Goal: Task Accomplishment & Management: Complete application form

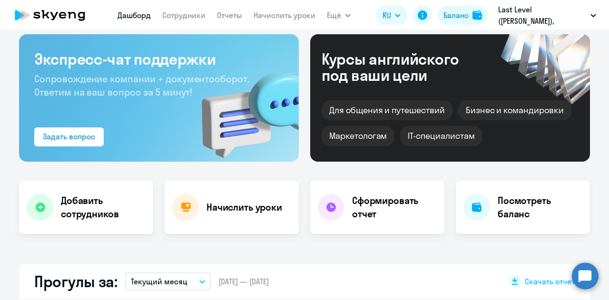
select select "30"
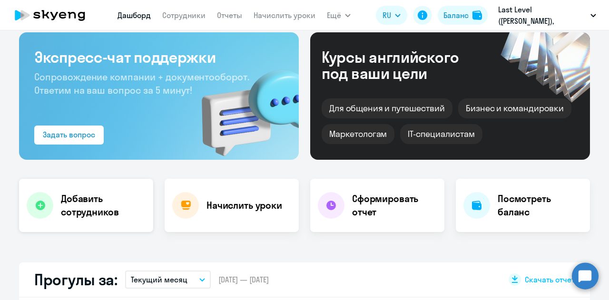
click at [102, 190] on div "Добавить сотрудников" at bounding box center [86, 205] width 134 height 53
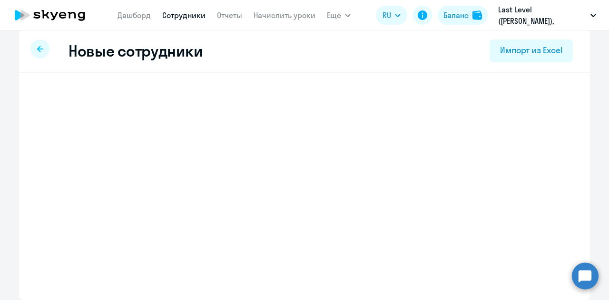
scroll to position [8, 0]
select select "english_adult_not_native_speaker"
select select "3"
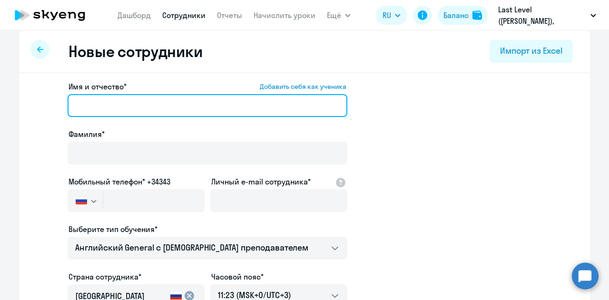
click at [166, 108] on input "Имя и отчество* Добавить себя как ученика" at bounding box center [208, 105] width 280 height 23
type input "Г"
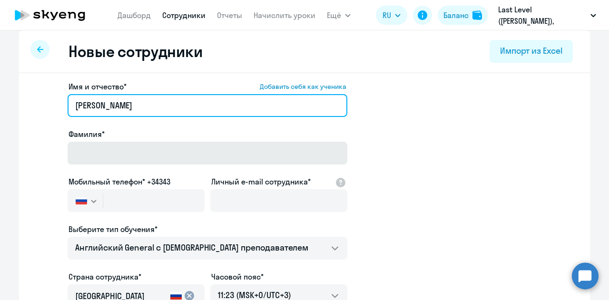
type input "Светлана"
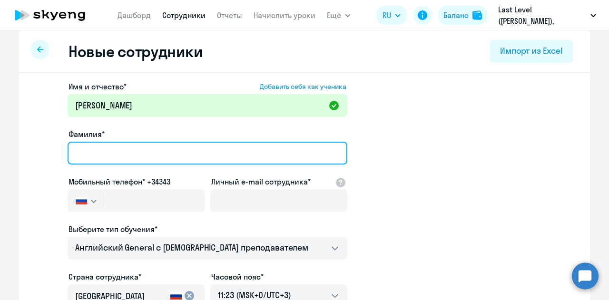
click at [153, 154] on input "Фамилия*" at bounding box center [208, 153] width 280 height 23
type input "Гунченко"
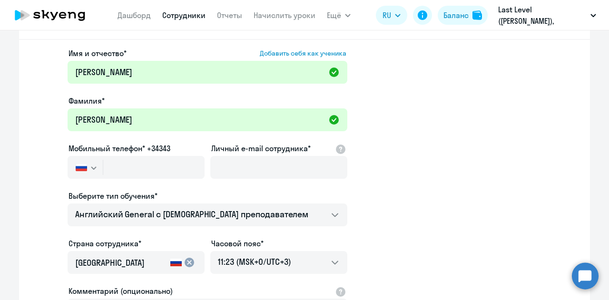
scroll to position [55, 0]
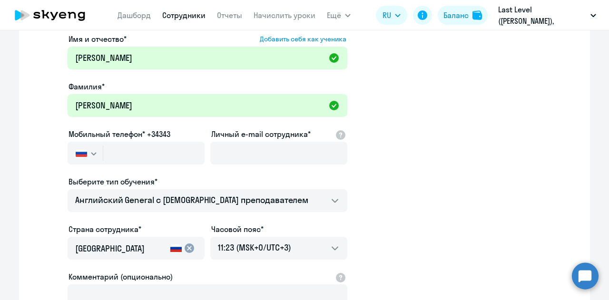
click at [239, 165] on div at bounding box center [278, 167] width 137 height 4
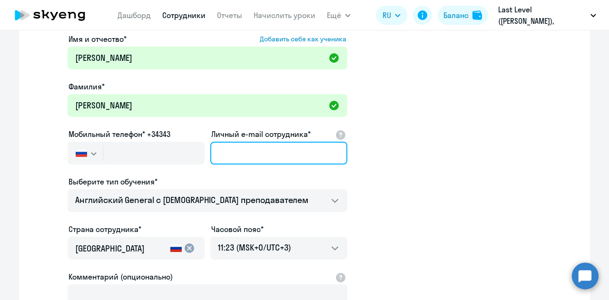
click at [250, 156] on input "Личный e-mail сотрудника*" at bounding box center [278, 153] width 137 height 23
paste input "gunchenko.svetlana27@gmail.com"
type input "gunchenko.svetlana27@gmail.com"
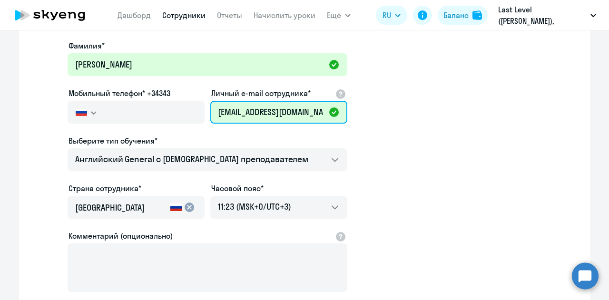
scroll to position [150, 0]
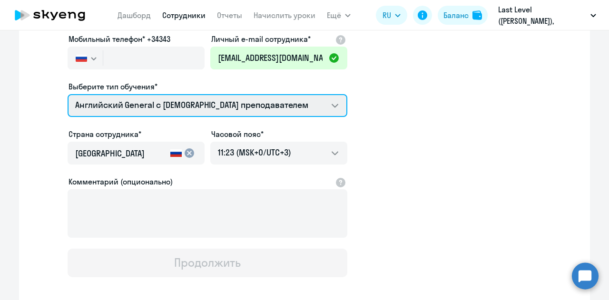
click at [248, 99] on select "Английский General с русскоговорящим преподавателем Премиум английский с русско…" at bounding box center [208, 105] width 280 height 23
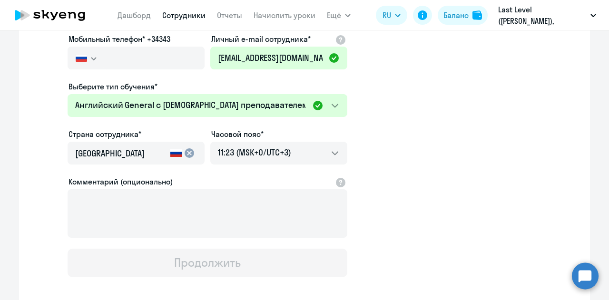
click at [356, 121] on app-new-student-form "Имя и отчество* Добавить себя как ученика Светлана Фамилия* Гунченко Мобильный …" at bounding box center [304, 107] width 540 height 339
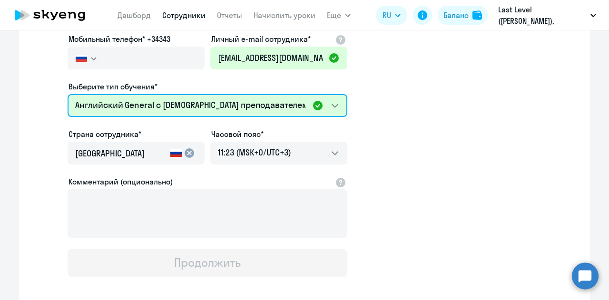
click at [317, 107] on select "Английский General с русскоговорящим преподавателем Премиум английский с русско…" at bounding box center [208, 105] width 280 height 23
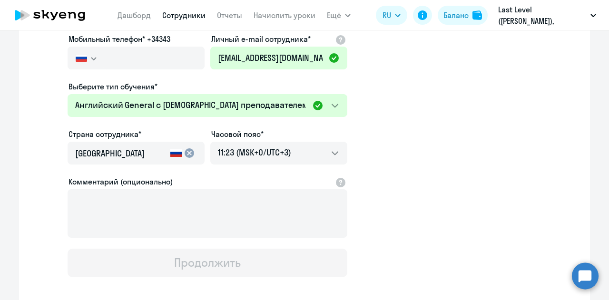
click at [407, 131] on app-new-student-form "Имя и отчество* Добавить себя как ученика Светлана Фамилия* Гунченко Мобильный …" at bounding box center [304, 107] width 540 height 339
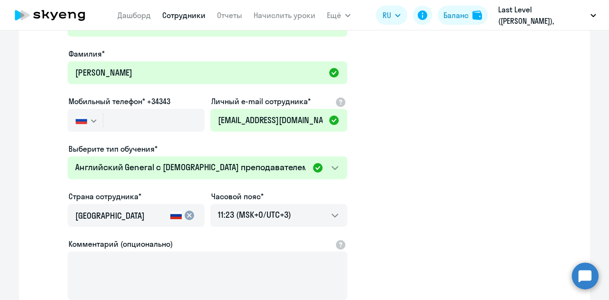
scroll to position [103, 0]
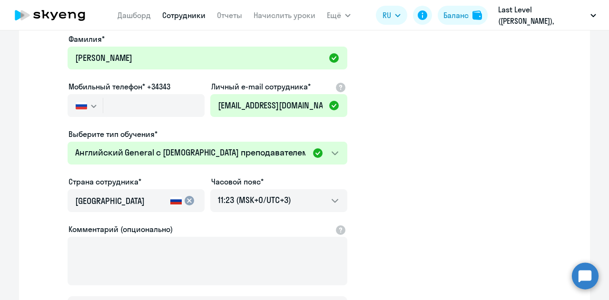
click at [194, 140] on div "Выберите тип обучения* Английский General с русскоговорящим преподавателем Прем…" at bounding box center [208, 148] width 280 height 40
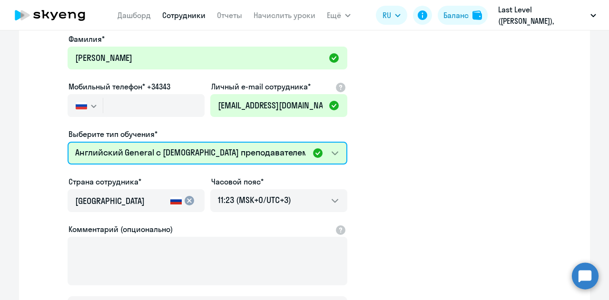
click at [183, 148] on select "Английский General с русскоговорящим преподавателем Премиум английский с русско…" at bounding box center [208, 153] width 280 height 23
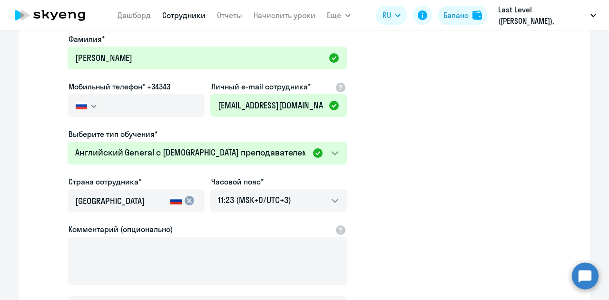
click at [419, 150] on app-new-student-form "Имя и отчество* Добавить себя как ученика Светлана Фамилия* Гунченко Мобильный …" at bounding box center [304, 155] width 540 height 339
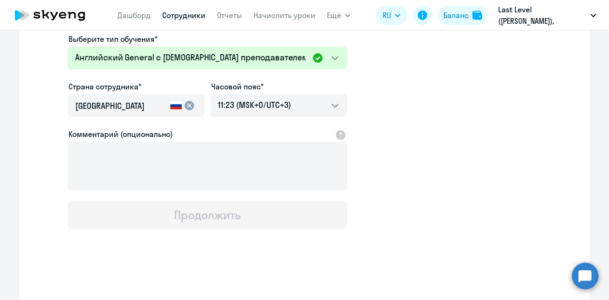
scroll to position [55, 0]
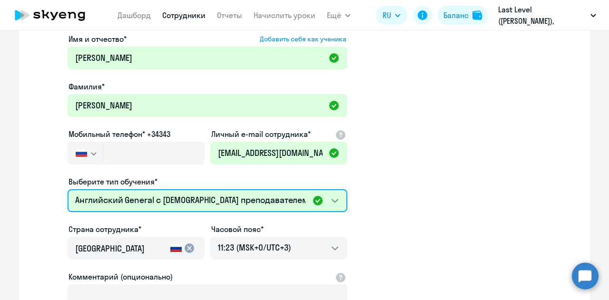
click at [250, 204] on select "Английский General с русскоговорящим преподавателем Премиум английский с русско…" at bounding box center [208, 200] width 280 height 23
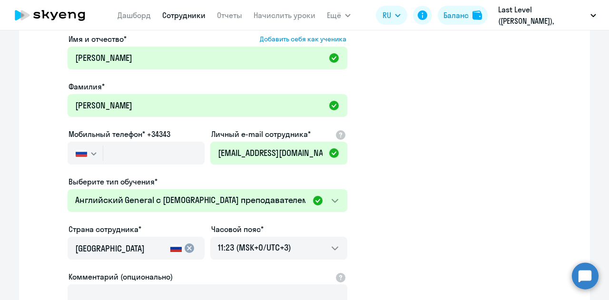
click at [412, 165] on app-new-student-form "Имя и отчество* Добавить себя как ученика Светлана Фамилия* Гунченко Мобильный …" at bounding box center [304, 202] width 540 height 339
click at [47, 164] on app-new-student-form "Имя и отчество* Добавить себя как ученика Светлана Фамилия* Гунченко Мобильный …" at bounding box center [304, 202] width 540 height 339
drag, startPoint x: 166, startPoint y: 185, endPoint x: 166, endPoint y: 197, distance: 11.9
click at [166, 186] on div "Выберите тип обучения*" at bounding box center [208, 181] width 280 height 11
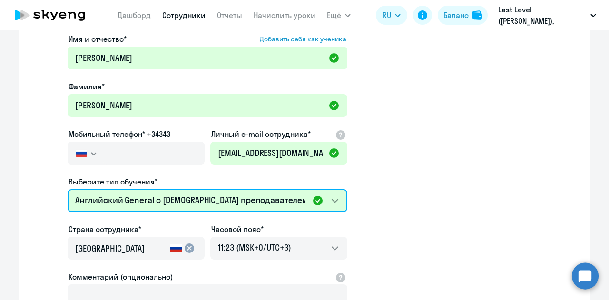
click at [166, 197] on select "Английский General с русскоговорящим преподавателем Премиум английский с русско…" at bounding box center [208, 200] width 280 height 23
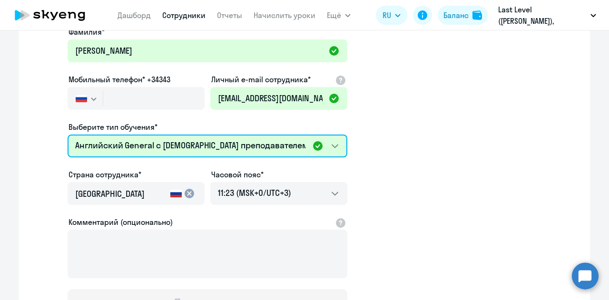
scroll to position [95, 0]
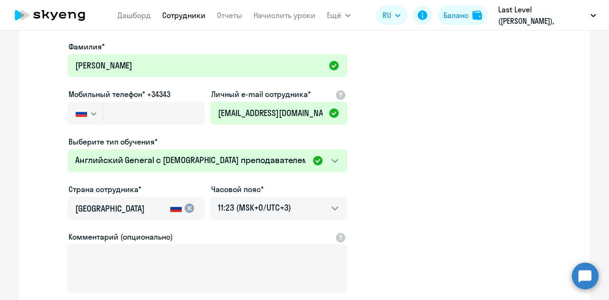
drag, startPoint x: 35, startPoint y: 106, endPoint x: 40, endPoint y: 102, distance: 6.8
click at [35, 106] on app-new-student-form "Имя и отчество* Добавить себя как ученика Светлана Фамилия* Гунченко Мобильный …" at bounding box center [304, 162] width 540 height 339
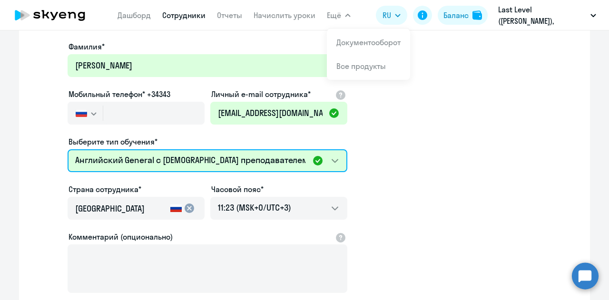
click at [318, 160] on select "Английский General с русскоговорящим преподавателем Премиум английский с русско…" at bounding box center [208, 160] width 280 height 23
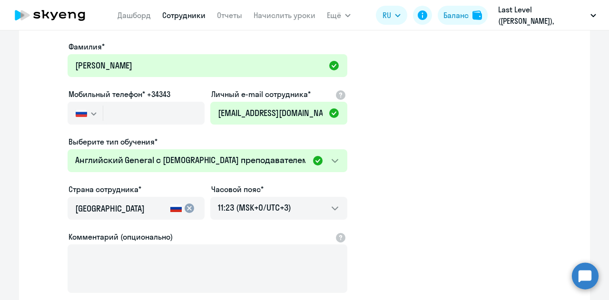
click at [372, 152] on app-new-student-form "Имя и отчество* Добавить себя как ученика Светлана Фамилия* Гунченко Мобильный …" at bounding box center [304, 162] width 540 height 339
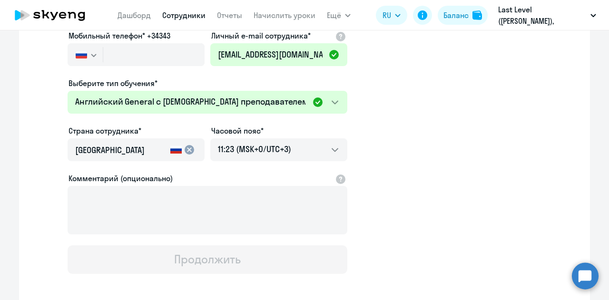
scroll to position [0, 0]
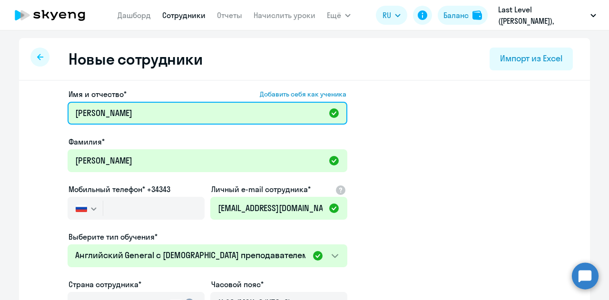
click at [145, 109] on input "[PERSON_NAME]" at bounding box center [208, 113] width 280 height 23
paste input "ванов Максим Олегович"
click at [94, 116] on input "Иванов Максим Олегович" at bounding box center [208, 113] width 280 height 23
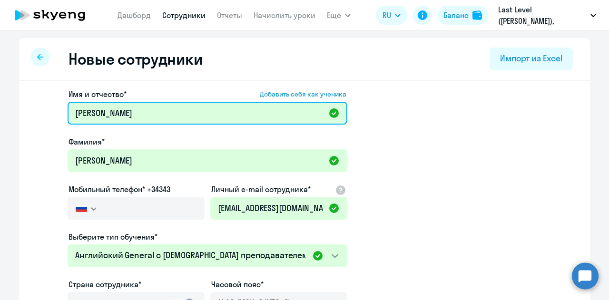
type input "Максим Олегович"
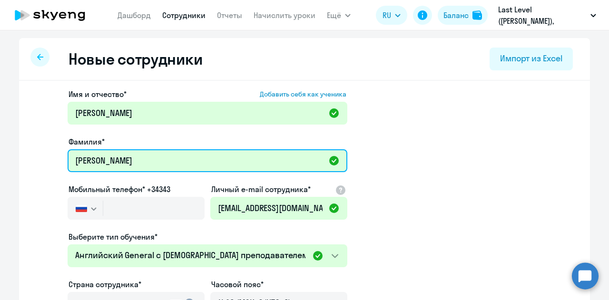
click at [96, 166] on input "Гунченко" at bounding box center [208, 160] width 280 height 23
paste input "ванов"
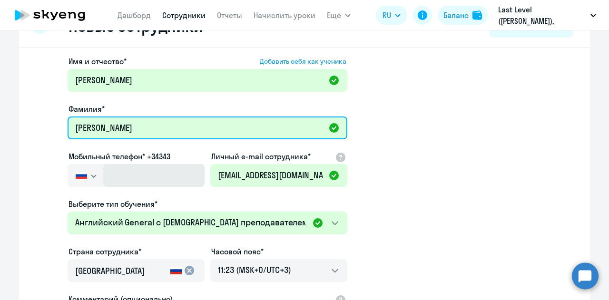
scroll to position [48, 0]
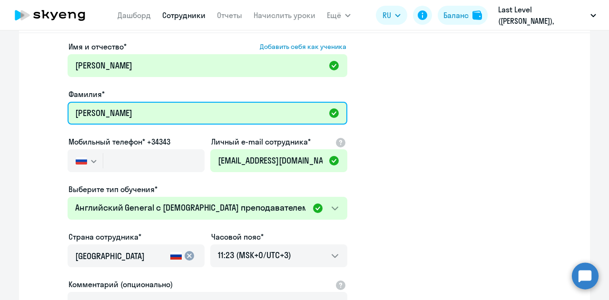
type input "Иванов"
click at [160, 109] on input "Иванов" at bounding box center [208, 113] width 280 height 23
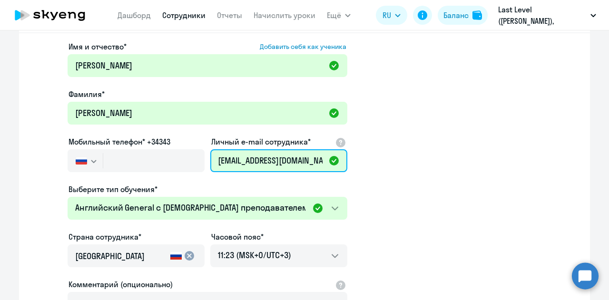
click at [261, 170] on input "[EMAIL_ADDRESS][DOMAIN_NAME]" at bounding box center [278, 160] width 137 height 23
click at [262, 170] on input "[EMAIL_ADDRESS][DOMAIN_NAME]" at bounding box center [278, 160] width 137 height 23
paste input "m.ivanov@ll-games"
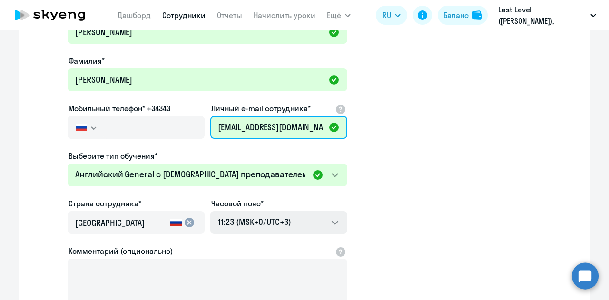
scroll to position [95, 0]
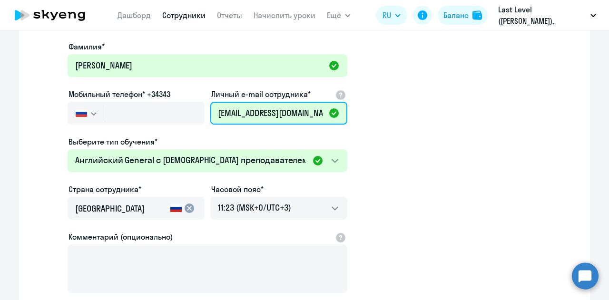
type input "[EMAIL_ADDRESS][DOMAIN_NAME]"
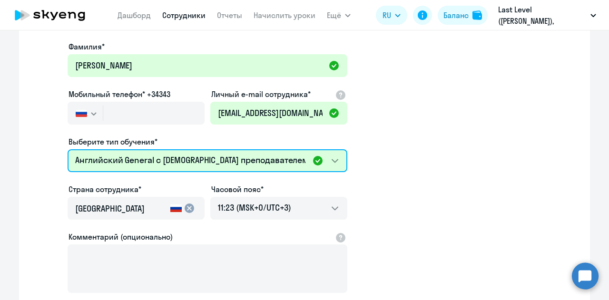
click at [282, 158] on select "Английский General с русскоговорящим преподавателем Премиум английский с русско…" at bounding box center [208, 160] width 280 height 23
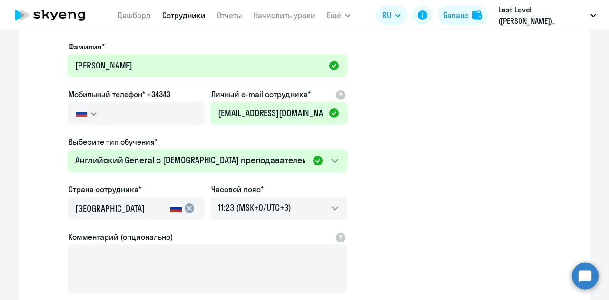
click at [34, 127] on app-new-student-form "Имя и отчество* Добавить себя как ученика Максим Олегович Фамилия* Иванов Мобил…" at bounding box center [304, 162] width 540 height 339
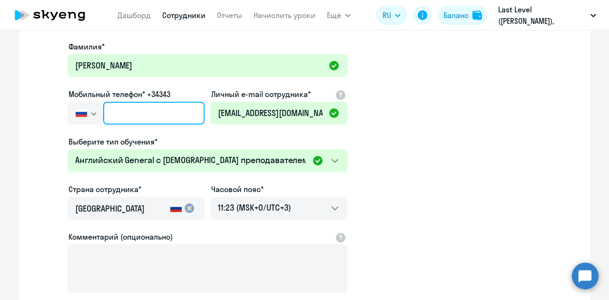
click at [122, 107] on input "text" at bounding box center [153, 113] width 101 height 23
paste input "+7 919 879-60-71"
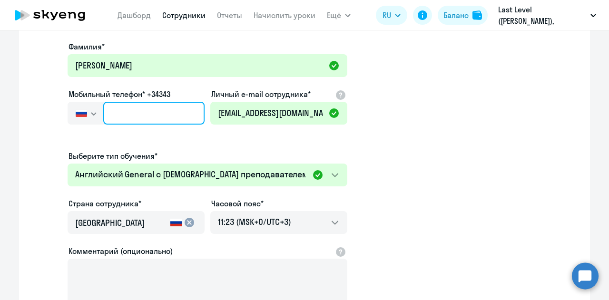
type input "+7 919 879-60-71"
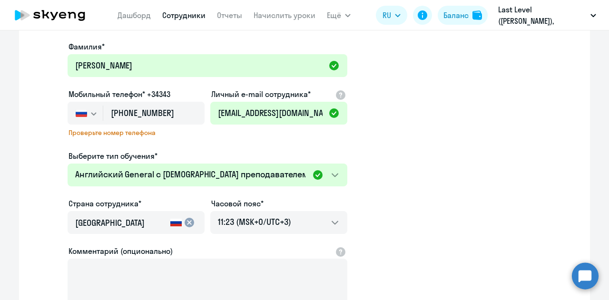
click at [91, 113] on icon "button" at bounding box center [93, 114] width 5 height 2
click at [127, 91] on label "Мобильный телефон* +34343" at bounding box center [119, 93] width 102 height 11
click at [110, 109] on input "+7 919 879-60-71" at bounding box center [153, 113] width 101 height 23
click at [155, 95] on label "Мобильный телефон* +34343" at bounding box center [119, 93] width 102 height 11
click at [76, 110] on img "button" at bounding box center [81, 113] width 11 height 8
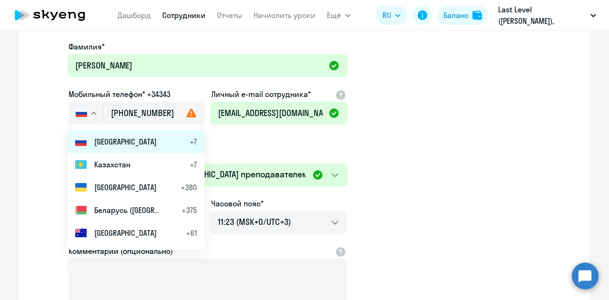
click at [110, 142] on span "Россия" at bounding box center [125, 141] width 62 height 11
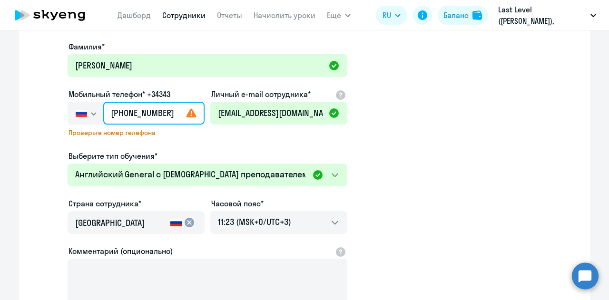
click at [154, 114] on input "+7 919 879-60-71" at bounding box center [153, 113] width 101 height 23
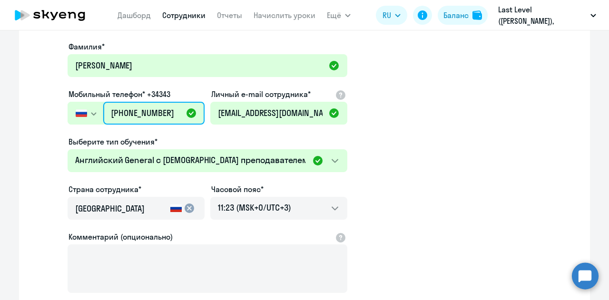
scroll to position [143, 0]
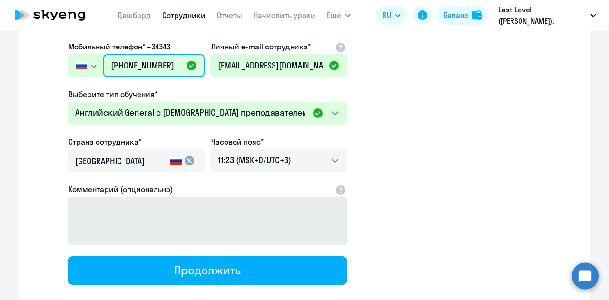
type input "+7 919 879-60-71"
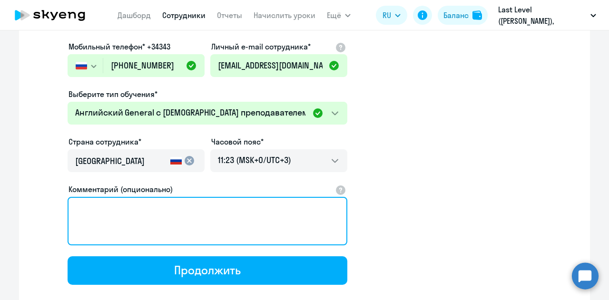
click at [236, 203] on textarea "Комментарий (опционально)" at bounding box center [208, 221] width 280 height 49
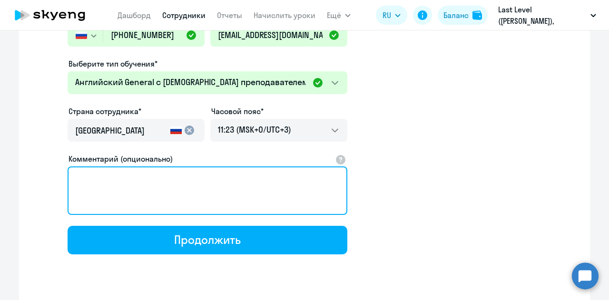
scroll to position [190, 0]
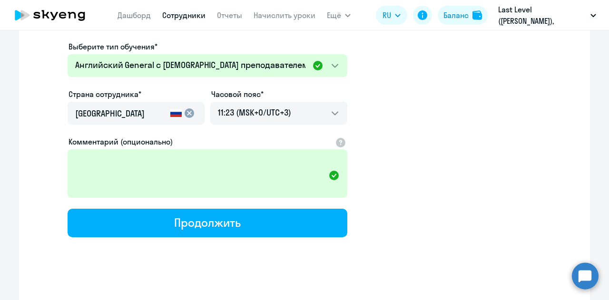
drag, startPoint x: 224, startPoint y: 218, endPoint x: 174, endPoint y: 140, distance: 92.5
click at [174, 140] on div "Имя и отчество* Добавить себя как ученика Максим Олегович Фамилия* Иванов Мобил…" at bounding box center [208, 67] width 280 height 339
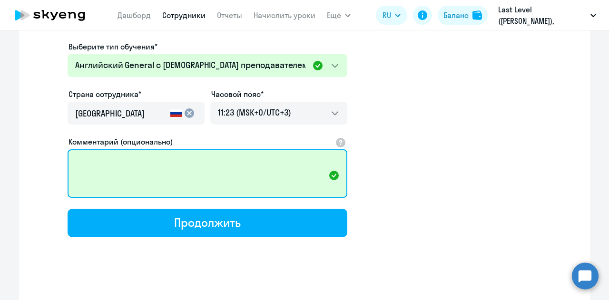
click at [185, 160] on textarea "Комментарий (опционально)" at bounding box center [208, 173] width 280 height 49
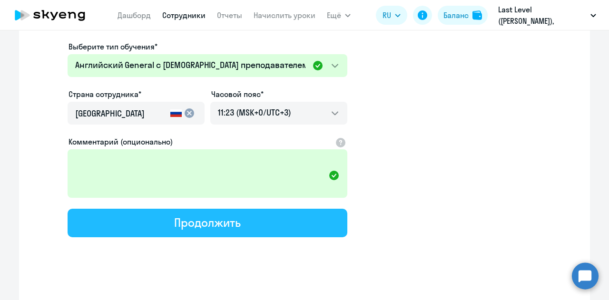
click at [275, 216] on button "Продолжить" at bounding box center [208, 223] width 280 height 29
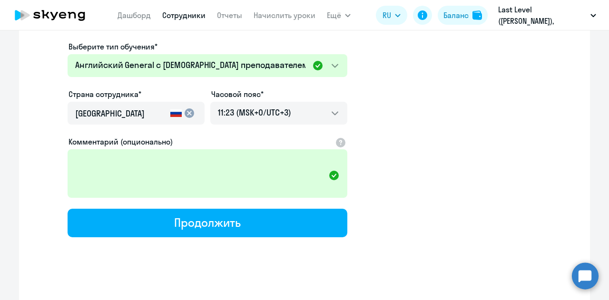
select select "english_adult_not_native_speaker"
select select "3"
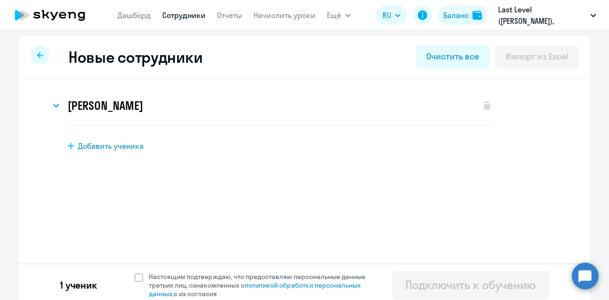
scroll to position [0, 0]
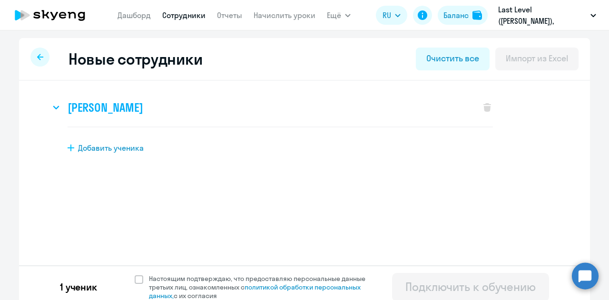
click at [213, 102] on div "Максим Олегович Иванов" at bounding box center [260, 107] width 420 height 38
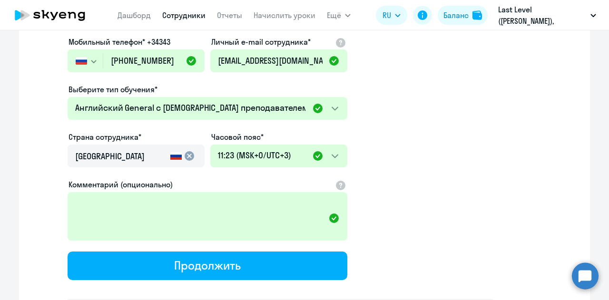
scroll to position [271, 0]
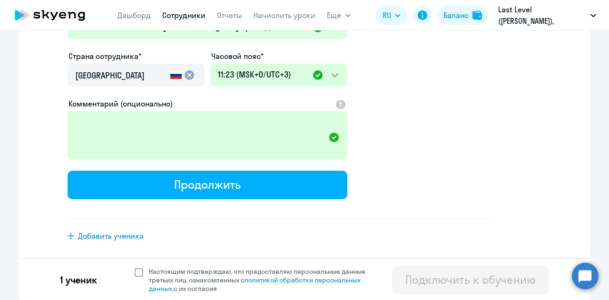
click at [186, 273] on span "Настоящим подтверждаю, что предоставляю персональные данные третьих лиц, ознако…" at bounding box center [263, 280] width 228 height 26
click at [135, 267] on input "Настоящим подтверждаю, что предоставляю персональные данные третьих лиц, ознако…" at bounding box center [134, 267] width 0 height 0
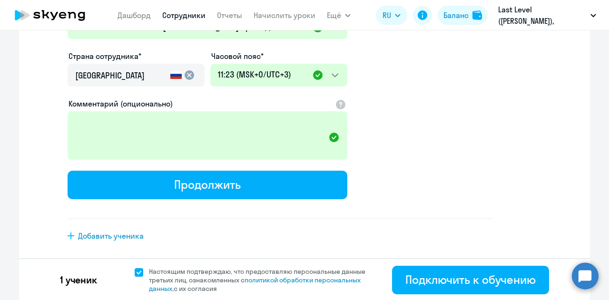
click at [220, 272] on span "Настоящим подтверждаю, что предоставляю персональные данные третьих лиц, ознако…" at bounding box center [263, 280] width 228 height 26
click at [135, 267] on input "Настоящим подтверждаю, что предоставляю персональные данные третьих лиц, ознако…" at bounding box center [134, 267] width 0 height 0
checkbox input "false"
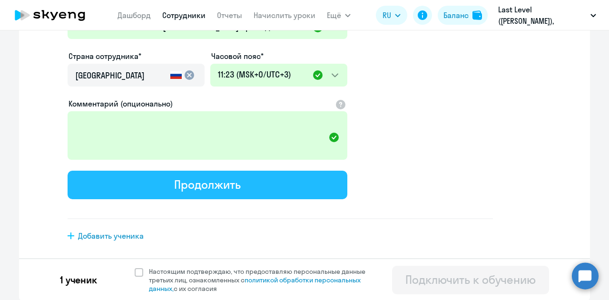
click at [276, 186] on button "Продолжить" at bounding box center [208, 185] width 280 height 29
select select "english_adult_not_native_speaker"
select select "3"
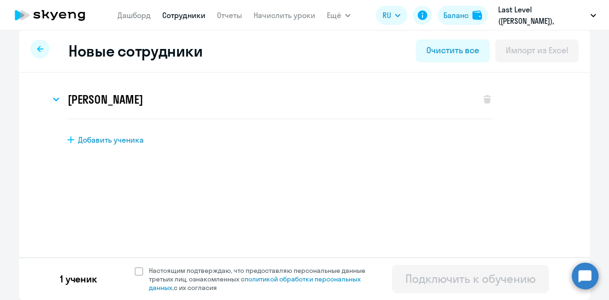
scroll to position [0, 0]
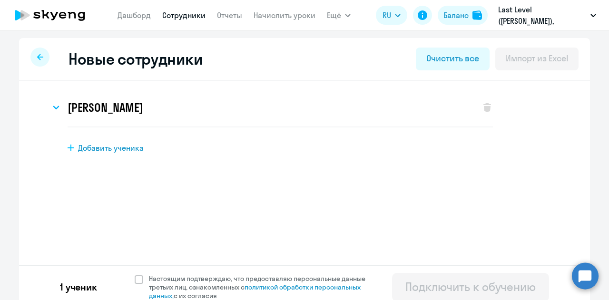
click at [137, 157] on div "Максим Олегович Иванов Имя и отчество* Добавить себя как ученика Максим Олегови…" at bounding box center [304, 147] width 571 height 132
click at [145, 149] on div "Добавить ученика" at bounding box center [321, 148] width 507 height 10
select select "english_adult_not_native_speaker"
select select "3"
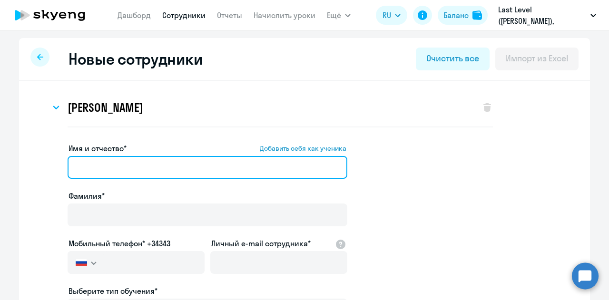
click at [150, 162] on input "Имя и отчество* Добавить себя как ученика" at bounding box center [208, 167] width 280 height 23
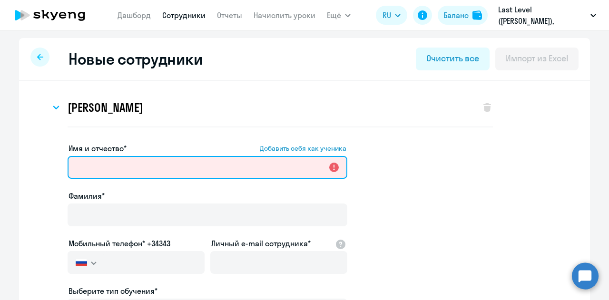
type input "C"
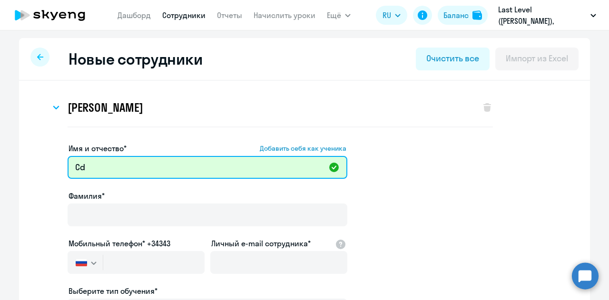
type input "C"
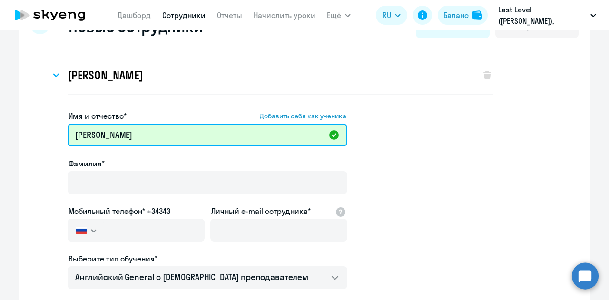
scroll to position [48, 0]
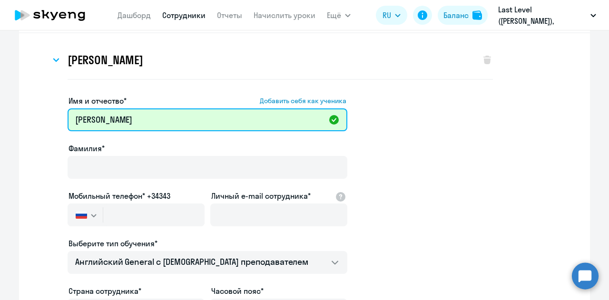
type input "[PERSON_NAME]"
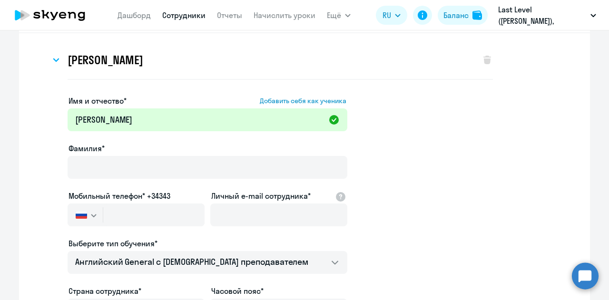
click at [128, 154] on div "Фамилия*" at bounding box center [208, 163] width 280 height 40
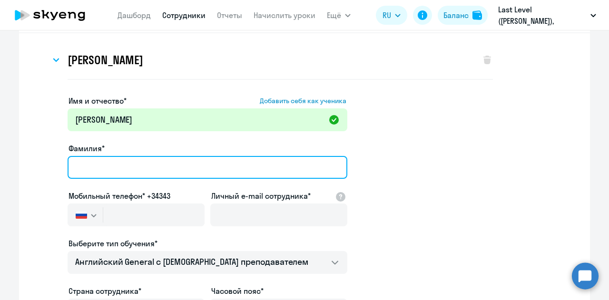
click at [126, 159] on input "Фамилия*" at bounding box center [208, 167] width 280 height 23
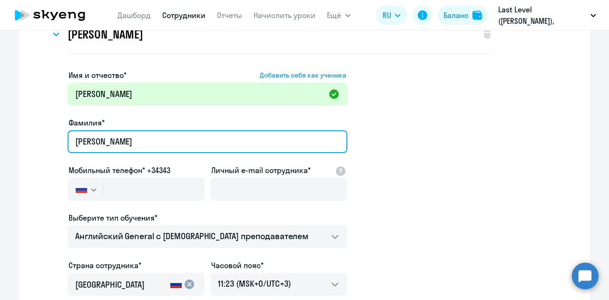
scroll to position [95, 0]
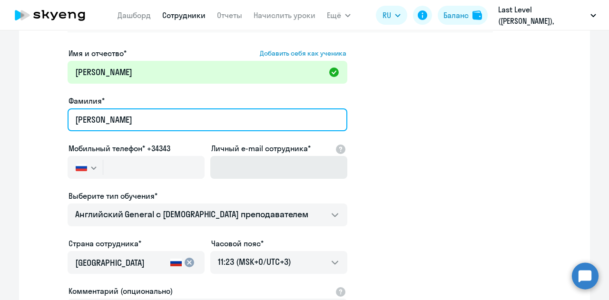
type input "Гунченко"
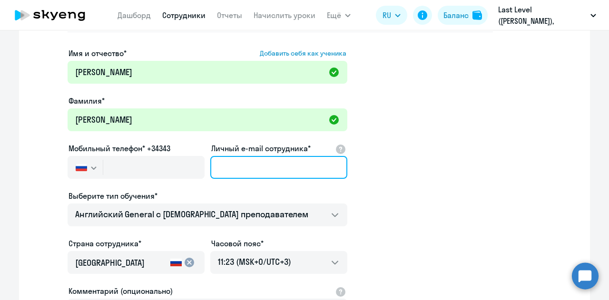
click at [237, 165] on input "Личный e-mail сотрудника*" at bounding box center [278, 167] width 137 height 23
click at [238, 165] on input "Личный e-mail сотрудника*" at bounding box center [278, 167] width 137 height 23
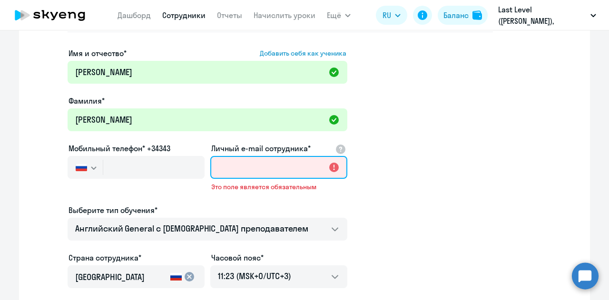
paste input "gunchenko.svetlana27@gmail.com"
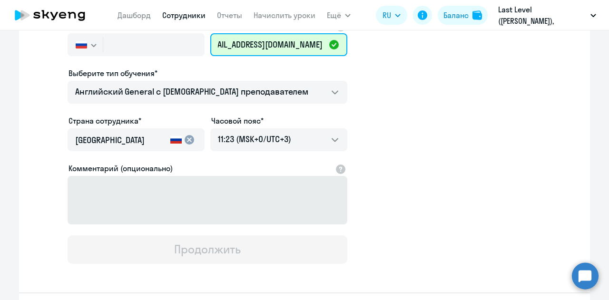
scroll to position [252, 0]
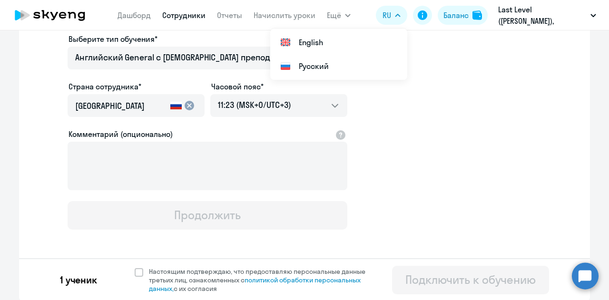
type input "gunchenko.svetlana27@gmail.com"
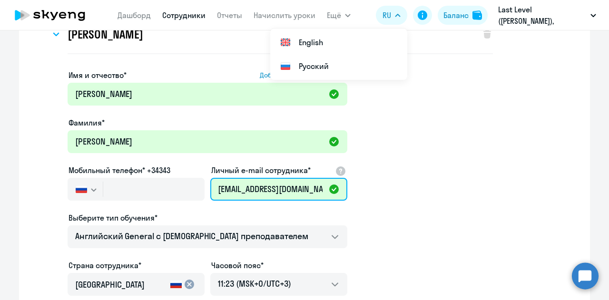
scroll to position [62, 0]
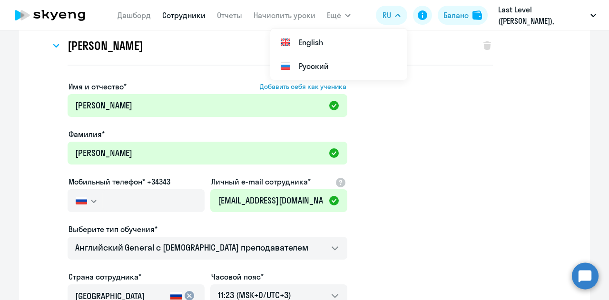
click at [409, 160] on app-new-student-form "Имя и отчество* Добавить себя как ученика Светлана Фамилия* Гунченко Мобильный …" at bounding box center [304, 250] width 540 height 339
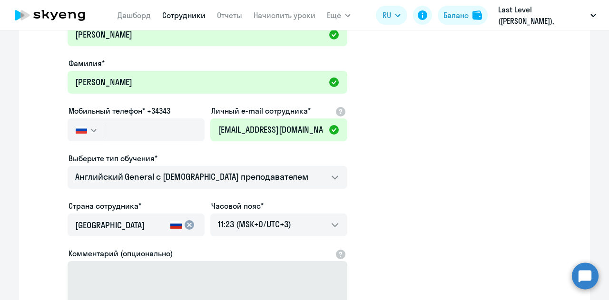
scroll to position [252, 0]
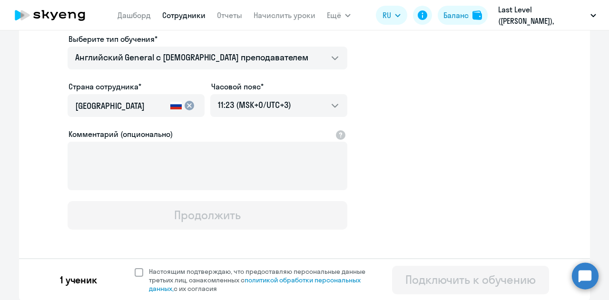
click at [211, 271] on span "Настоящим подтверждаю, что предоставляю персональные данные третьих лиц, ознако…" at bounding box center [263, 280] width 228 height 26
click at [135, 267] on input "Настоящим подтверждаю, что предоставляю персональные данные третьих лиц, ознако…" at bounding box center [134, 267] width 0 height 0
checkbox input "true"
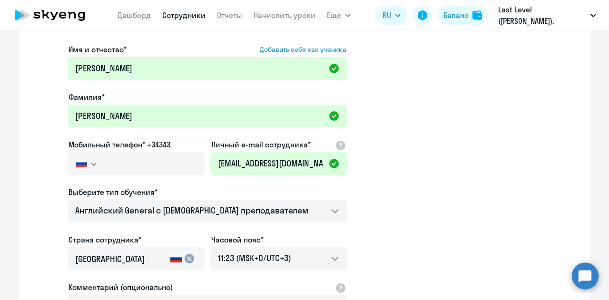
scroll to position [157, 0]
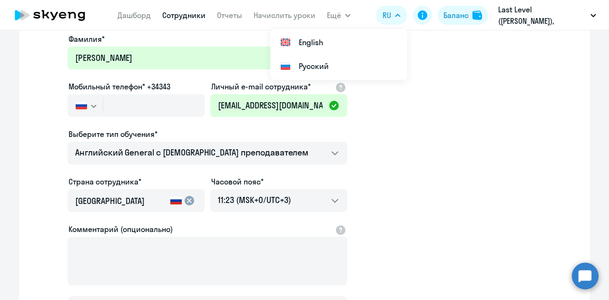
click at [595, 80] on ng-component "Новые сотрудники Очистить все Импорт из Excel Максим Олегович Иванов Имя и отче…" at bounding box center [304, 138] width 609 height 515
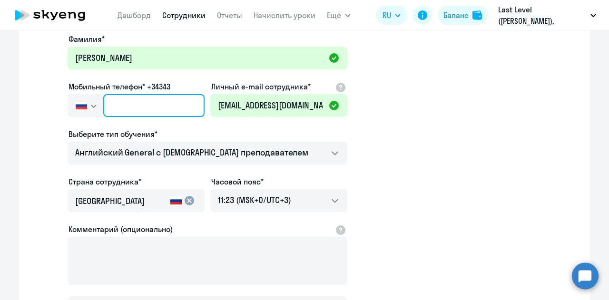
click at [147, 103] on input "text" at bounding box center [153, 105] width 101 height 23
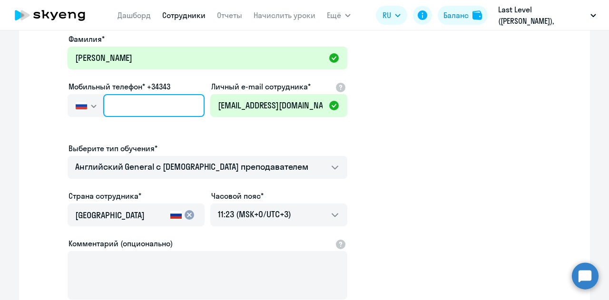
paste input "+7 937 550-46-50"
click at [115, 104] on input "+7 937 550-46-50" at bounding box center [153, 105] width 101 height 23
drag, startPoint x: 141, startPoint y: 109, endPoint x: 256, endPoint y: 130, distance: 117.1
click at [256, 130] on div "Имя и отчество* Добавить себя как ученика Светлана Фамилия* Гунченко Мобильный …" at bounding box center [208, 162] width 280 height 353
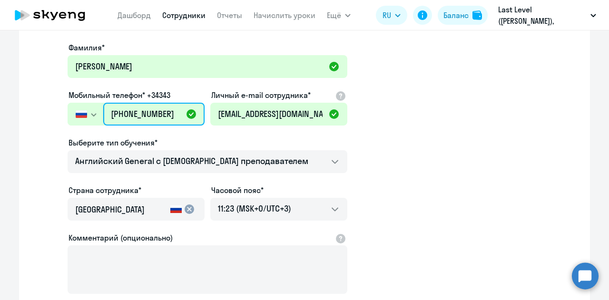
scroll to position [14, 0]
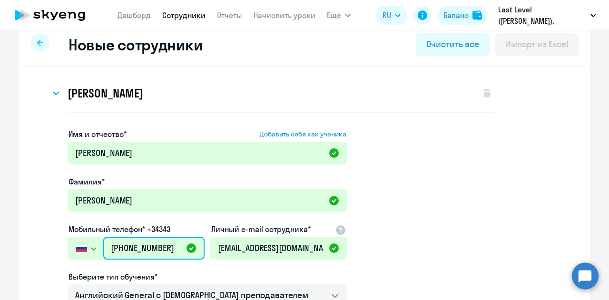
type input "+7 937 550-46-50"
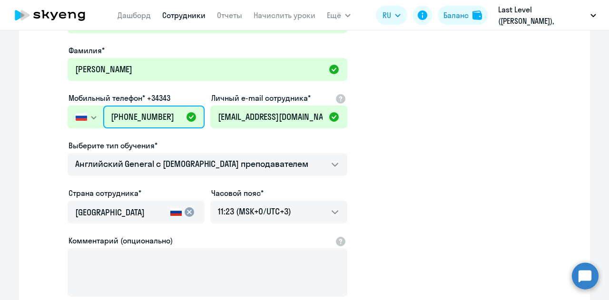
scroll to position [252, 0]
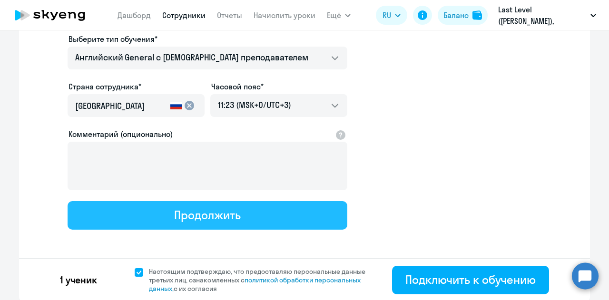
click at [234, 213] on div "Продолжить" at bounding box center [207, 214] width 66 height 15
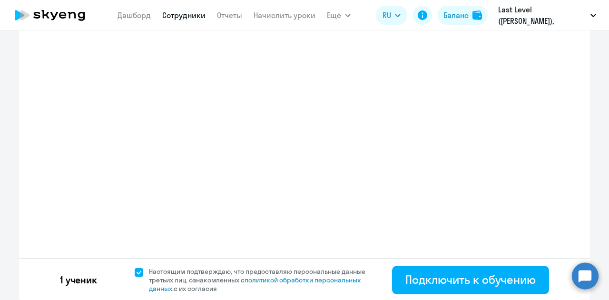
select select "english_adult_not_native_speaker"
select select "3"
select select "english_adult_not_native_speaker"
select select "3"
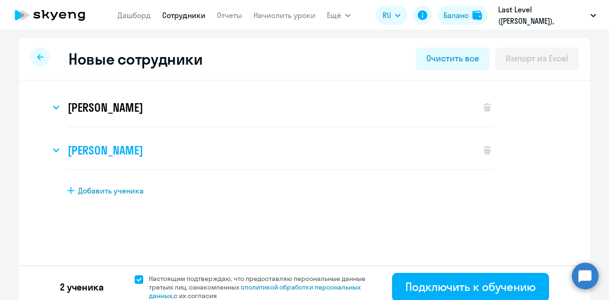
scroll to position [0, 0]
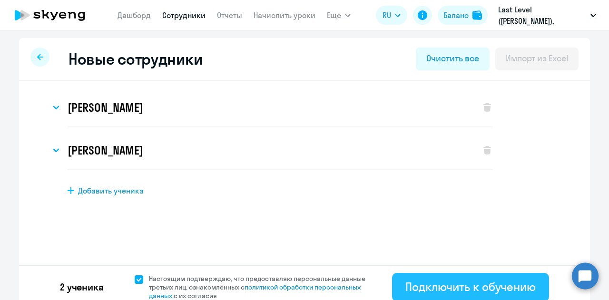
click at [470, 280] on div "Подключить к обучению" at bounding box center [470, 286] width 130 height 15
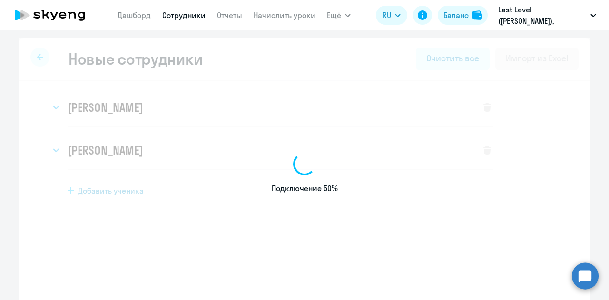
select select "english_adult_not_native_speaker"
select select "3"
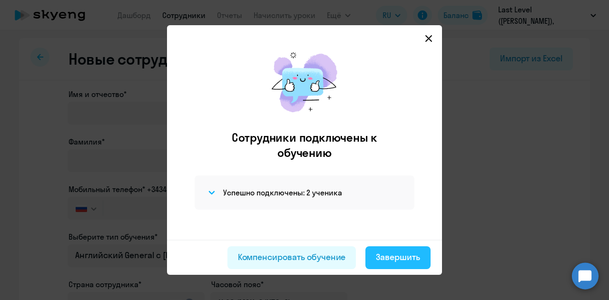
scroll to position [2, 0]
click at [396, 261] on div "Завершить" at bounding box center [398, 257] width 44 height 12
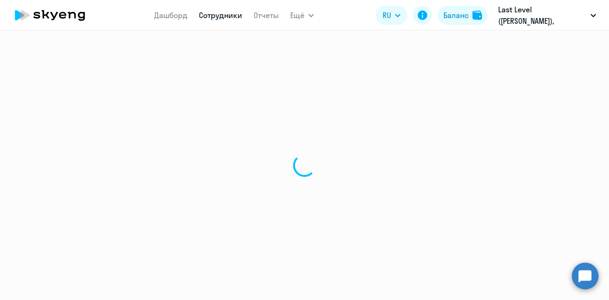
select select "30"
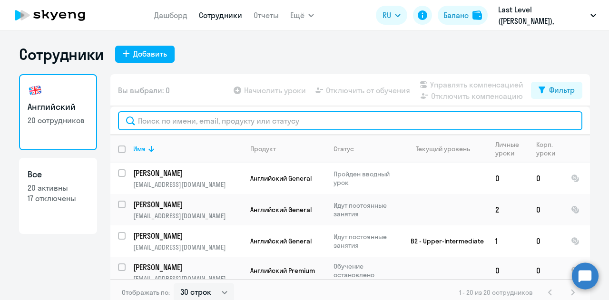
click at [224, 120] on input "text" at bounding box center [350, 120] width 464 height 19
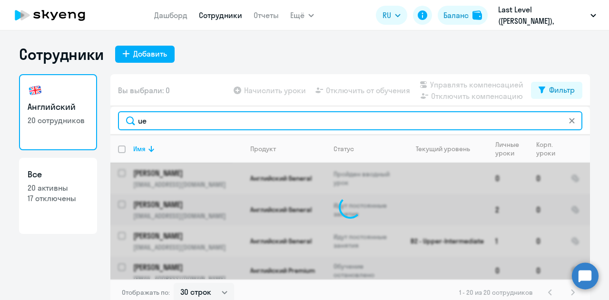
type input "u"
type input "гунченко"
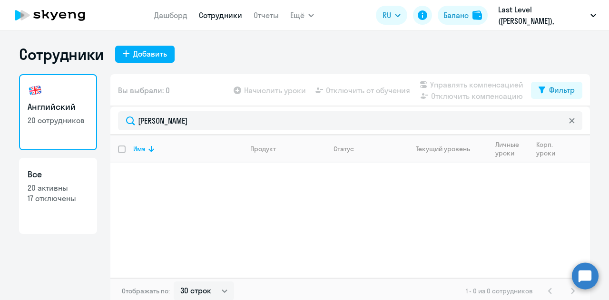
click at [8, 123] on ng-component "Сотрудники Добавить Английский 20 сотрудников Все 20 активны 17 отключены Вы вы…" at bounding box center [304, 175] width 609 height 260
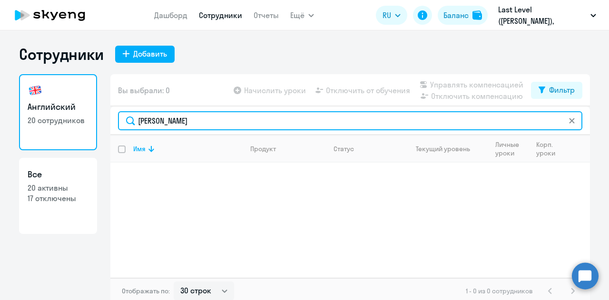
click at [142, 124] on input "гунченко" at bounding box center [350, 120] width 464 height 19
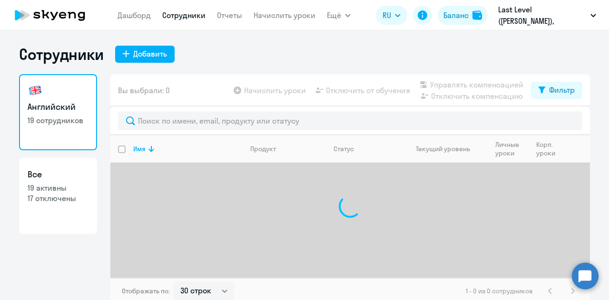
select select "30"
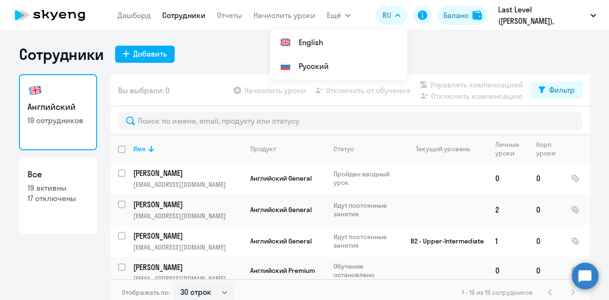
click at [9, 154] on ng-component "Сотрудники Добавить Английский 19 сотрудников Все 19 активны 17 отключены Вы вы…" at bounding box center [304, 175] width 609 height 261
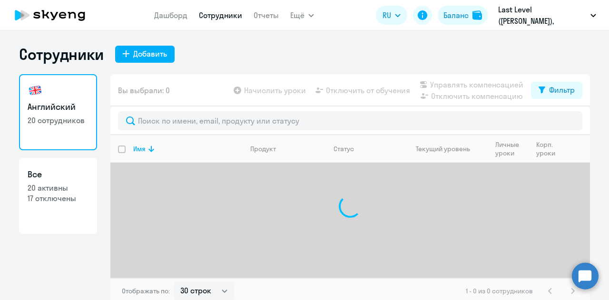
select select "30"
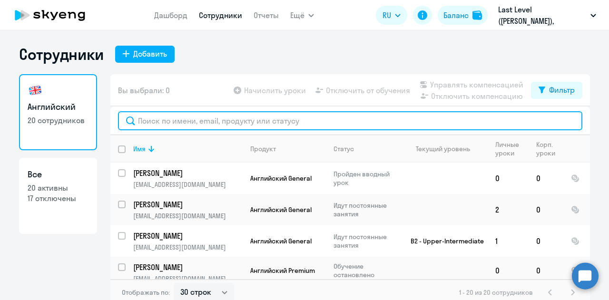
click at [229, 128] on input "text" at bounding box center [350, 120] width 464 height 19
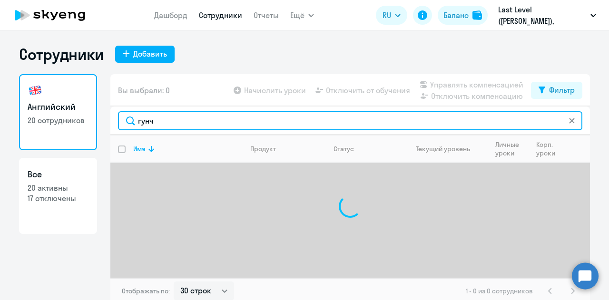
type input "гунч"
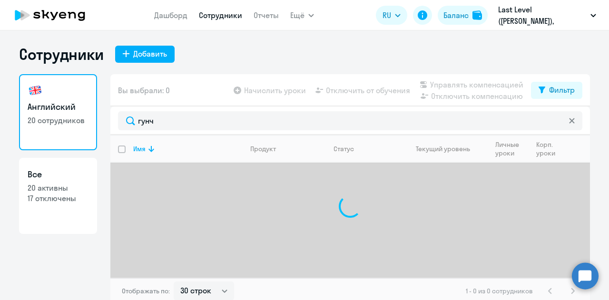
click at [49, 173] on h3 "Все" at bounding box center [58, 174] width 61 height 12
select select "30"
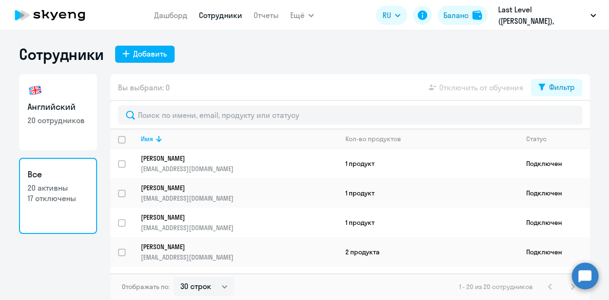
click at [194, 81] on div "Вы выбрали: 0 Отключить от обучения Фильтр" at bounding box center [349, 87] width 479 height 27
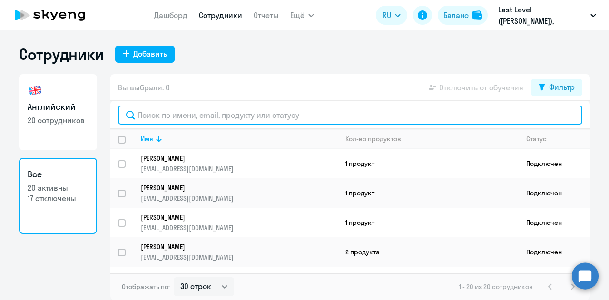
click at [193, 110] on input "text" at bounding box center [350, 115] width 464 height 19
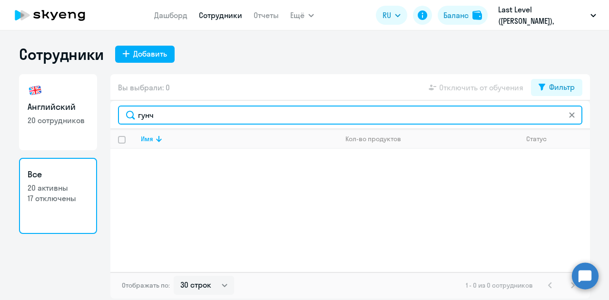
type input "гунч"
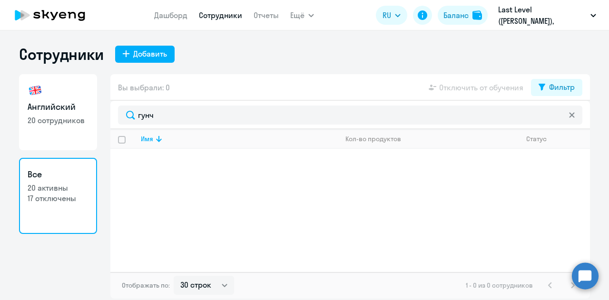
drag, startPoint x: 62, startPoint y: 57, endPoint x: 68, endPoint y: 27, distance: 30.5
click at [63, 54] on h1 "Сотрудники" at bounding box center [61, 54] width 85 height 19
click at [67, 21] on icon at bounding box center [50, 15] width 84 height 24
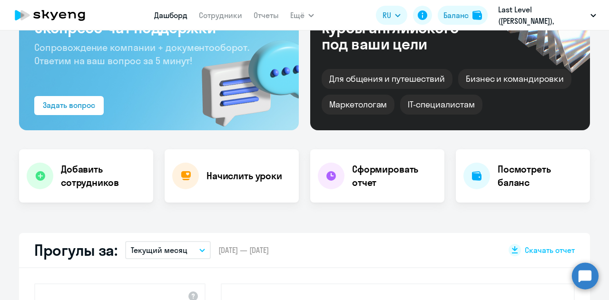
scroll to position [190, 0]
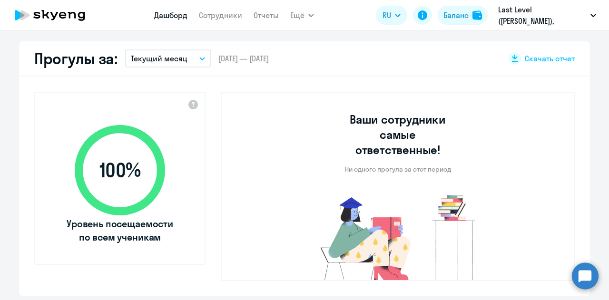
select select "30"
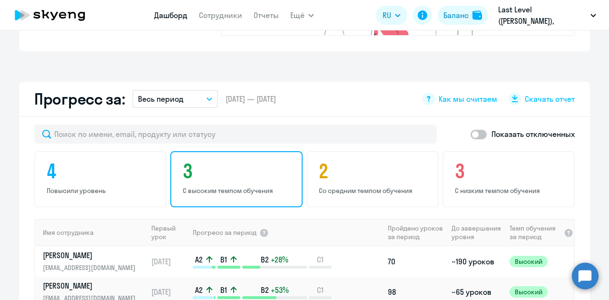
scroll to position [571, 0]
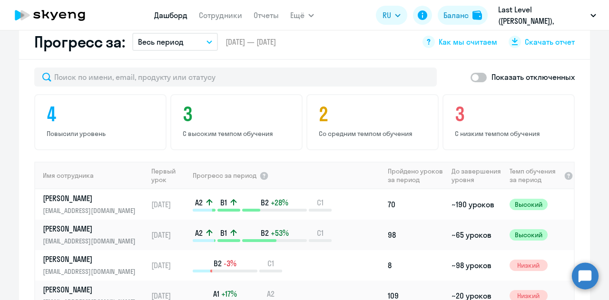
click at [142, 73] on div "Показать отключенных 4 Повысили уровень 3 С высоким темпом обучения 2 Со средни…" at bounding box center [304, 234] width 571 height 348
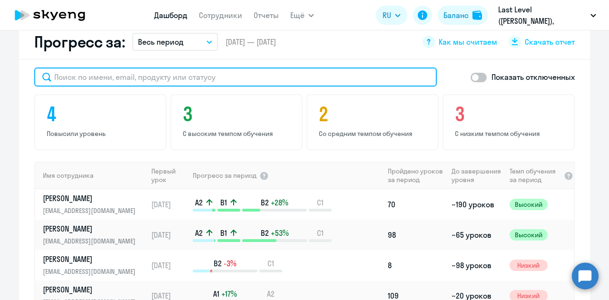
click at [142, 68] on input "text" at bounding box center [235, 77] width 402 height 19
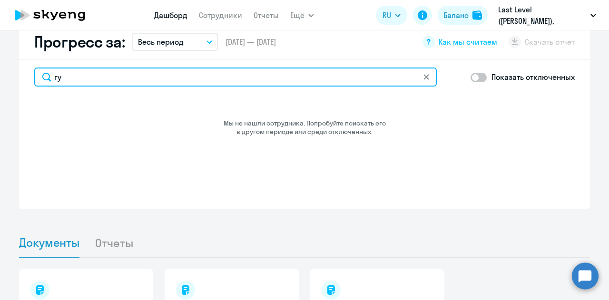
type input "г"
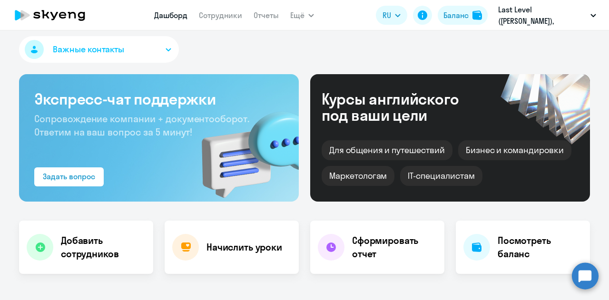
scroll to position [0, 0]
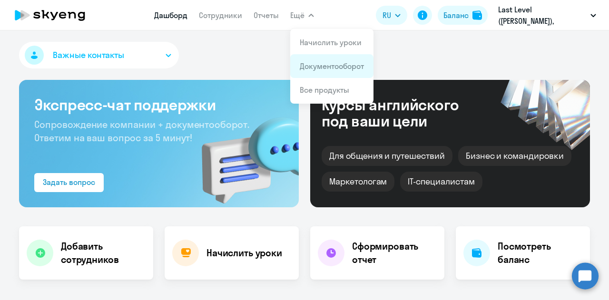
type input "гунч"
click at [313, 59] on li "Документооборот" at bounding box center [331, 66] width 83 height 24
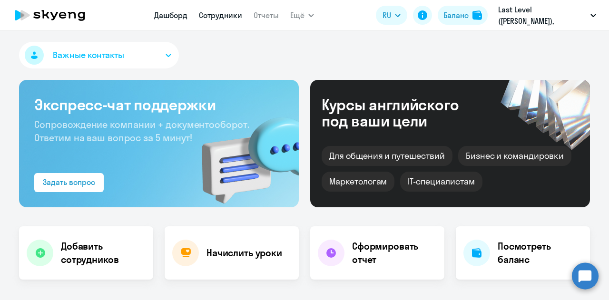
click at [218, 19] on link "Сотрудники" at bounding box center [220, 15] width 43 height 10
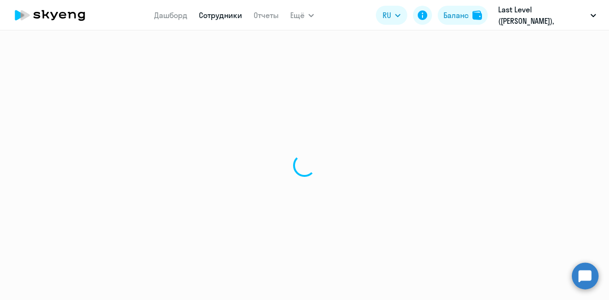
select select "30"
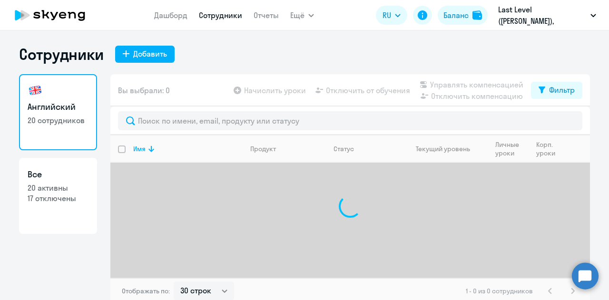
click at [591, 271] on circle at bounding box center [585, 276] width 27 height 27
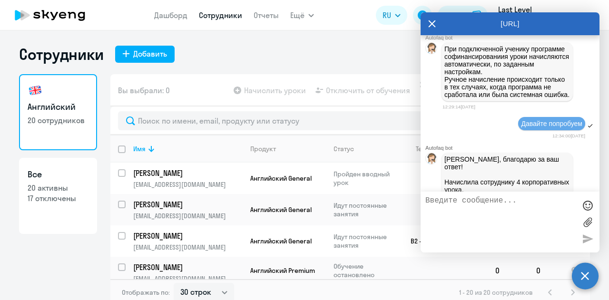
scroll to position [2678, 0]
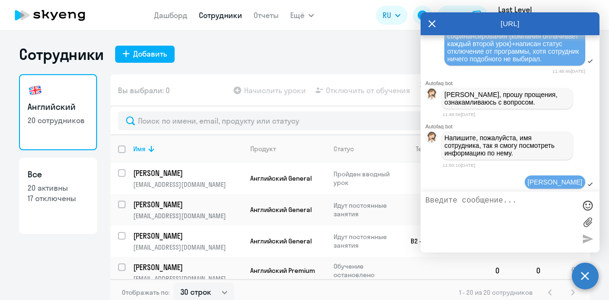
scroll to position [1965, 0]
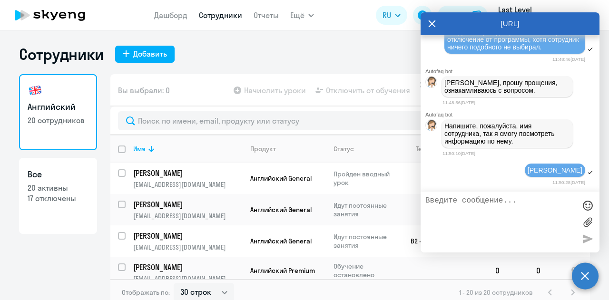
drag, startPoint x: 280, startPoint y: 53, endPoint x: 246, endPoint y: 49, distance: 34.4
click at [279, 53] on div "Сотрудники Добавить" at bounding box center [304, 54] width 571 height 19
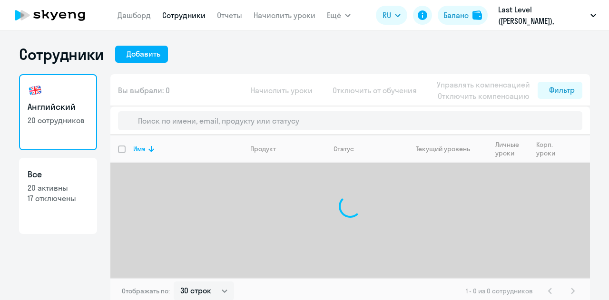
select select "30"
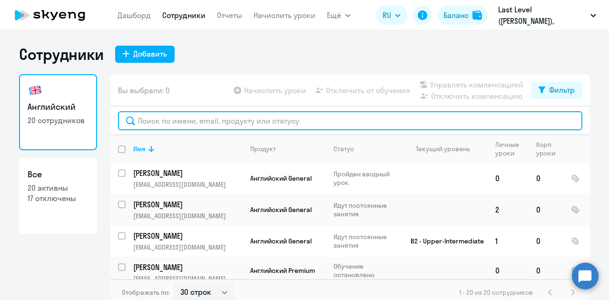
click at [361, 117] on input "text" at bounding box center [350, 120] width 464 height 19
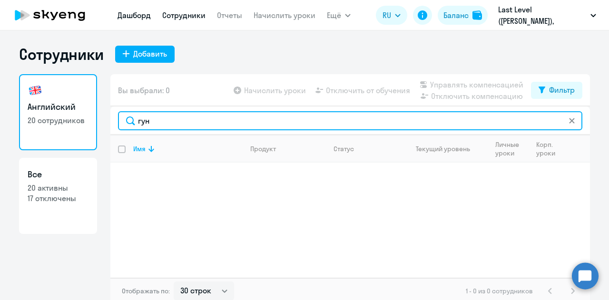
type input "гун"
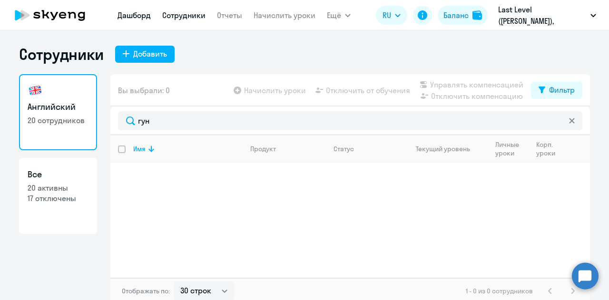
click at [145, 13] on link "Дашборд" at bounding box center [133, 15] width 33 height 10
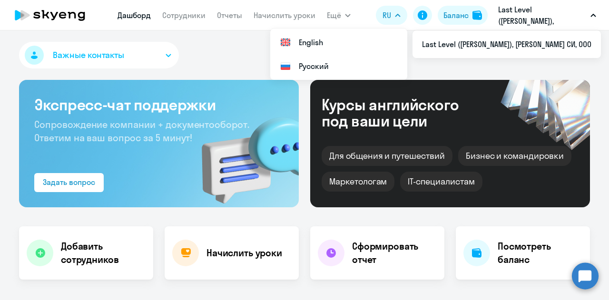
click at [535, 17] on p "Last Level ([PERSON_NAME]), [PERSON_NAME] СИ, ООО" at bounding box center [542, 15] width 88 height 23
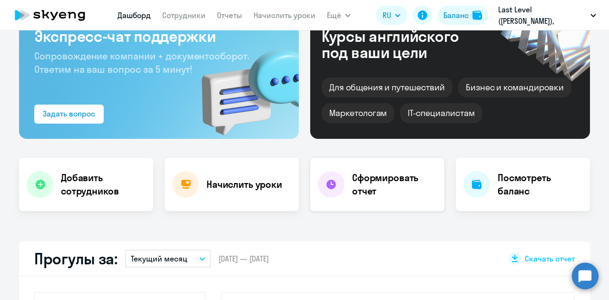
scroll to position [95, 0]
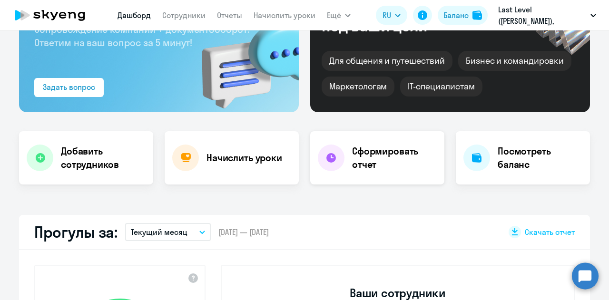
select select "30"
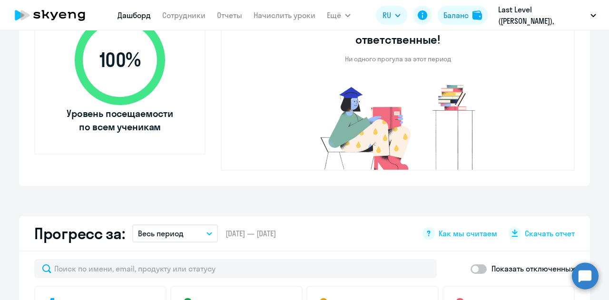
scroll to position [380, 0]
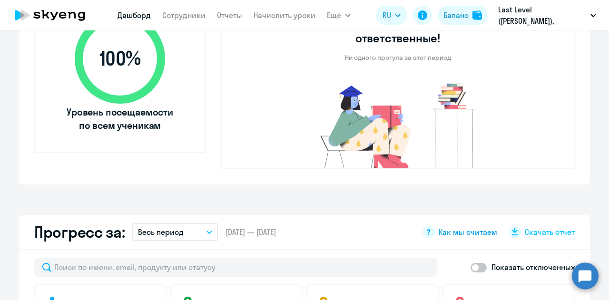
click at [449, 227] on span "Как мы считаем" at bounding box center [467, 232] width 58 height 10
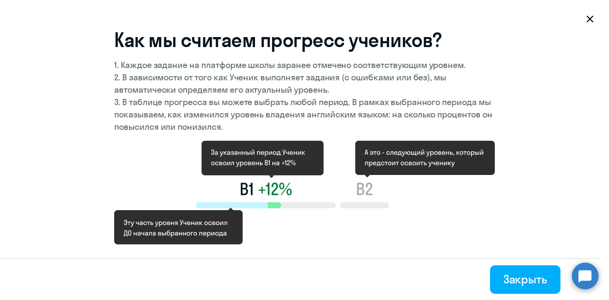
click at [593, 18] on svg-icon at bounding box center [589, 18] width 11 height 11
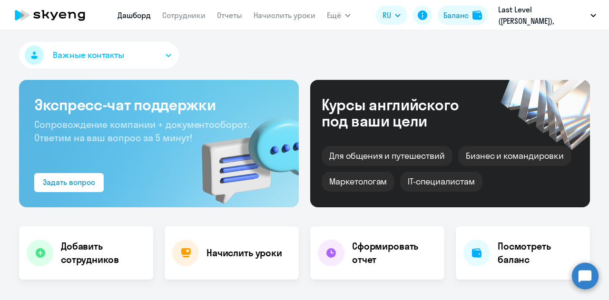
click at [110, 58] on span "Важные контакты" at bounding box center [88, 55] width 71 height 12
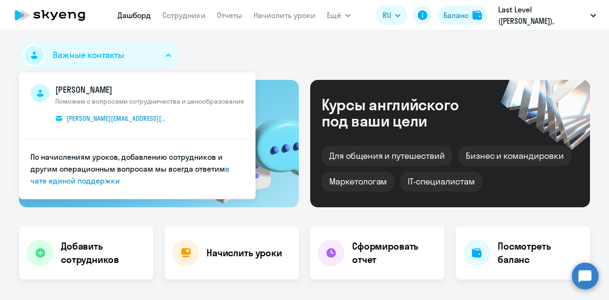
click at [76, 8] on icon at bounding box center [50, 15] width 84 height 24
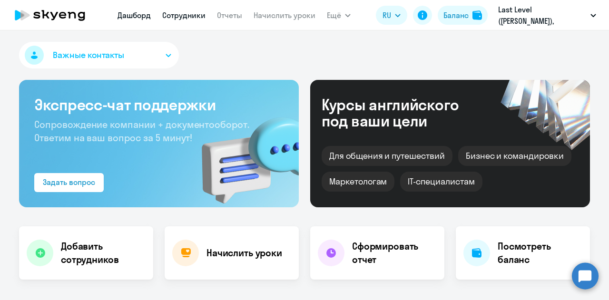
click at [202, 13] on link "Сотрудники" at bounding box center [183, 15] width 43 height 10
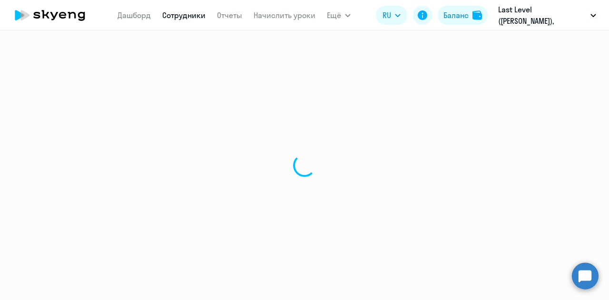
select select "30"
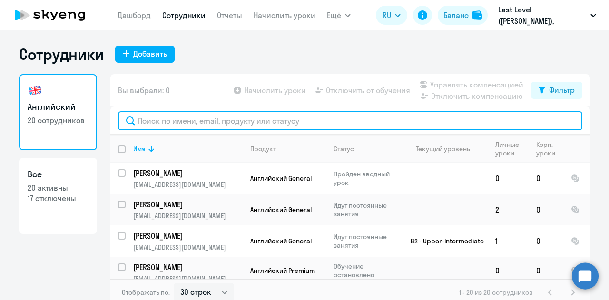
click at [235, 129] on input "text" at bounding box center [350, 120] width 464 height 19
type input "с"
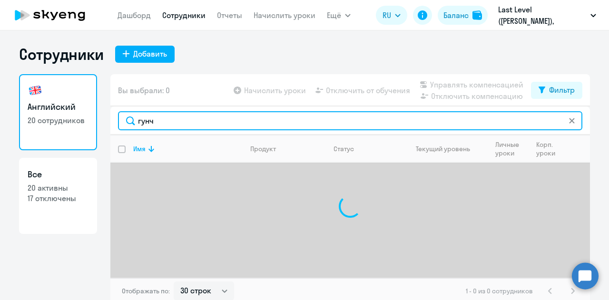
click at [267, 118] on input "гунч" at bounding box center [350, 120] width 464 height 19
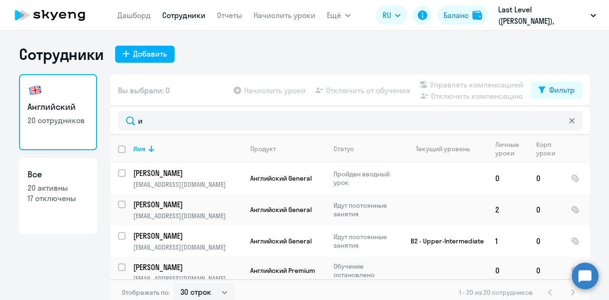
drag, startPoint x: 31, startPoint y: 243, endPoint x: 49, endPoint y: 225, distance: 25.6
click at [35, 240] on div "Английский 20 сотрудников Все 20 активны 17 отключены" at bounding box center [58, 187] width 78 height 226
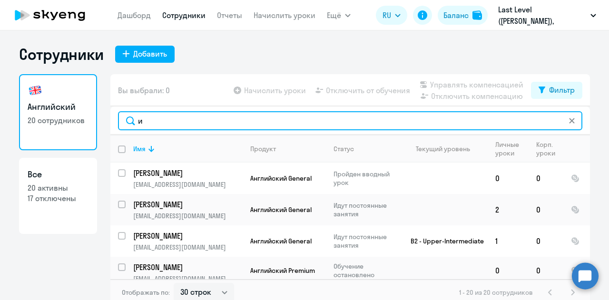
click at [200, 123] on input "и" at bounding box center [350, 120] width 464 height 19
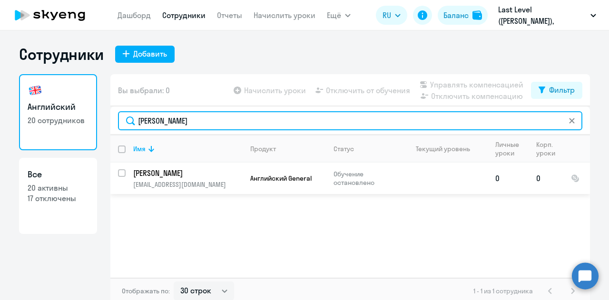
type input "иванов"
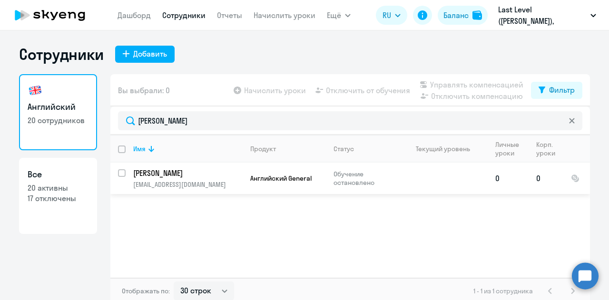
click at [335, 180] on p "Обучение остановлено" at bounding box center [365, 178] width 65 height 17
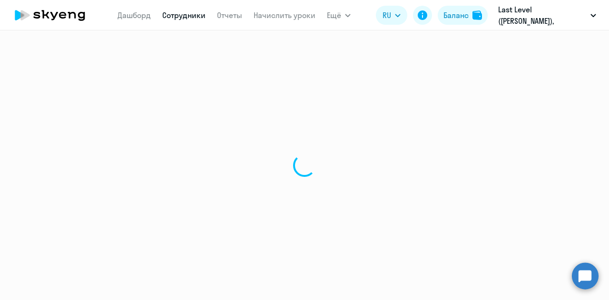
select select "english"
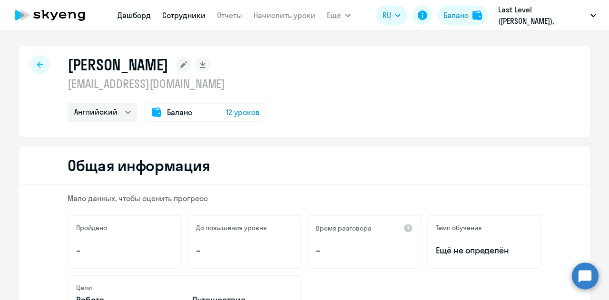
click at [132, 17] on link "Дашборд" at bounding box center [133, 15] width 33 height 10
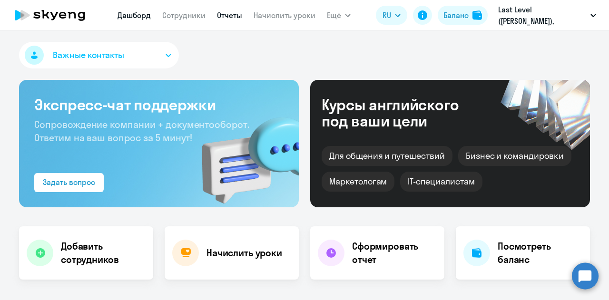
click at [241, 19] on link "Отчеты" at bounding box center [229, 15] width 25 height 10
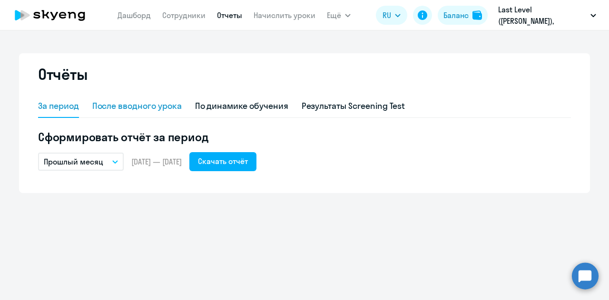
click at [170, 98] on div "После вводного урока" at bounding box center [136, 106] width 89 height 23
select select "10"
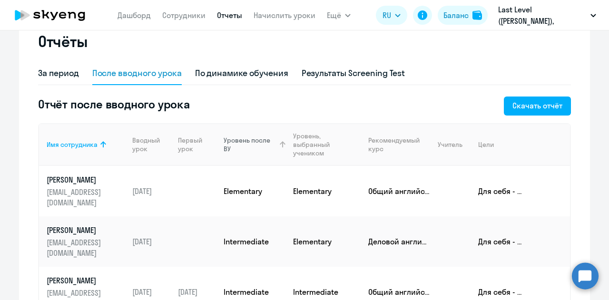
scroll to position [48, 0]
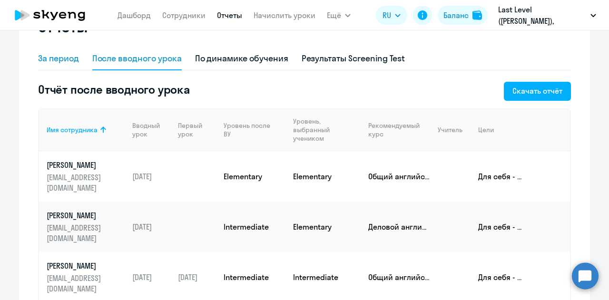
drag, startPoint x: 63, startPoint y: 47, endPoint x: 61, endPoint y: 54, distance: 7.4
click at [62, 47] on div "Отчёты" at bounding box center [304, 32] width 533 height 30
click at [61, 58] on div "За период" at bounding box center [58, 58] width 41 height 12
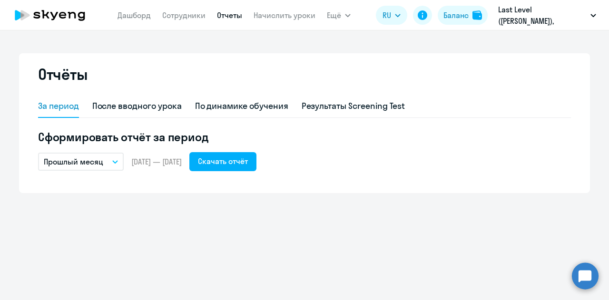
scroll to position [0, 0]
click at [135, 15] on link "Дашборд" at bounding box center [133, 15] width 33 height 10
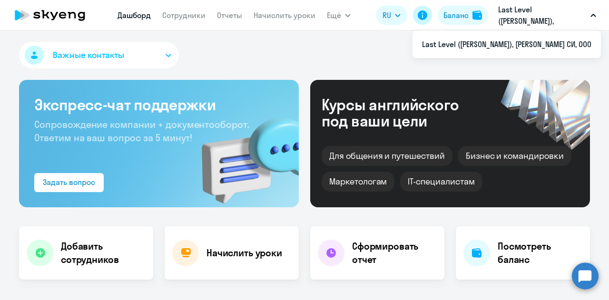
click at [428, 16] on button at bounding box center [422, 15] width 19 height 19
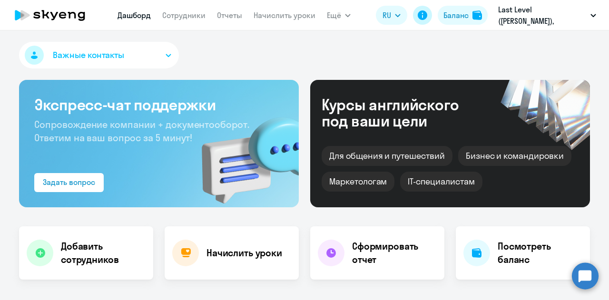
select select "30"
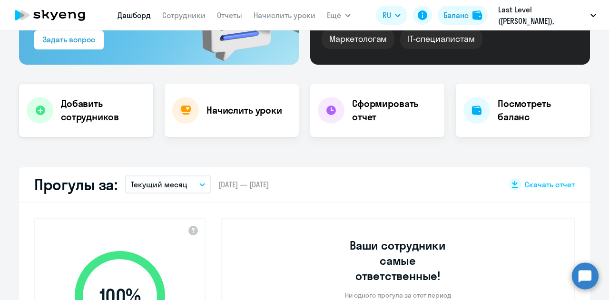
click at [131, 105] on h4 "Добавить сотрудников" at bounding box center [103, 110] width 85 height 27
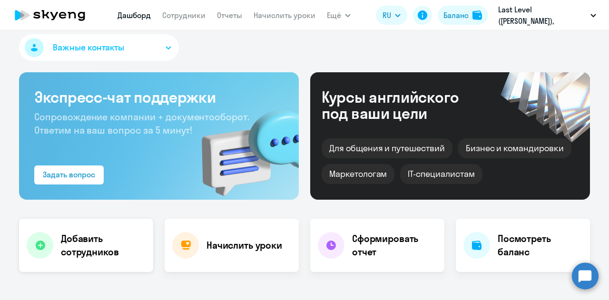
select select "english_adult_not_native_speaker"
select select "3"
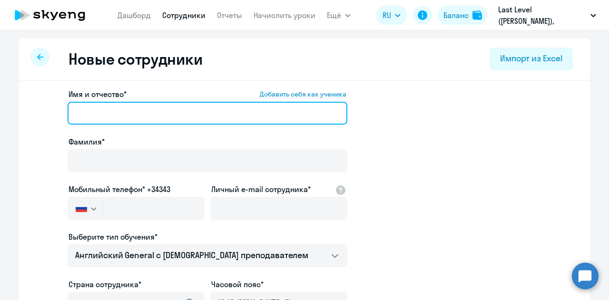
click at [267, 121] on input "Имя и отчество* Добавить себя как ученика" at bounding box center [208, 113] width 280 height 23
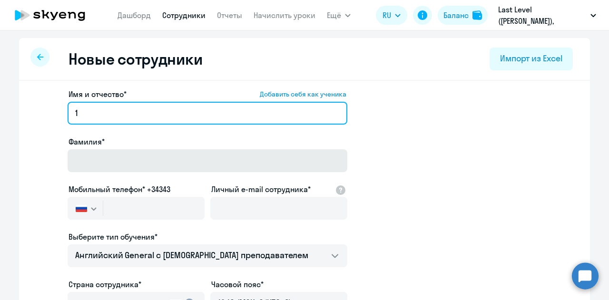
type input "1"
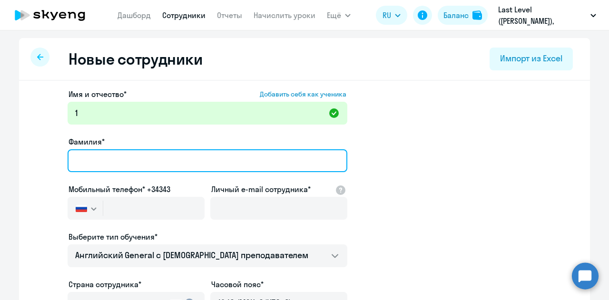
click at [263, 158] on input "Фамилия*" at bounding box center [208, 160] width 280 height 23
type input "1"
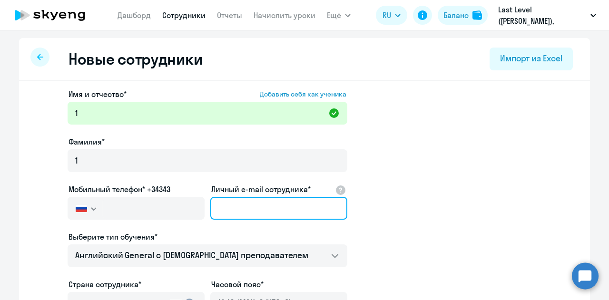
click at [253, 199] on input "Личный e-mail сотрудника*" at bounding box center [278, 208] width 137 height 23
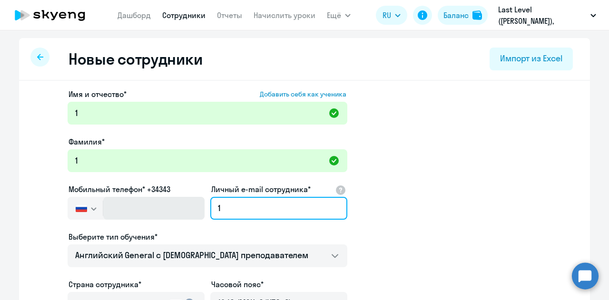
type input "1"
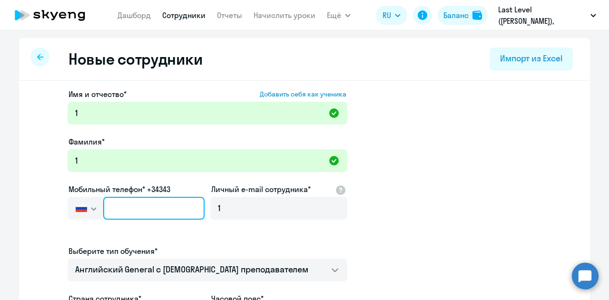
click at [179, 211] on input "text" at bounding box center [153, 208] width 101 height 23
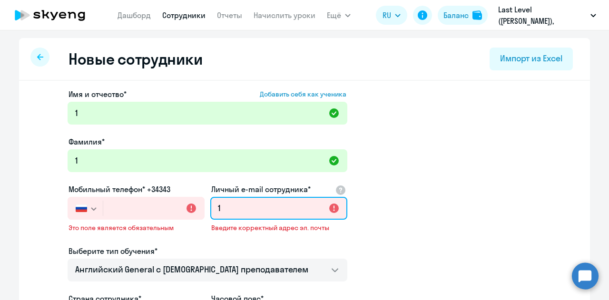
click at [260, 215] on input "1" at bounding box center [278, 208] width 137 height 23
click at [287, 217] on input "1" at bounding box center [278, 208] width 137 height 23
click at [287, 217] on input "Личный e-mail сотрудника*" at bounding box center [278, 208] width 137 height 23
type input "[EMAIL_ADDRESS][DOMAIN_NAME]"
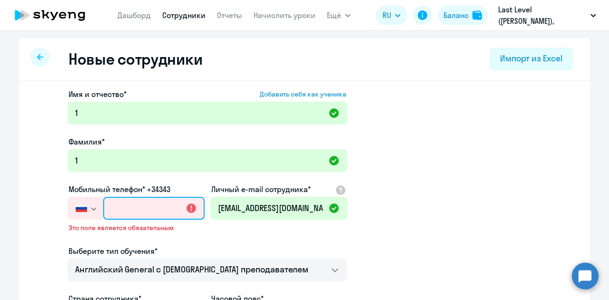
click at [161, 208] on input "text" at bounding box center [153, 208] width 101 height 23
click at [159, 206] on input "text" at bounding box center [153, 208] width 101 height 23
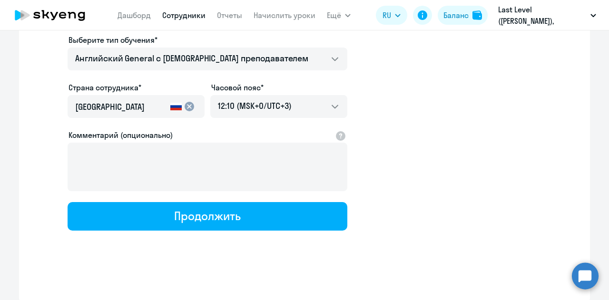
scroll to position [198, 0]
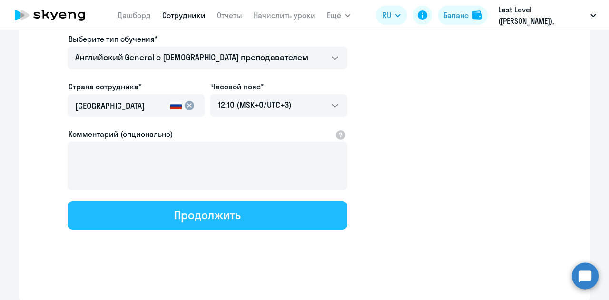
type input "[PHONE_NUMBER]"
click at [243, 221] on button "Продолжить" at bounding box center [208, 215] width 280 height 29
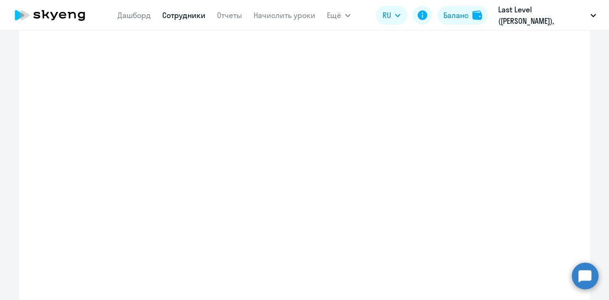
select select "english_adult_not_native_speaker"
select select "3"
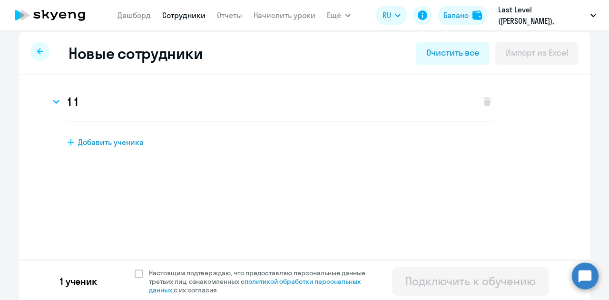
scroll to position [8, 0]
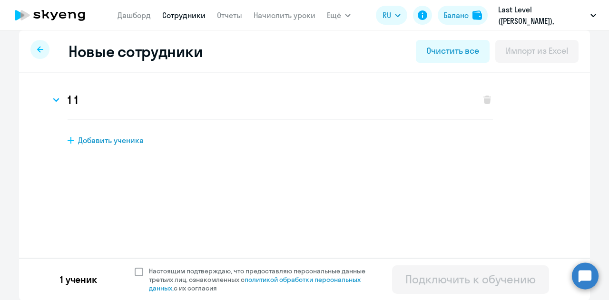
click at [136, 278] on label "Настоящим подтверждаю, что предоставляю персональные данные третьих лиц, ознако…" at bounding box center [256, 280] width 242 height 26
click at [135, 267] on input "Настоящим подтверждаю, что предоставляю персональные данные третьих лиц, ознако…" at bounding box center [134, 266] width 0 height 0
checkbox input "true"
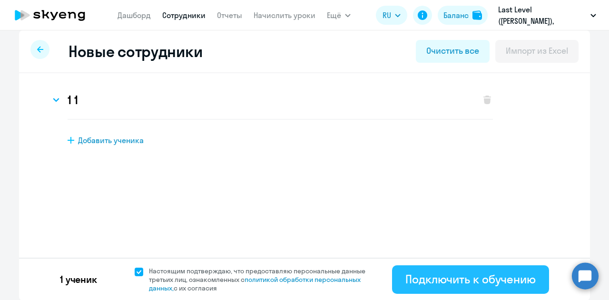
click at [432, 275] on div "Подключить к обучению" at bounding box center [470, 279] width 130 height 15
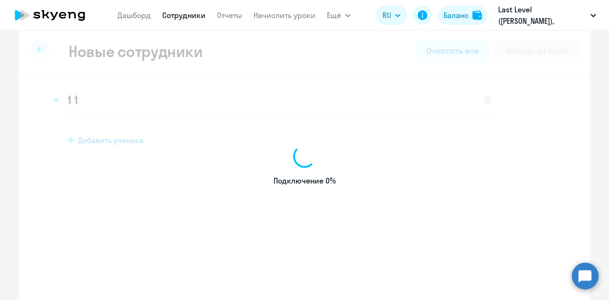
select select "english_adult_not_native_speaker"
select select "3"
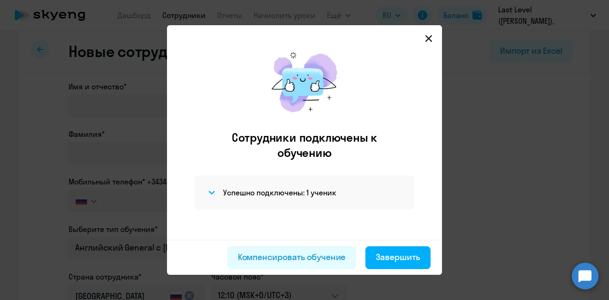
scroll to position [2, 0]
click at [231, 194] on h4 "Успешно подключены: 1 ученик" at bounding box center [279, 192] width 113 height 10
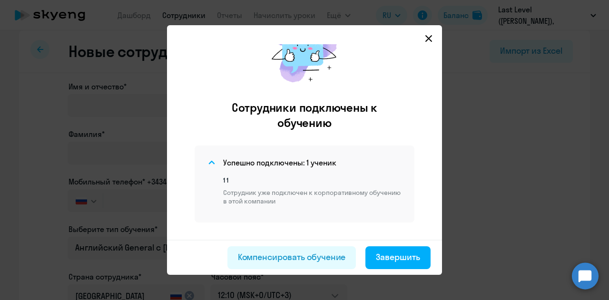
scroll to position [45, 0]
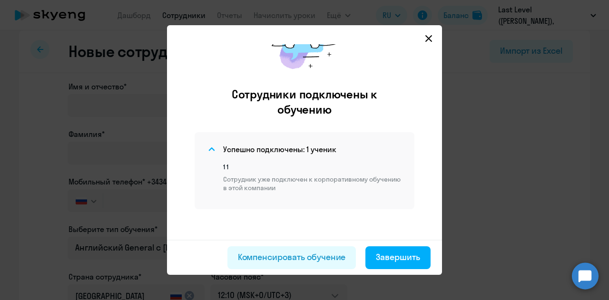
click at [431, 44] on div "Сотрудники подключены к обучению Успешно подключены: 1 ученик 1 1 Сотрудник уже…" at bounding box center [304, 141] width 275 height 195
click at [428, 39] on svg-icon at bounding box center [428, 38] width 11 height 11
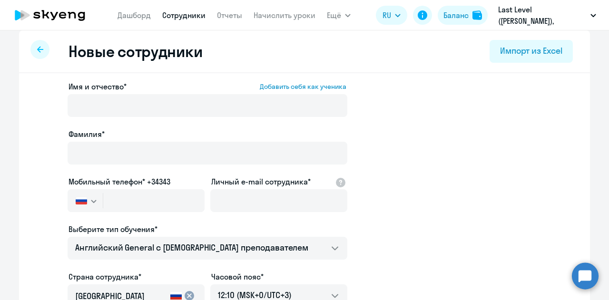
select select "30"
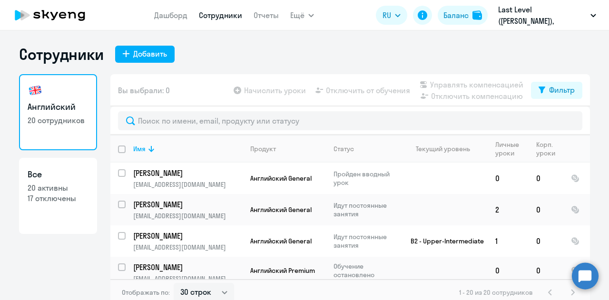
click at [52, 11] on icon at bounding box center [50, 15] width 84 height 24
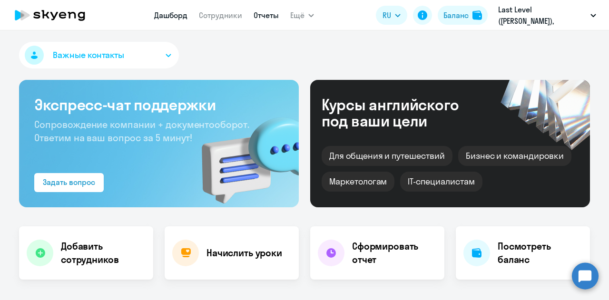
click at [254, 21] on nav "Дашборд Сотрудники Отчеты" at bounding box center [216, 15] width 125 height 19
click at [266, 17] on link "Отчеты" at bounding box center [265, 15] width 25 height 10
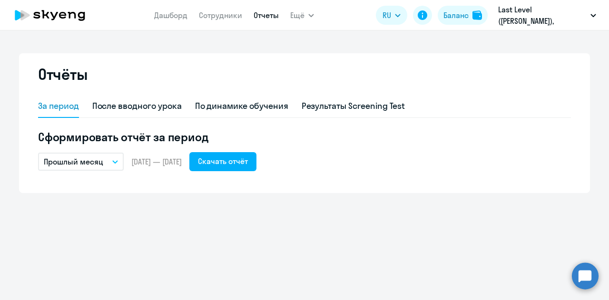
click at [56, 9] on icon at bounding box center [50, 15] width 84 height 24
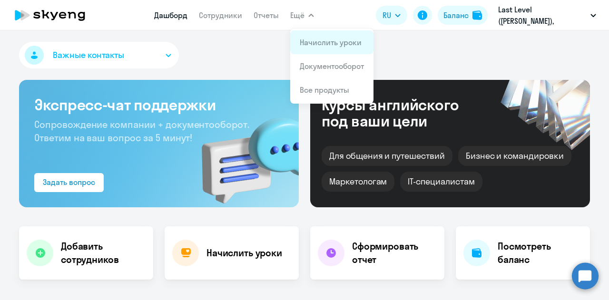
click at [318, 38] on link "Начислить уроки" at bounding box center [331, 43] width 62 height 10
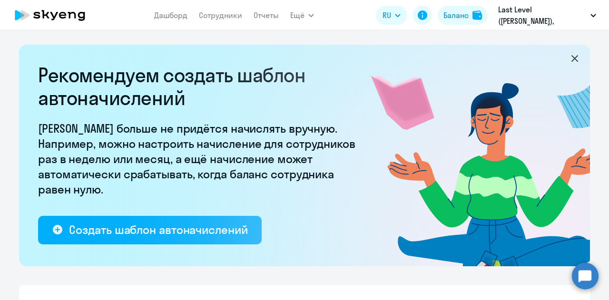
select select "10"
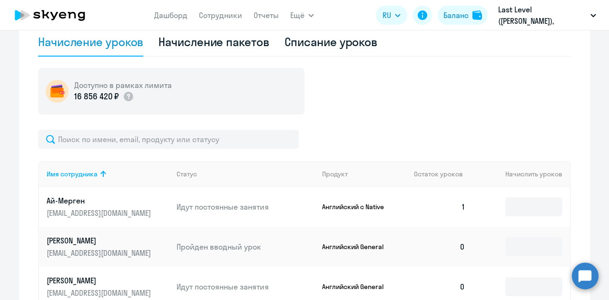
scroll to position [380, 0]
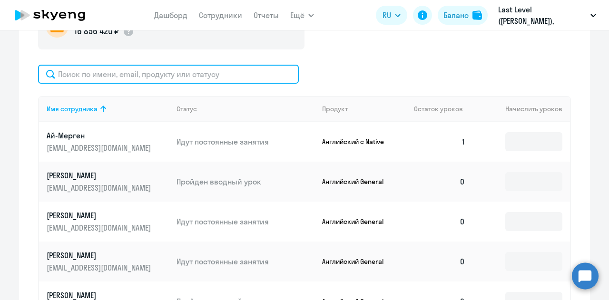
click at [125, 78] on input "text" at bounding box center [168, 74] width 261 height 19
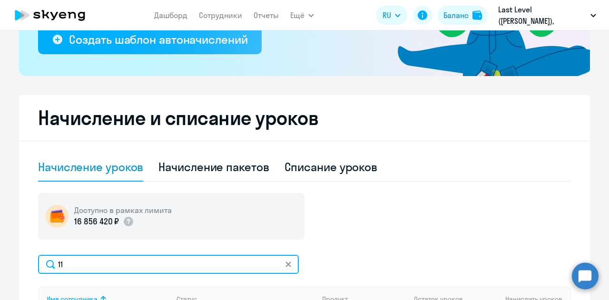
type input "11"
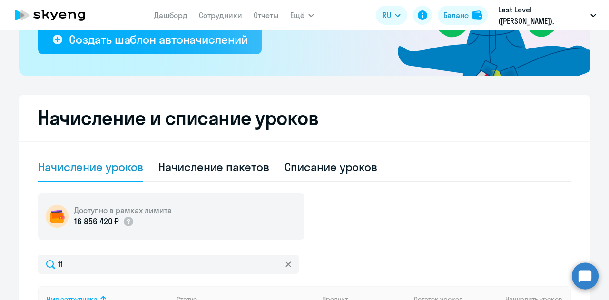
click at [63, 19] on icon at bounding box center [62, 15] width 7 height 7
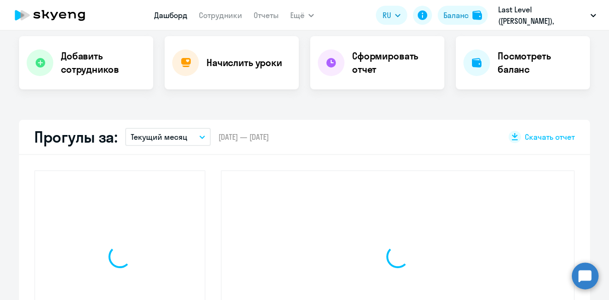
scroll to position [257, 0]
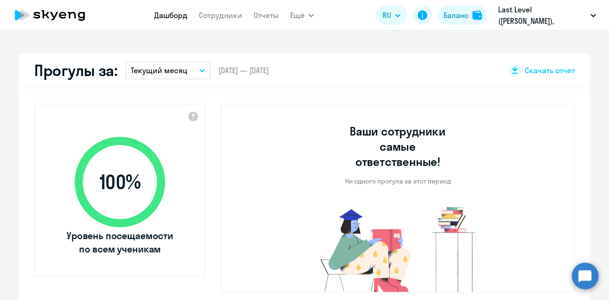
select select "30"
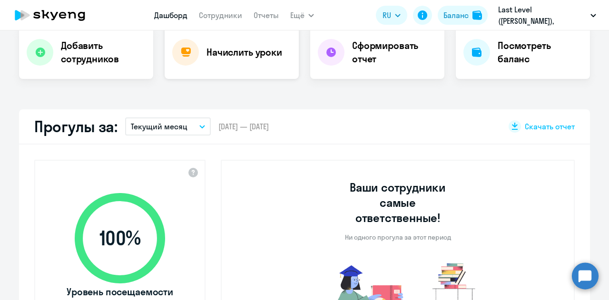
scroll to position [114, 0]
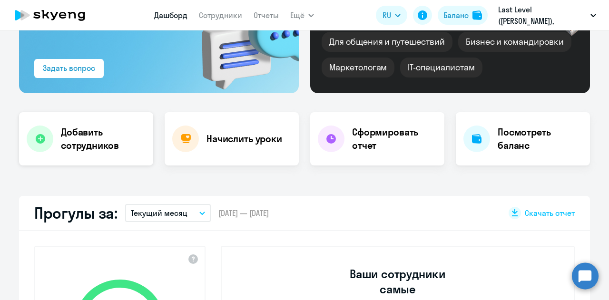
click at [78, 139] on h4 "Добавить сотрудников" at bounding box center [103, 139] width 85 height 27
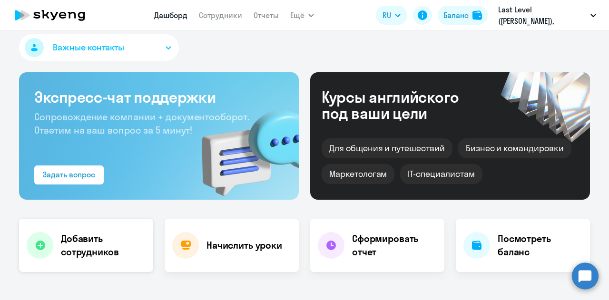
select select "english_adult_not_native_speaker"
select select "3"
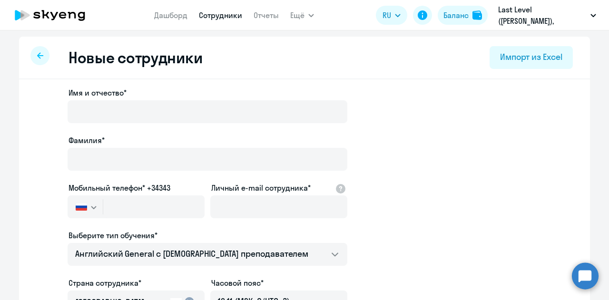
scroll to position [0, 0]
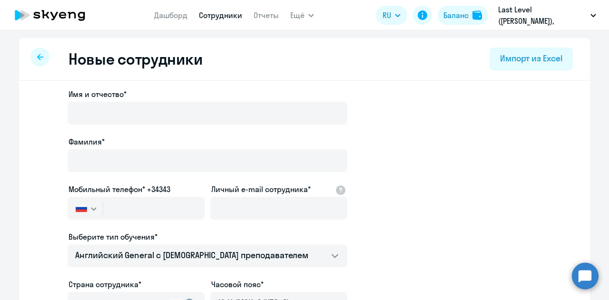
drag, startPoint x: 53, startPoint y: 64, endPoint x: 38, endPoint y: 64, distance: 14.7
click at [43, 65] on div "Новые сотрудники Импорт из Excel" at bounding box center [304, 59] width 571 height 43
click at [38, 64] on div at bounding box center [39, 57] width 19 height 19
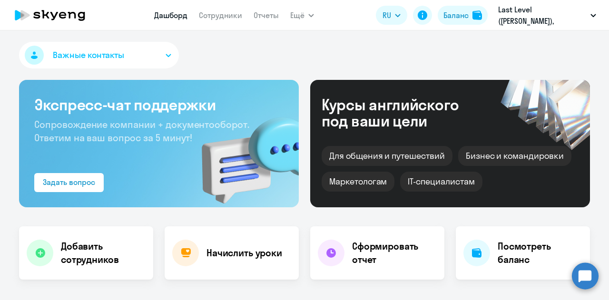
click at [177, 17] on link "Дашборд" at bounding box center [170, 15] width 33 height 10
click at [66, 18] on icon at bounding box center [50, 15] width 84 height 24
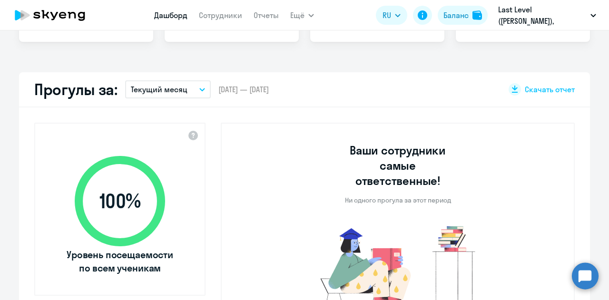
select select "30"
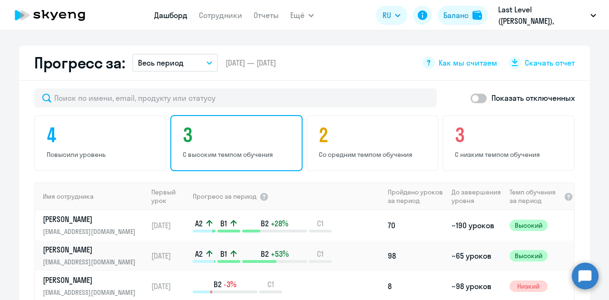
scroll to position [571, 0]
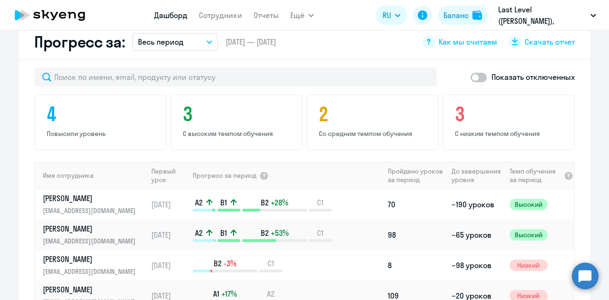
click at [472, 73] on span at bounding box center [478, 78] width 16 height 10
click at [470, 77] on input "checkbox" at bounding box center [470, 77] width 0 height 0
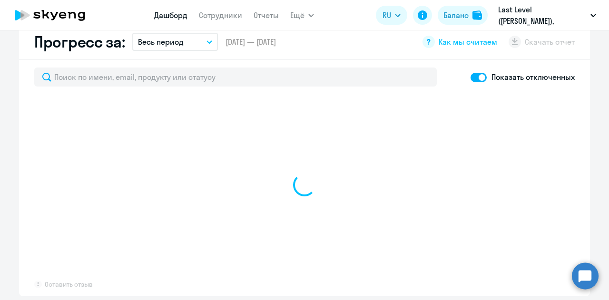
click at [474, 71] on label at bounding box center [478, 76] width 16 height 11
click at [470, 77] on input "checkbox" at bounding box center [470, 77] width 0 height 0
checkbox input "false"
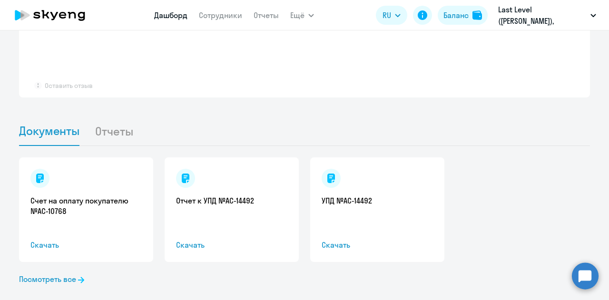
scroll to position [881, 0]
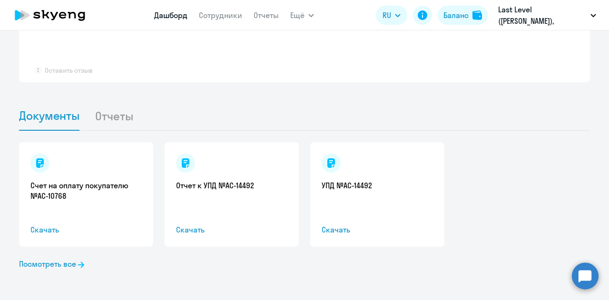
click at [126, 114] on li "Отчеты" at bounding box center [122, 115] width 54 height 29
select select "30"
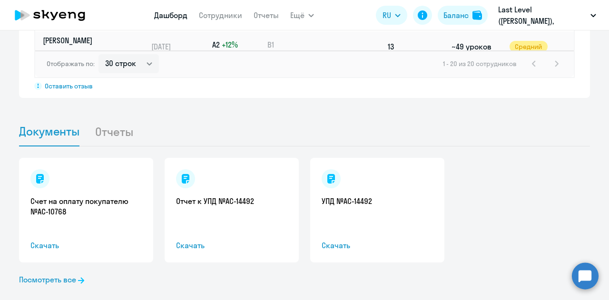
click at [117, 117] on li "Отчеты" at bounding box center [122, 131] width 54 height 29
click at [117, 121] on li "Отчеты" at bounding box center [122, 131] width 54 height 29
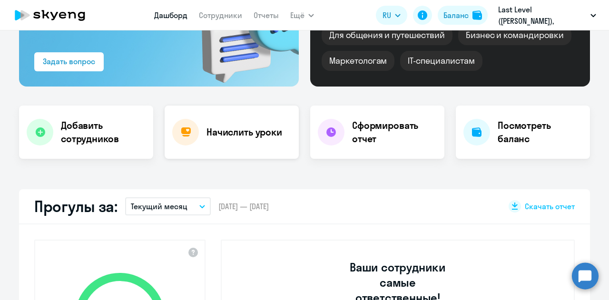
scroll to position [120, 0]
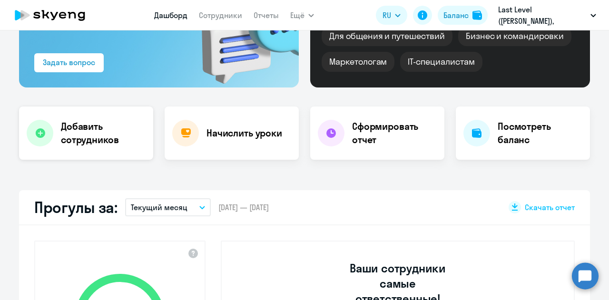
click at [65, 124] on h4 "Добавить сотрудников" at bounding box center [103, 133] width 85 height 27
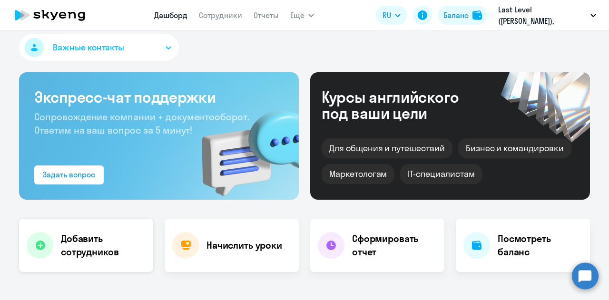
select select "english_adult_not_native_speaker"
select select "3"
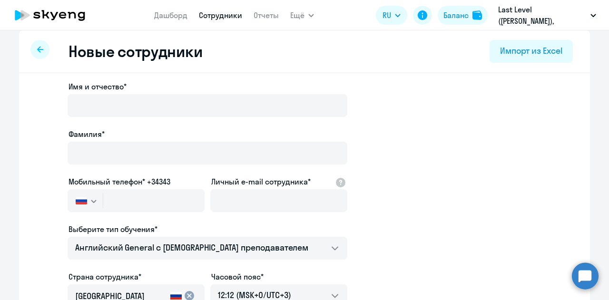
click at [46, 16] on icon at bounding box center [50, 15] width 84 height 24
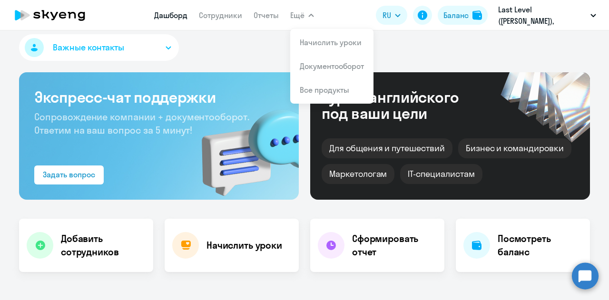
click at [159, 49] on button "Важные контакты" at bounding box center [99, 47] width 160 height 27
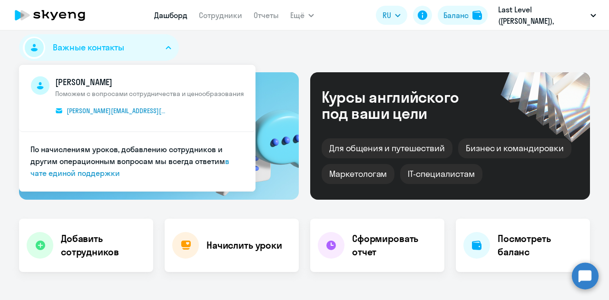
select select "30"
click at [102, 172] on link "в чате единой поддержки" at bounding box center [129, 166] width 199 height 21
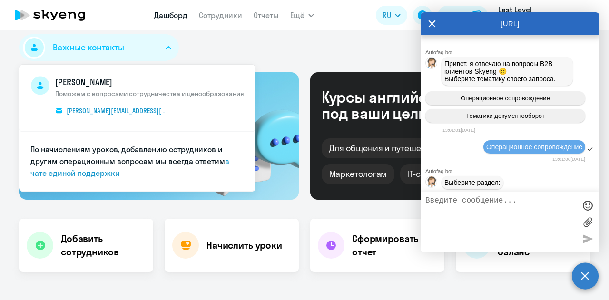
scroll to position [3249, 0]
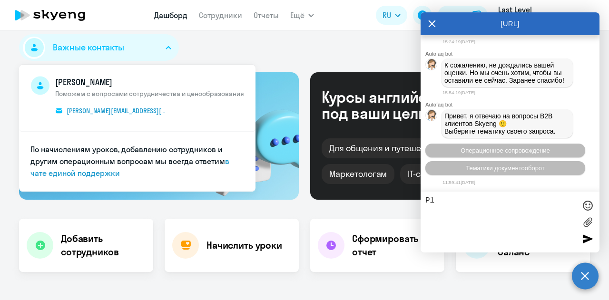
type textarea "P"
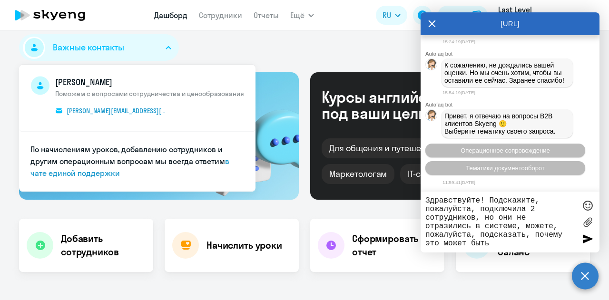
type textarea "Здравствуйте! Подскажите, пожалуйста, подключила 2 сотрудников, но они не отраз…"
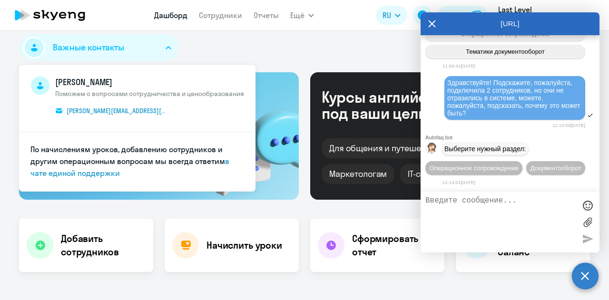
scroll to position [3383, 0]
click at [487, 161] on button "Операционное сопровождение" at bounding box center [473, 168] width 97 height 14
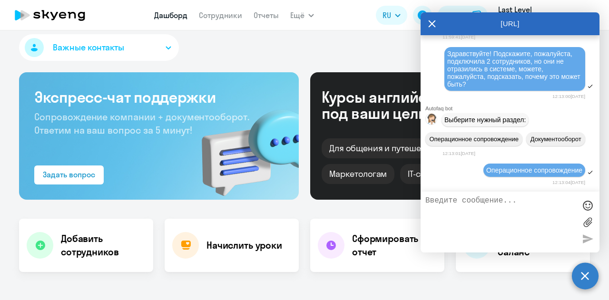
scroll to position [3469, 0]
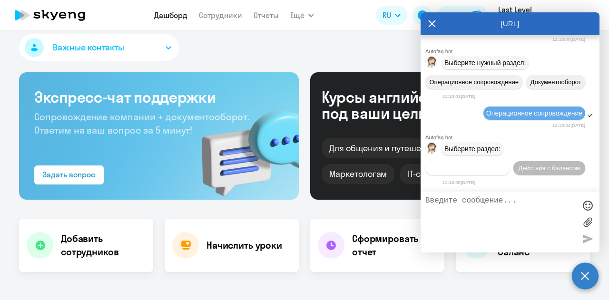
click at [475, 171] on span "Действия по сотрудникам" at bounding box center [467, 168] width 74 height 7
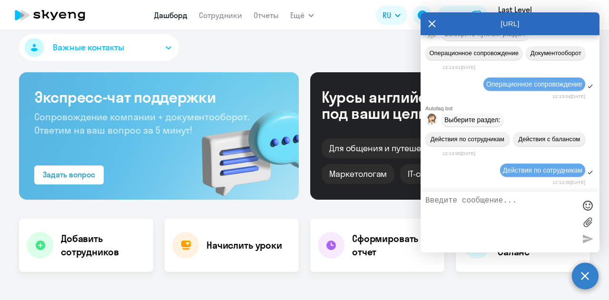
scroll to position [3609, 0]
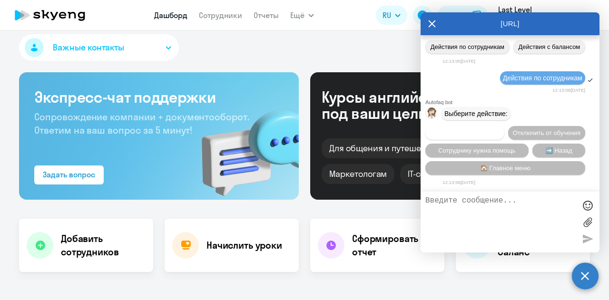
click at [447, 126] on button "Подключить к обучению" at bounding box center [464, 133] width 79 height 14
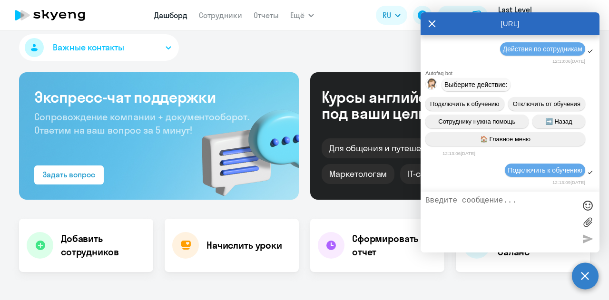
scroll to position [3732, 0]
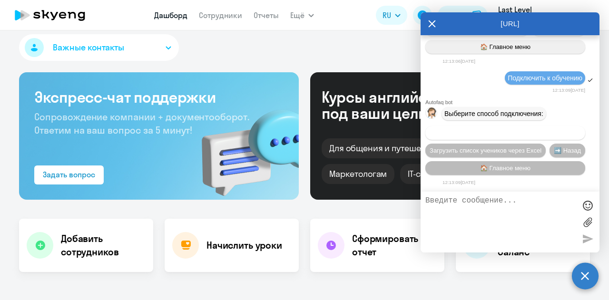
click at [485, 136] on span "Добавить учеников вручную" at bounding box center [505, 132] width 81 height 7
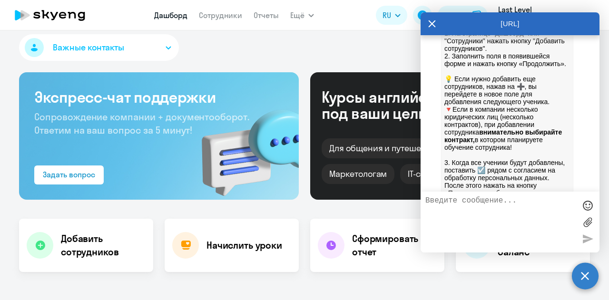
scroll to position [4203, 0]
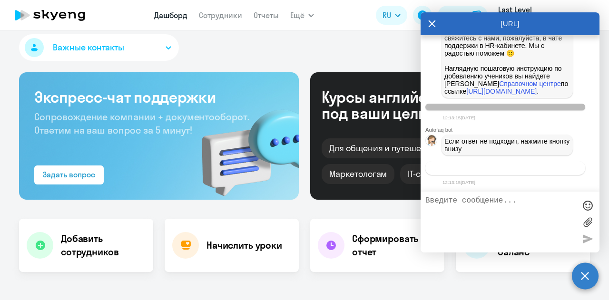
click at [491, 164] on button "Связаться с менеджером" at bounding box center [505, 168] width 160 height 14
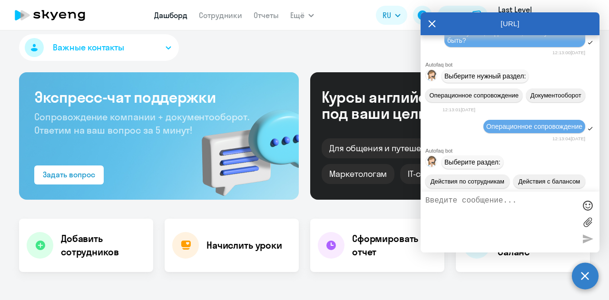
scroll to position [3328, 0]
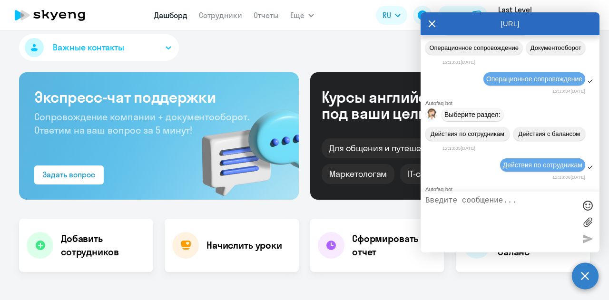
copy span "Здравствуйте! Подскажите, пожалуйста, подключила 2 сотрудников, но они не отраз…"
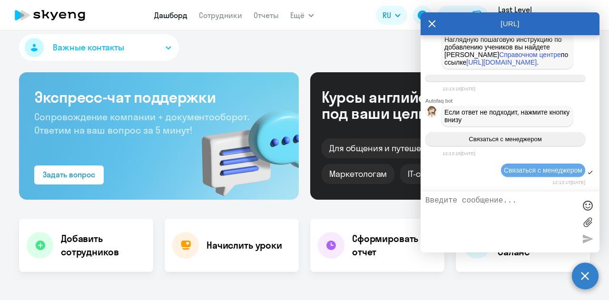
scroll to position [4231, 0]
click at [479, 199] on textarea at bounding box center [500, 221] width 150 height 51
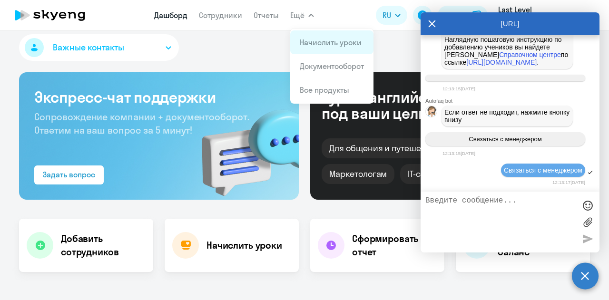
click at [307, 39] on link "Начислить уроки" at bounding box center [331, 43] width 62 height 10
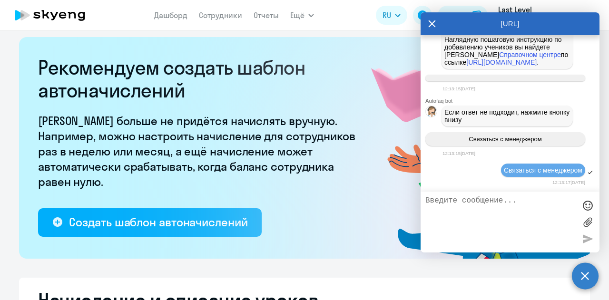
select select "10"
click at [429, 24] on icon at bounding box center [432, 23] width 8 height 23
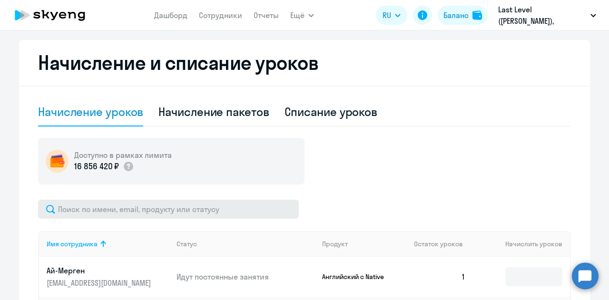
scroll to position [340, 0]
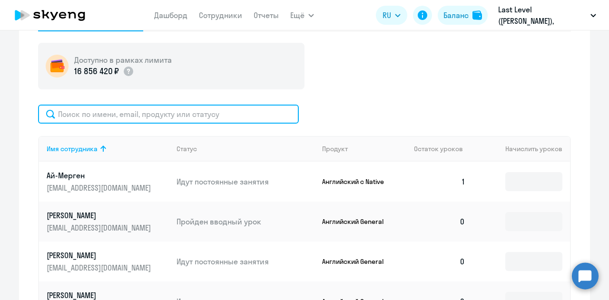
click at [234, 122] on input "text" at bounding box center [168, 114] width 261 height 19
type input "к"
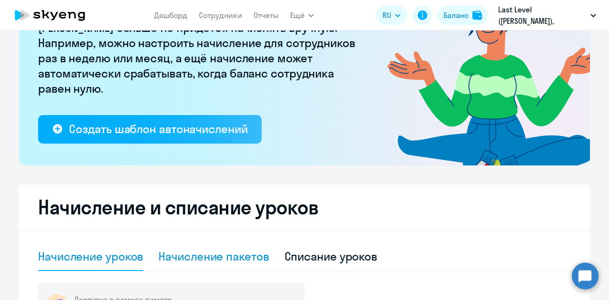
scroll to position [190, 0]
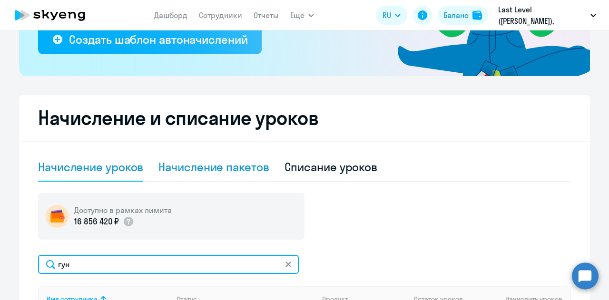
type input "гун"
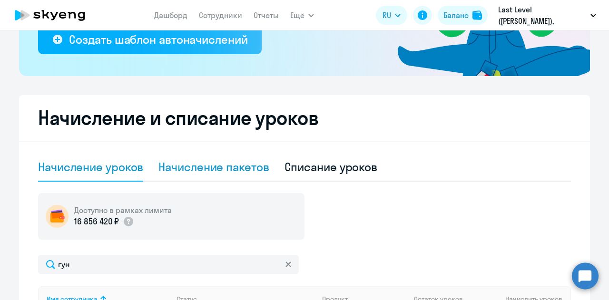
click at [244, 172] on div "Начисление пакетов" at bounding box center [213, 166] width 110 height 15
select select "10"
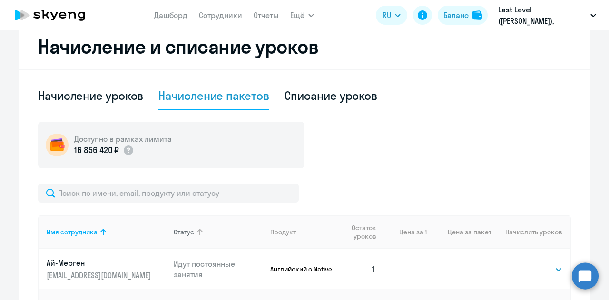
scroll to position [333, 0]
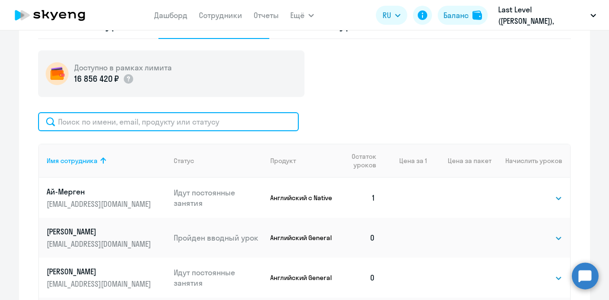
click at [181, 121] on input "text" at bounding box center [168, 121] width 261 height 19
type input "гунч"
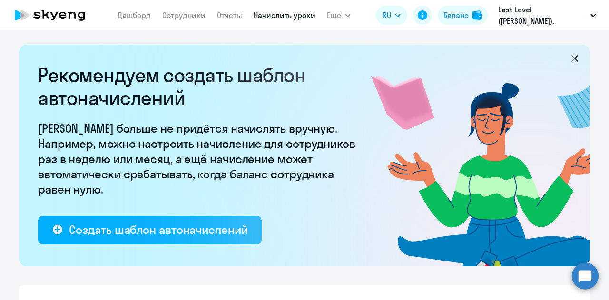
select select "10"
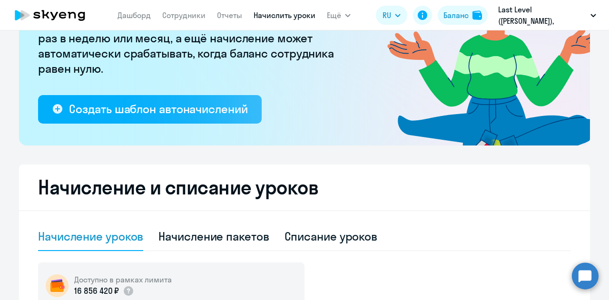
scroll to position [285, 0]
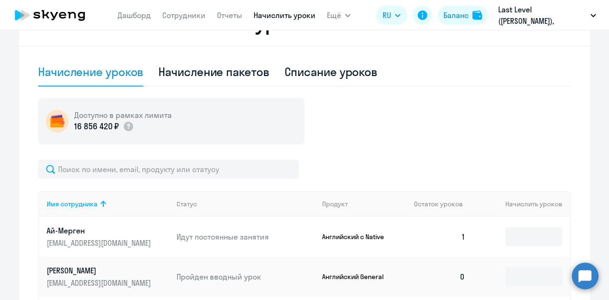
click at [577, 281] on circle at bounding box center [585, 276] width 27 height 27
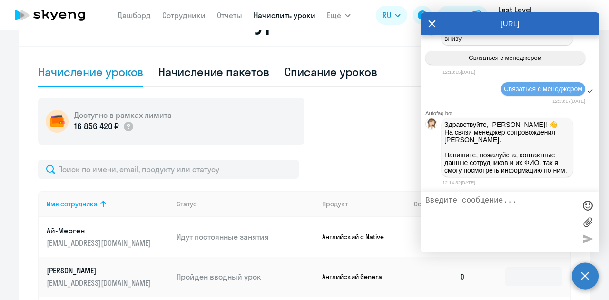
scroll to position [4322, 0]
click at [493, 207] on textarea at bounding box center [500, 221] width 150 height 51
type textarea "Здравствуйте! Подскажите, пожалуйста, подключила 2 сотрудников, но они не отраз…"
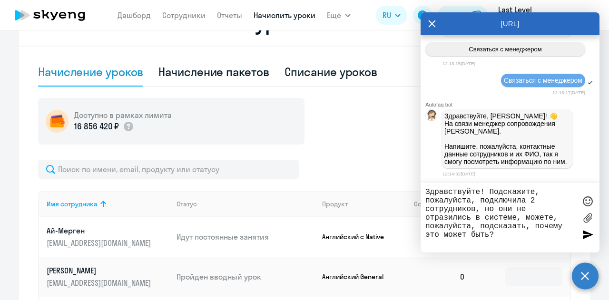
drag, startPoint x: 513, startPoint y: 248, endPoint x: 387, endPoint y: 147, distance: 161.0
click at [389, 154] on body "[PERSON_NAME] Отчеты Начислить уроки Ещё Дашборд Сотрудники Отчеты Начислить ур…" at bounding box center [304, 150] width 609 height 300
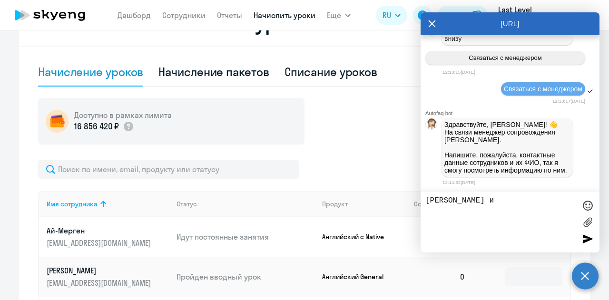
paste textarea "[PERSON_NAME]"
type textarea "[PERSON_NAME] и [PERSON_NAME]"
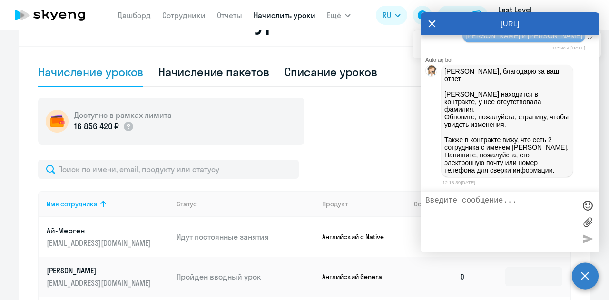
scroll to position [4479, 0]
click at [475, 124] on p "[PERSON_NAME], благодарю за ваш ответ! [PERSON_NAME] находится в контракте, у н…" at bounding box center [507, 121] width 126 height 107
click at [475, 209] on textarea at bounding box center [500, 221] width 150 height 51
paste textarea "[EMAIL_ADDRESS][DOMAIN_NAME]"
type textarea "У максима почта: [EMAIL_ADDRESS][DOMAIN_NAME]"
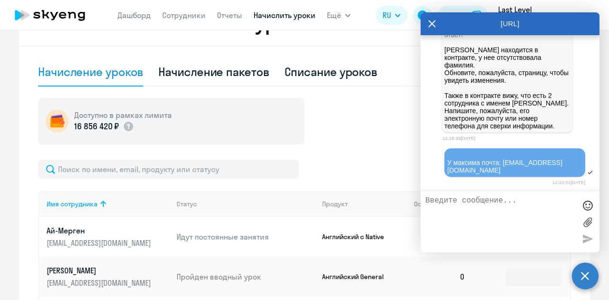
scroll to position [4522, 0]
drag, startPoint x: 283, startPoint y: 134, endPoint x: 226, endPoint y: 166, distance: 65.6
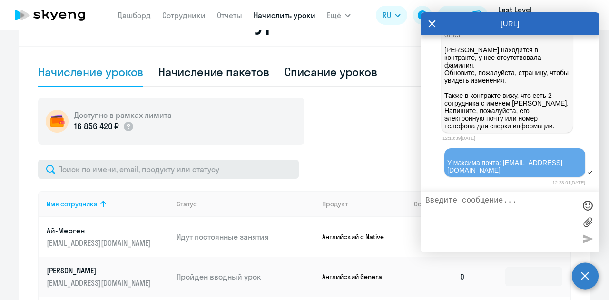
click at [283, 135] on div "Доступно в рамках лимита 16 856 420 ₽" at bounding box center [171, 121] width 266 height 47
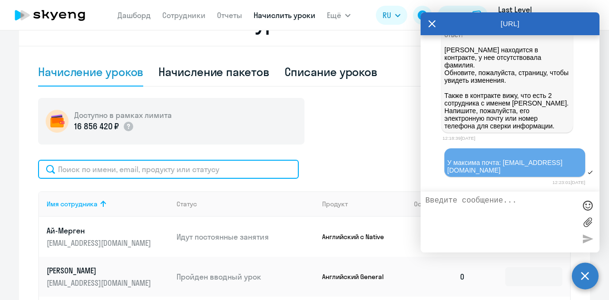
click at [223, 167] on input "text" at bounding box center [168, 169] width 261 height 19
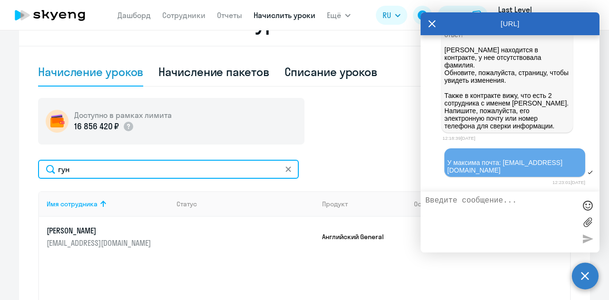
type input "гун"
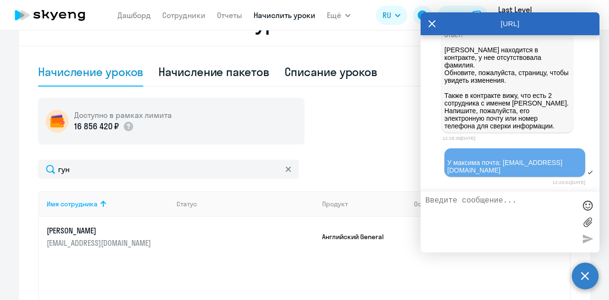
click at [468, 209] on textarea at bounding box center [500, 221] width 150 height 51
type textarea "Светлану увидела, благодарю!"
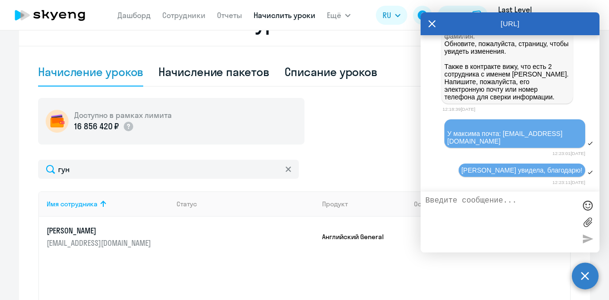
scroll to position [4551, 0]
click at [210, 225] on td at bounding box center [242, 237] width 146 height 40
click at [233, 229] on td at bounding box center [242, 237] width 146 height 40
click at [430, 20] on icon at bounding box center [432, 23] width 8 height 23
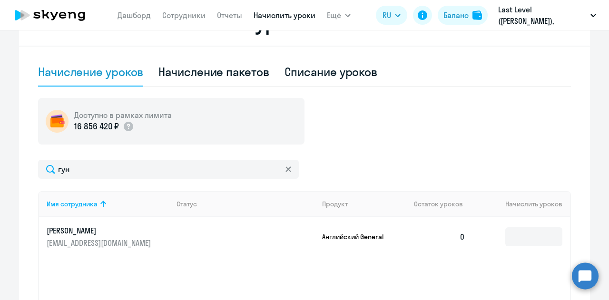
click at [105, 231] on p "Гунченко Светлана" at bounding box center [100, 230] width 107 height 10
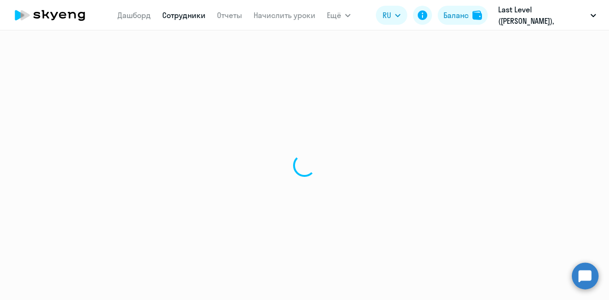
select select "english"
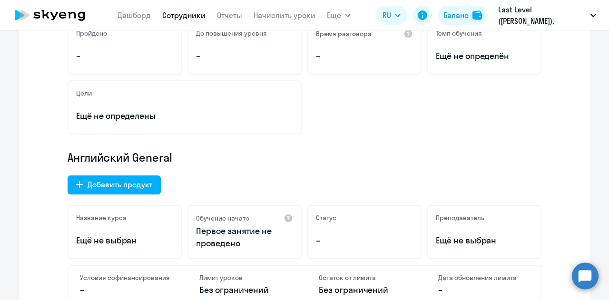
scroll to position [285, 0]
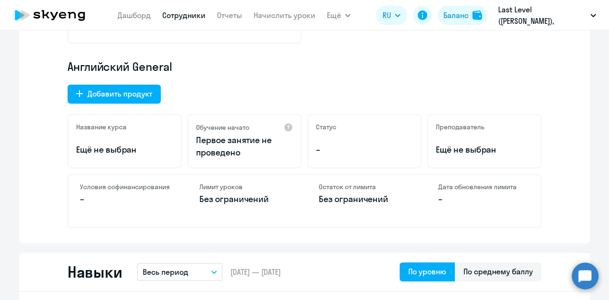
click at [129, 191] on div "Условия софинансирования –" at bounding box center [125, 201] width 114 height 52
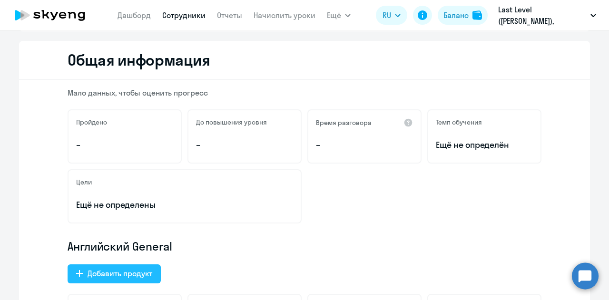
scroll to position [238, 0]
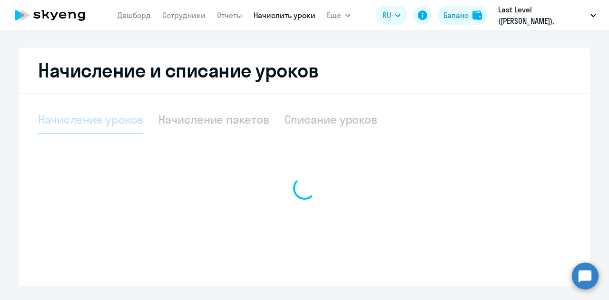
scroll to position [262, 0]
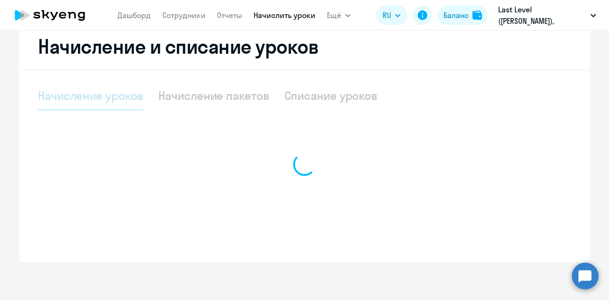
select select "10"
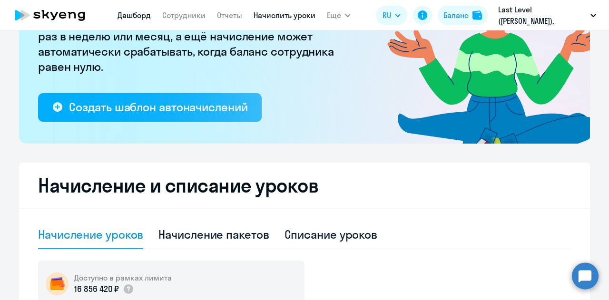
scroll to position [119, 0]
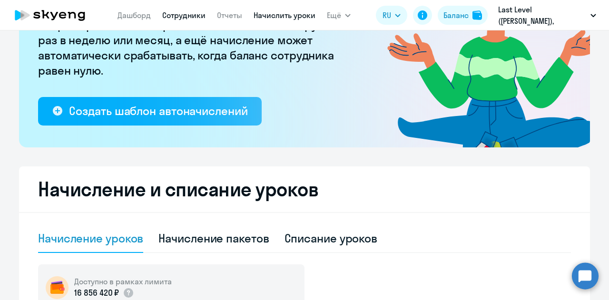
click at [185, 18] on link "Сотрудники" at bounding box center [183, 15] width 43 height 10
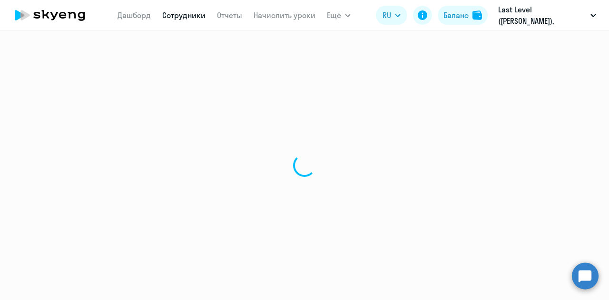
select select "30"
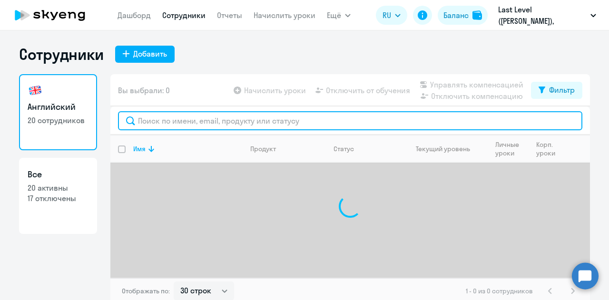
click at [205, 121] on input "text" at bounding box center [350, 120] width 464 height 19
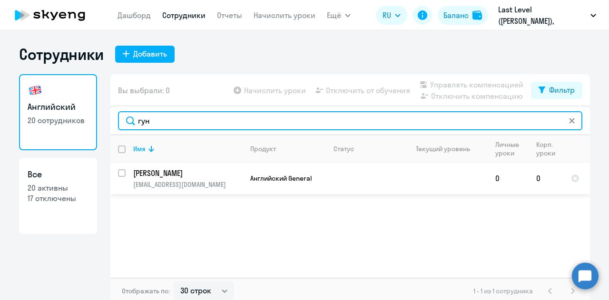
type input "гун"
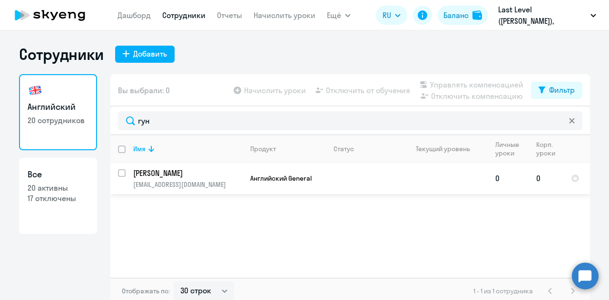
click at [336, 175] on td at bounding box center [362, 178] width 73 height 31
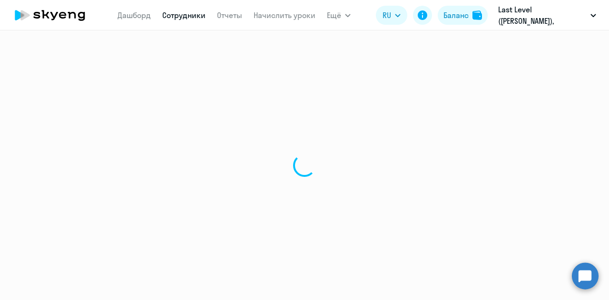
select select "english"
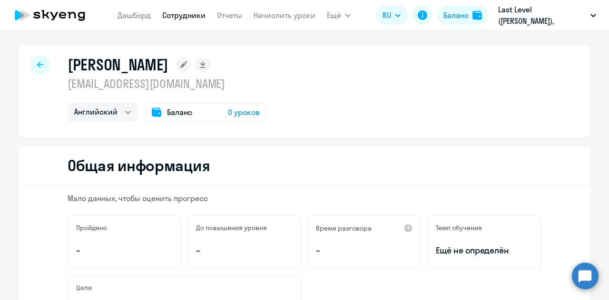
click at [191, 58] on rect at bounding box center [183, 64] width 15 height 15
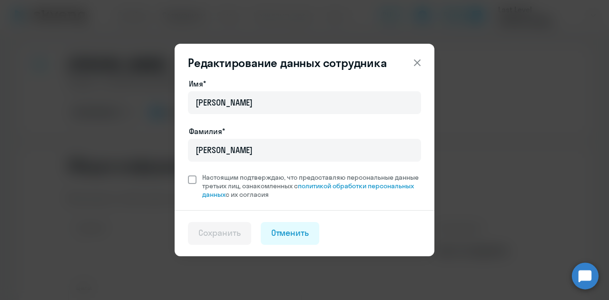
click at [193, 181] on span at bounding box center [192, 179] width 9 height 9
click at [188, 173] on input "Настоящим подтверждаю, что предоставляю персональные данные третьих лиц, ознако…" at bounding box center [187, 173] width 0 height 0
checkbox input "true"
click at [233, 231] on div "Сохранить" at bounding box center [219, 233] width 42 height 12
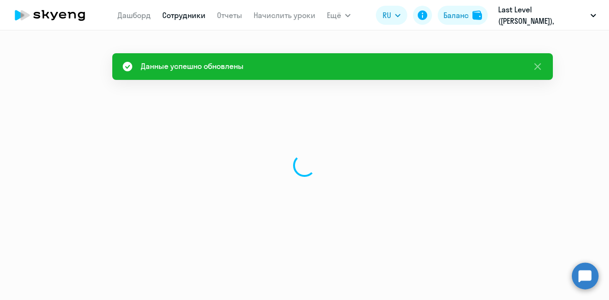
select select "english"
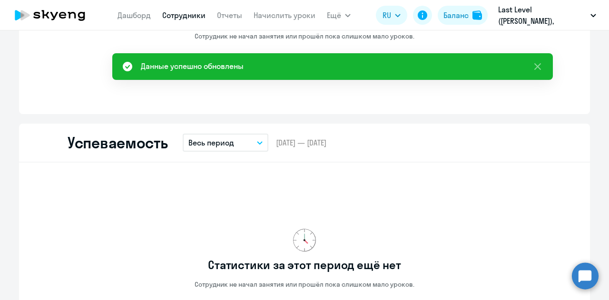
scroll to position [713, 0]
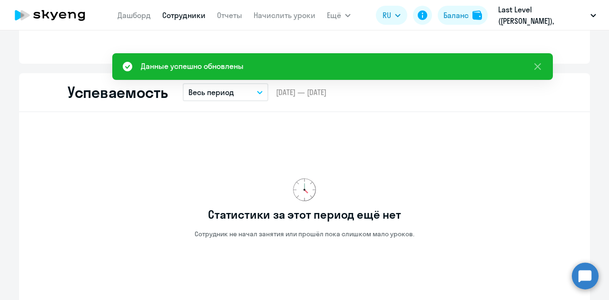
click at [566, 264] on div "Статистики за этот период ещё нет Сотрудник не начал занятия или прошёл пока сл…" at bounding box center [304, 212] width 571 height 200
click at [574, 268] on circle at bounding box center [585, 276] width 27 height 27
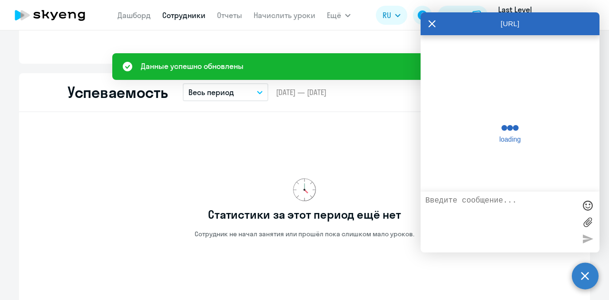
scroll to position [4548, 0]
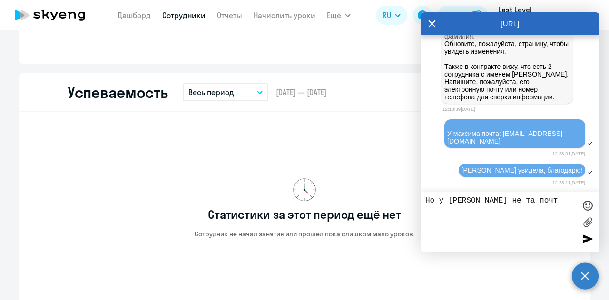
type textarea "Но у Светланы не та почта"
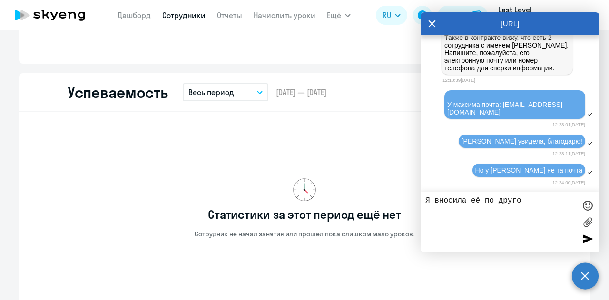
type textarea "Я вносила её по другой"
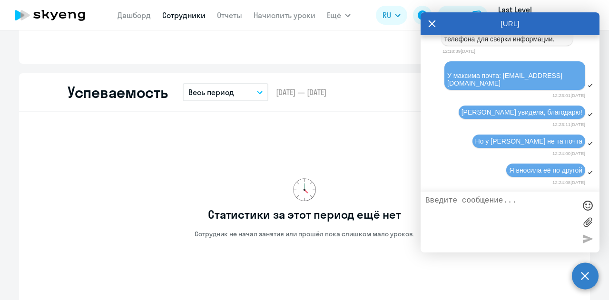
scroll to position [4514, 0]
click at [360, 121] on div "Статистики за этот период ещё нет Сотрудник не начал занятия или прошёл пока сл…" at bounding box center [305, 208] width 474 height 177
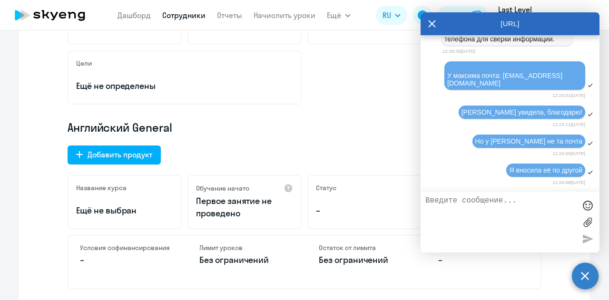
scroll to position [238, 0]
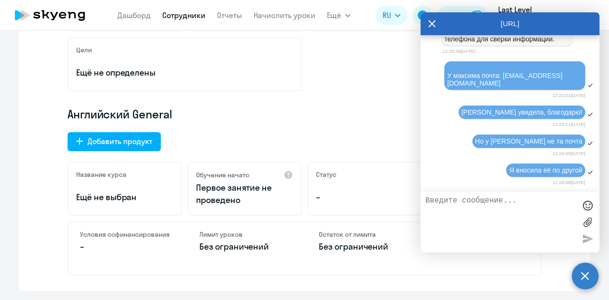
click at [244, 146] on div "Английский General Добавить продукт Название курса Ещё не выбран Обучение начат…" at bounding box center [305, 191] width 474 height 169
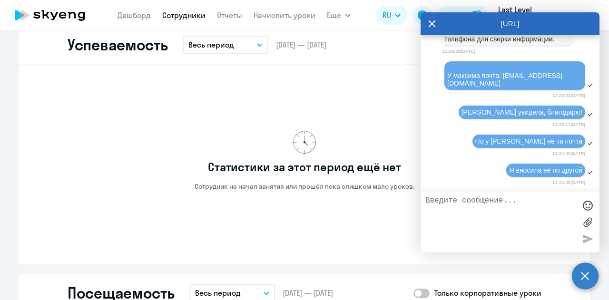
scroll to position [476, 0]
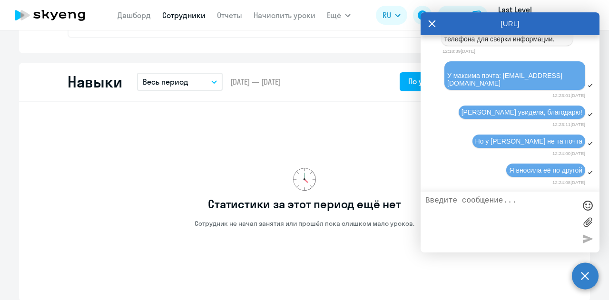
click at [131, 10] on app-menu-item-link "Дашборд" at bounding box center [133, 16] width 33 height 12
click at [81, 14] on icon at bounding box center [50, 15] width 84 height 24
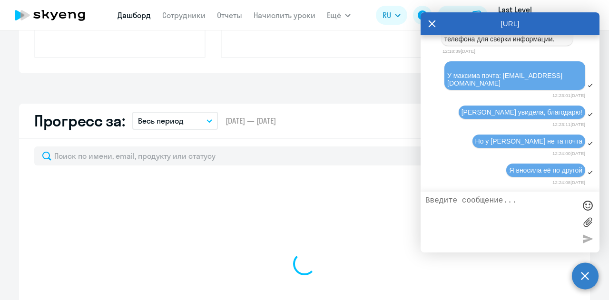
scroll to position [543, 0]
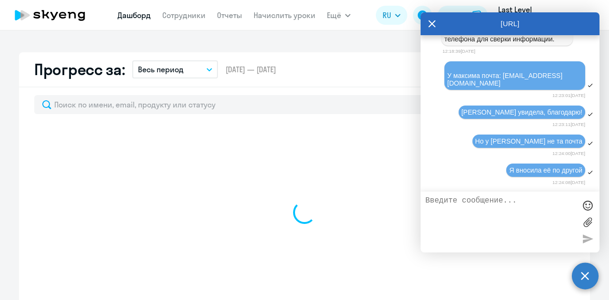
select select "30"
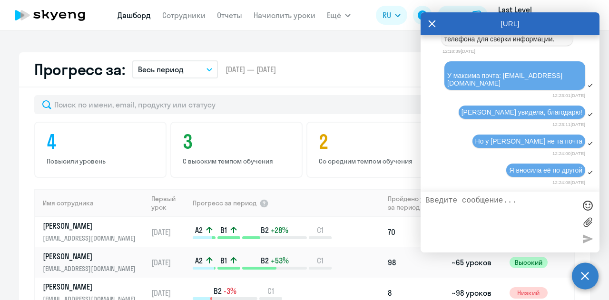
scroll to position [4609, 0]
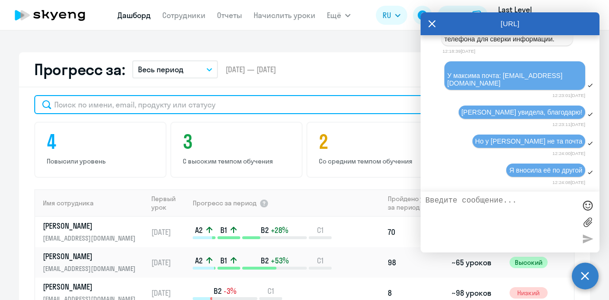
click at [186, 95] on input "text" at bounding box center [235, 104] width 402 height 19
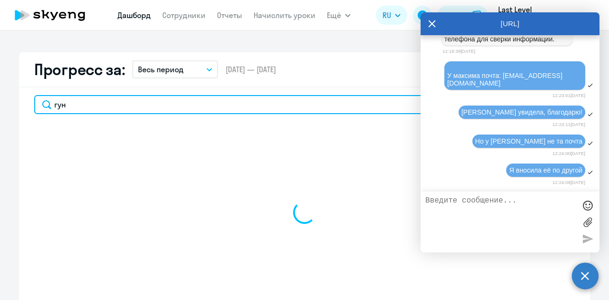
type input "гунч"
select select "30"
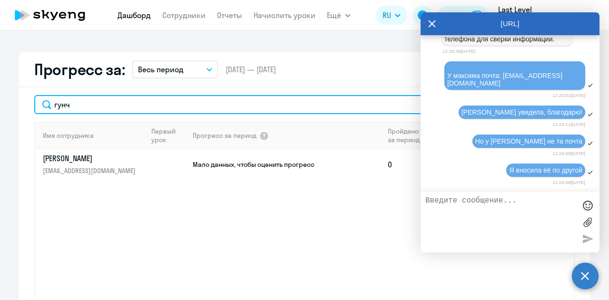
type input "гун"
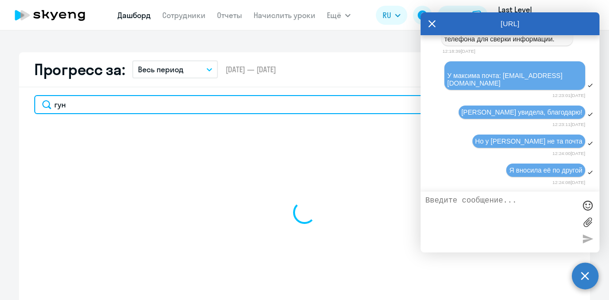
select select "30"
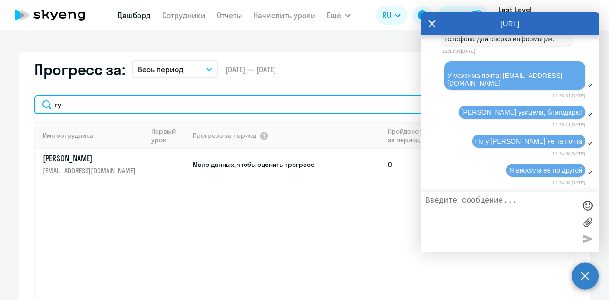
type input "г"
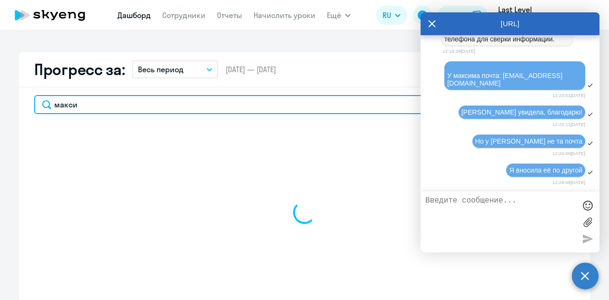
type input "максим"
select select "30"
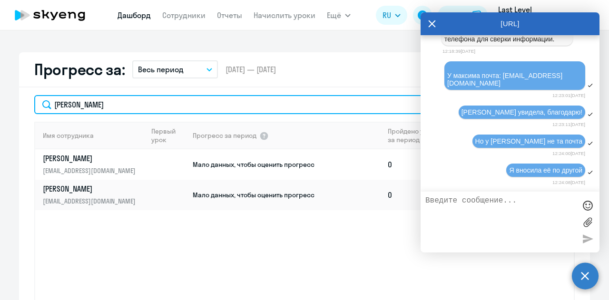
type input "максим"
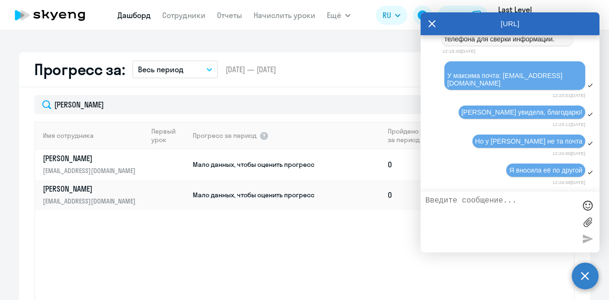
click at [537, 170] on span "Я вносила её по другой" at bounding box center [545, 170] width 73 height 8
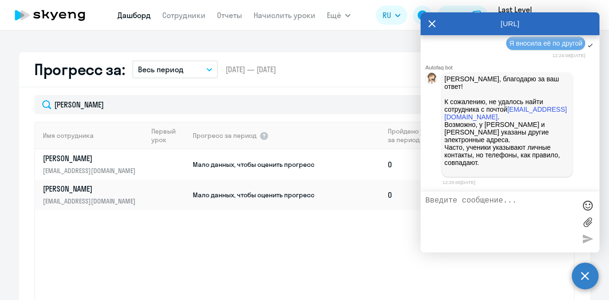
scroll to position [4721, 0]
click at [488, 208] on textarea at bounding box center [500, 221] width 150 height 51
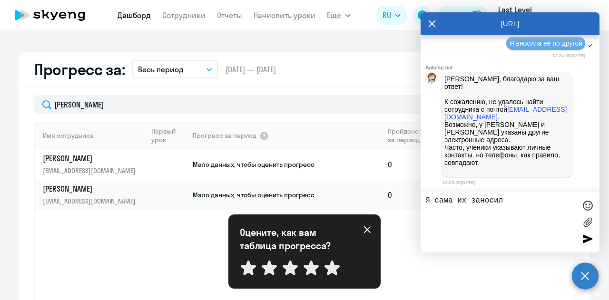
type textarea "Я сама их заносила"
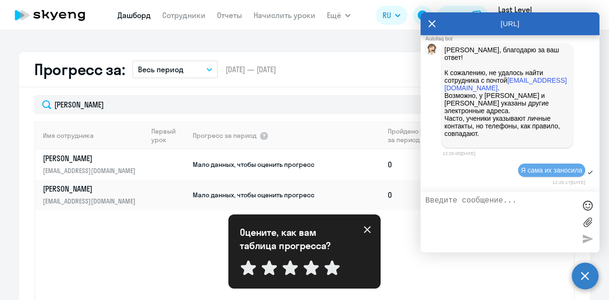
click at [465, 127] on p "Евгения, благодарю за ваш ответ! К сожалению, не удалось найти сотрудника с поч…" at bounding box center [507, 95] width 126 height 99
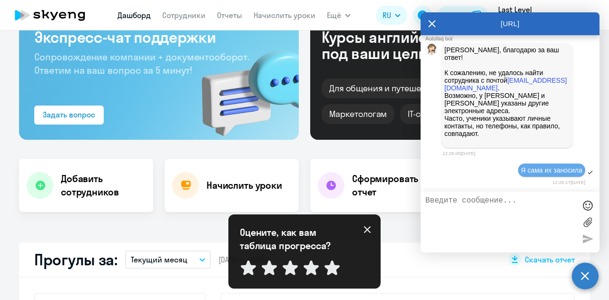
scroll to position [0, 0]
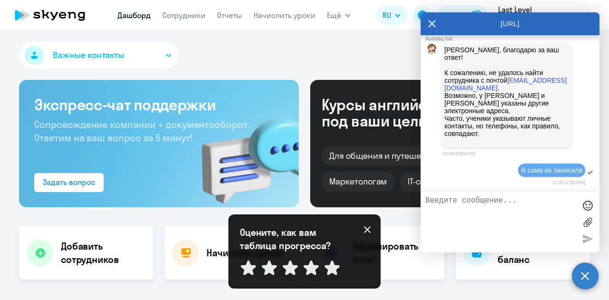
click at [67, 14] on icon at bounding box center [50, 15] width 84 height 24
click at [428, 20] on icon at bounding box center [432, 23] width 8 height 23
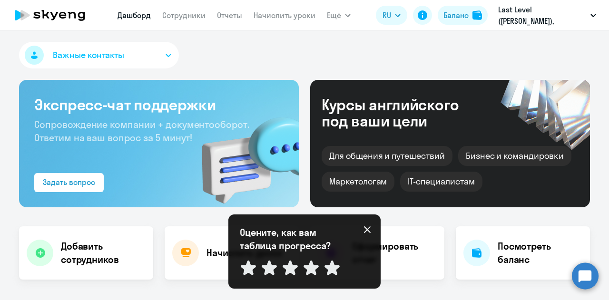
click at [368, 232] on icon at bounding box center [367, 230] width 8 height 8
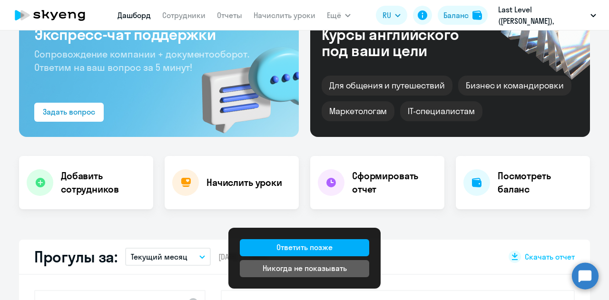
scroll to position [143, 0]
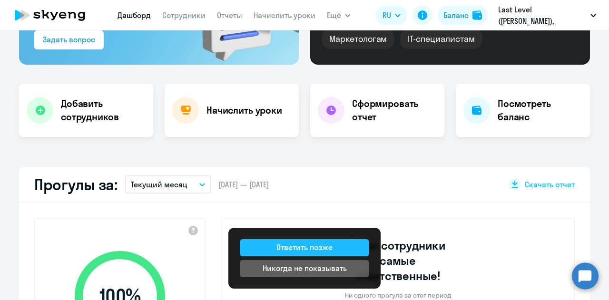
click at [308, 254] on button "Ответить позже" at bounding box center [304, 247] width 129 height 17
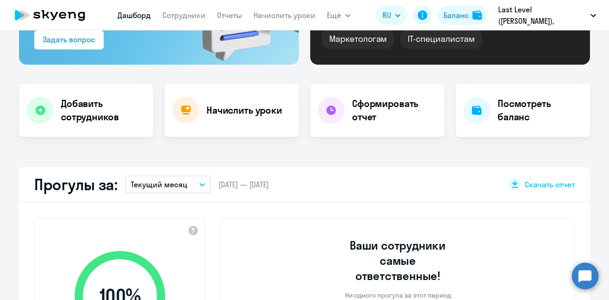
click at [75, 16] on icon at bounding box center [72, 15] width 8 height 7
click at [185, 10] on app-menu-item-link "Сотрудники" at bounding box center [183, 16] width 43 height 12
click at [182, 17] on link "Сотрудники" at bounding box center [183, 15] width 43 height 10
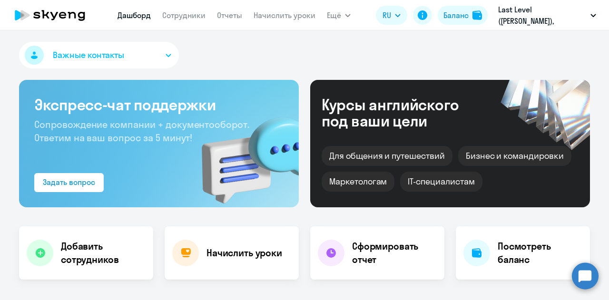
select select "30"
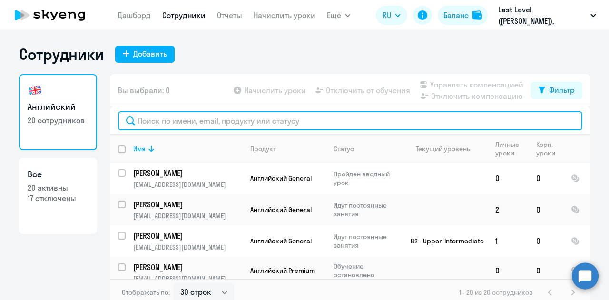
click at [186, 120] on input "text" at bounding box center [350, 120] width 464 height 19
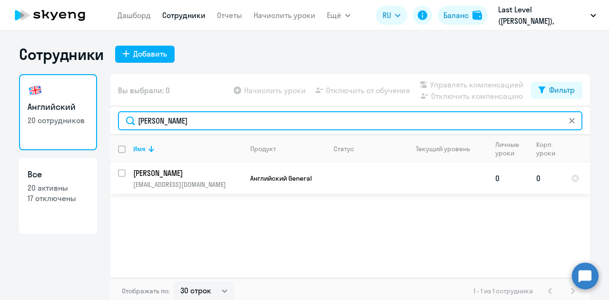
type input "гунченко"
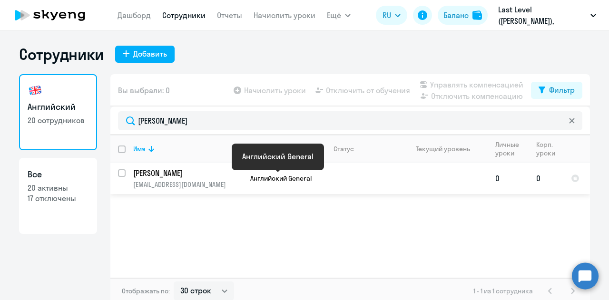
click at [250, 177] on span "Английский General" at bounding box center [280, 178] width 61 height 9
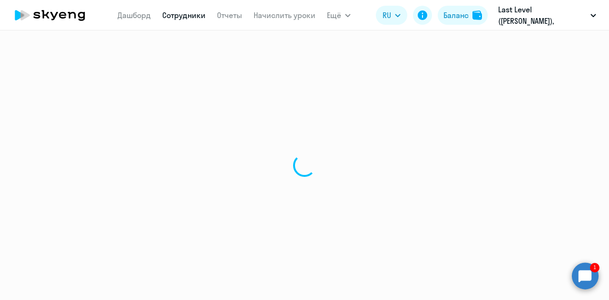
select select "english"
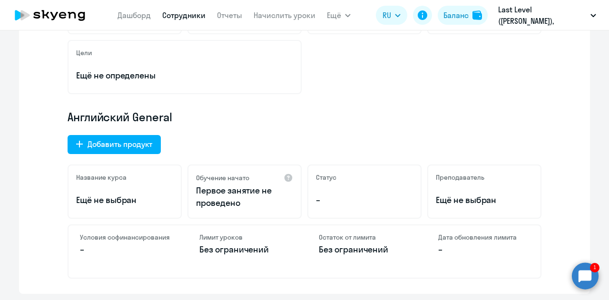
scroll to position [238, 0]
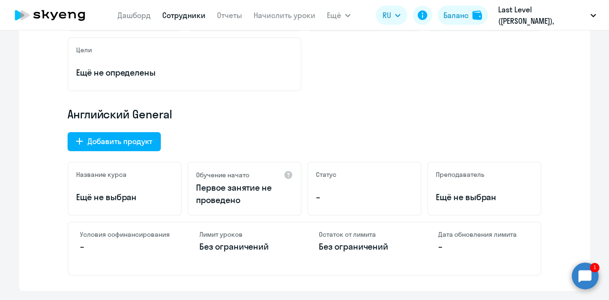
click at [581, 270] on circle at bounding box center [585, 276] width 27 height 27
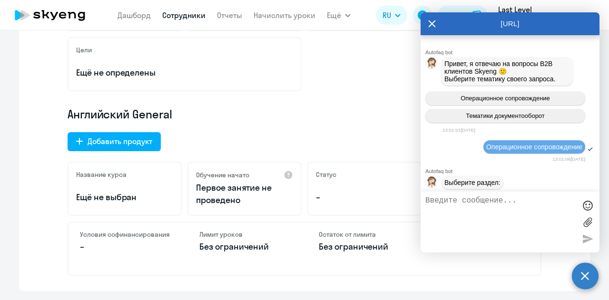
scroll to position [4813, 0]
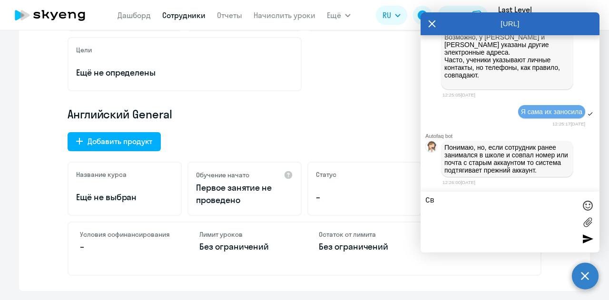
type textarea "С"
type textarea "К"
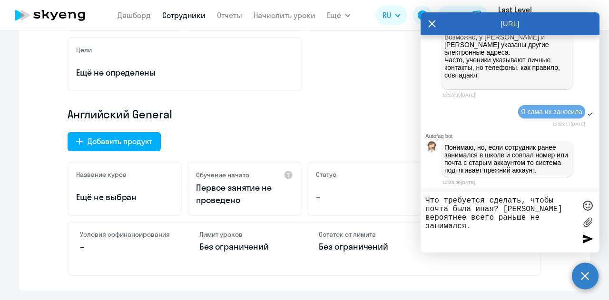
click at [475, 219] on textarea "Что требуется сделать, чтобы почта была иная? Максим вероятнее всего раньше не …" at bounding box center [500, 221] width 150 height 51
click at [561, 209] on textarea "Что требуется сделать, чтобы почта была иная? Максим раньше не занимался." at bounding box center [500, 221] width 150 height 51
click at [496, 213] on textarea "Что требуется сделать, чтобы почта была иная? Максим ранее не занимался." at bounding box center [500, 221] width 150 height 51
click at [485, 211] on textarea "Что требуется сделать, чтобы почта была иная? Максим ранее не занимался." at bounding box center [500, 221] width 150 height 51
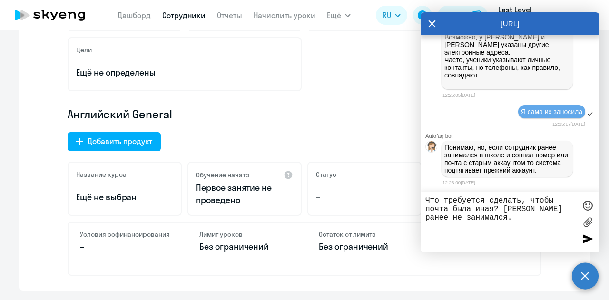
click at [485, 211] on textarea "Что требуется сделать, чтобы почта была иная? Максим ранее не занимался." at bounding box center [500, 221] width 150 height 51
click at [502, 214] on textarea "Что требуется сделать, чтобы заменить почту? Максим ранее не занимался." at bounding box center [500, 221] width 150 height 51
type textarea "Что требуется сделать, чтобы заменить почту?"
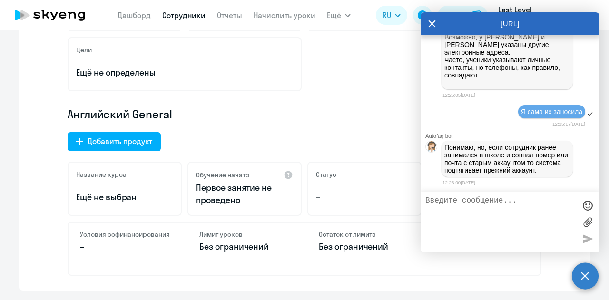
scroll to position [4853, 0]
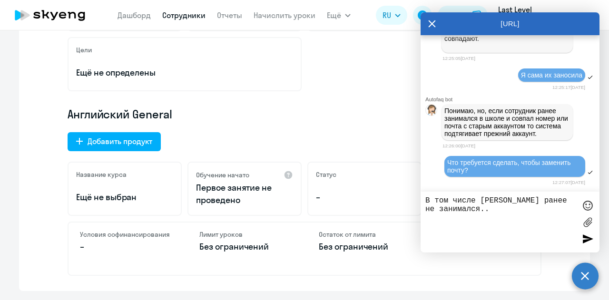
type textarea "В том числе Максим ранее не занимался..."
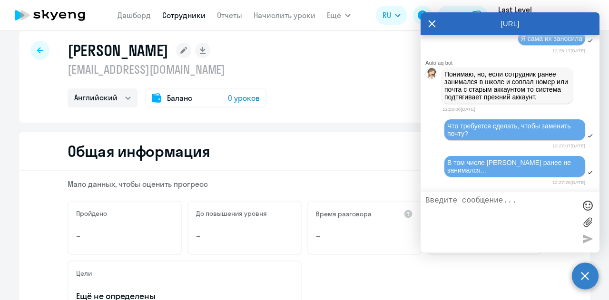
scroll to position [0, 0]
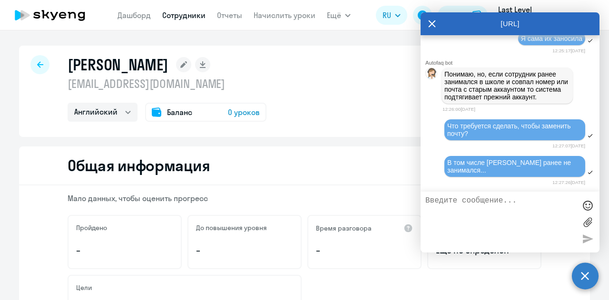
click at [265, 93] on div "Гунченко Светлана s.gunchenko@ll-games.com Английский Баланс 0 уроков" at bounding box center [304, 91] width 571 height 91
click at [67, 15] on icon at bounding box center [50, 15] width 84 height 24
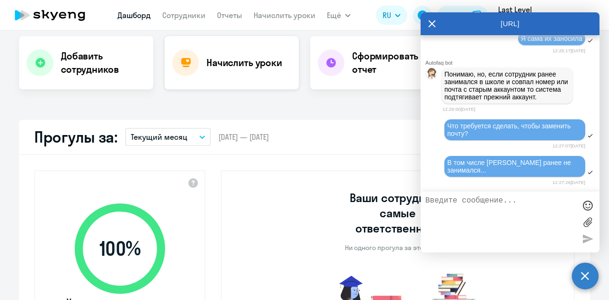
select select "30"
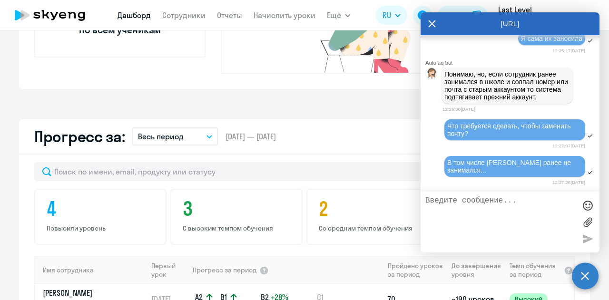
scroll to position [476, 0]
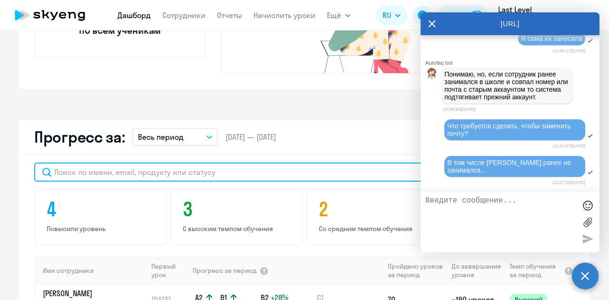
click at [235, 163] on input "text" at bounding box center [235, 172] width 402 height 19
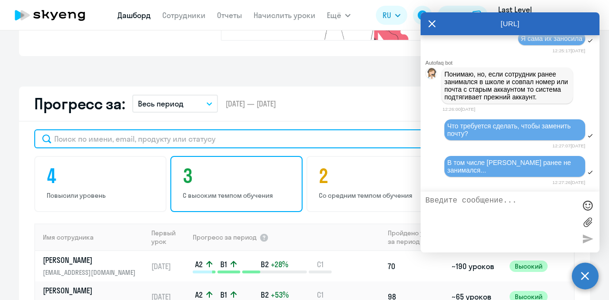
scroll to position [523, 0]
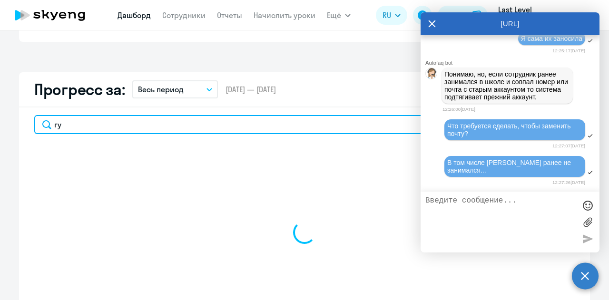
type input "гун"
select select "30"
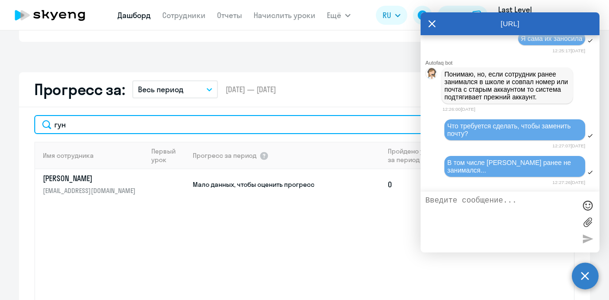
type input "гу"
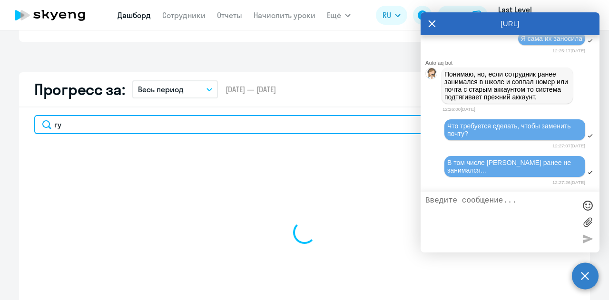
select select "30"
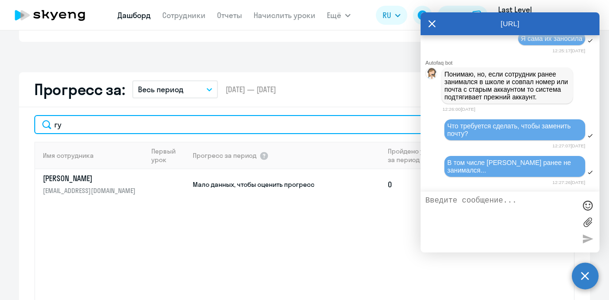
type input "г"
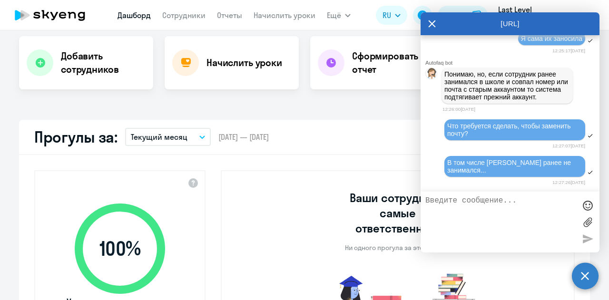
select select "30"
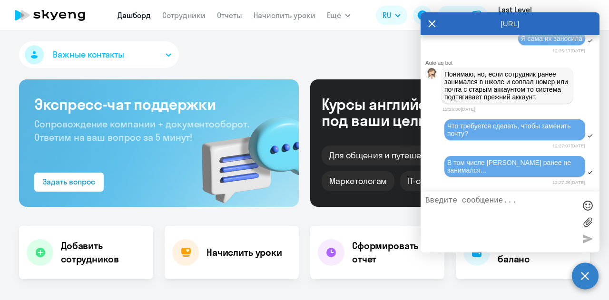
scroll to position [0, 0]
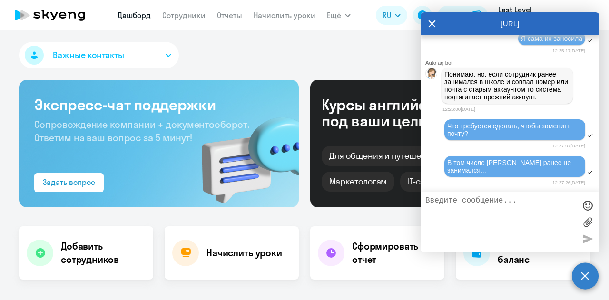
click at [264, 58] on div "Важные контакты" at bounding box center [304, 57] width 571 height 30
click at [433, 21] on icon at bounding box center [432, 23] width 8 height 23
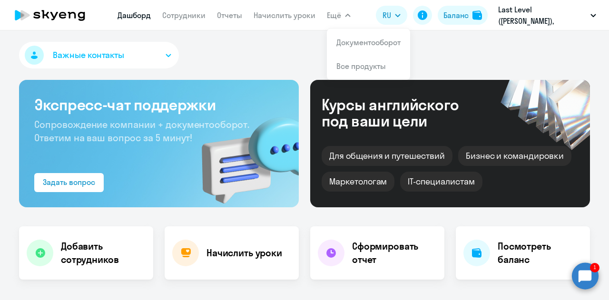
click at [585, 276] on circle at bounding box center [585, 276] width 27 height 27
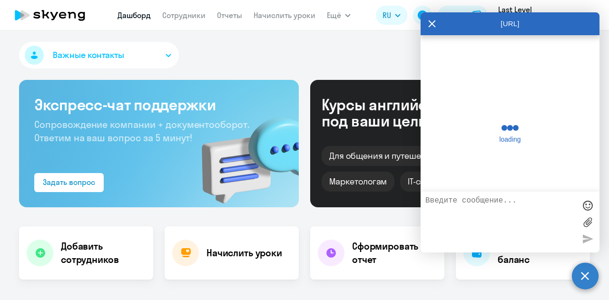
scroll to position [5044, 0]
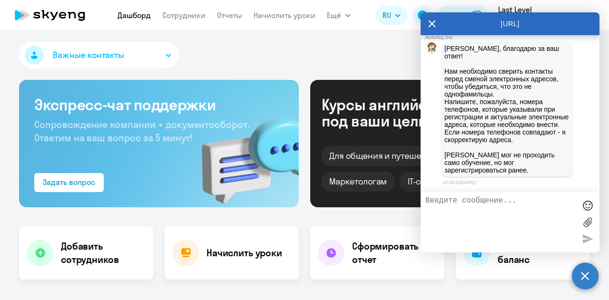
click at [459, 86] on p "Евгения, благодарю за ваш ответ! Нам необходимо сверить контакты перед сменой э…" at bounding box center [507, 109] width 126 height 129
click at [457, 208] on textarea at bounding box center [500, 221] width 150 height 51
paste textarea "89375504650"
click at [514, 214] on textarea "Да, конечно. Светлана Гунченко 89375504650" at bounding box center [500, 221] width 150 height 51
paste textarea "gunchenko.svetlana27@gmail.com"
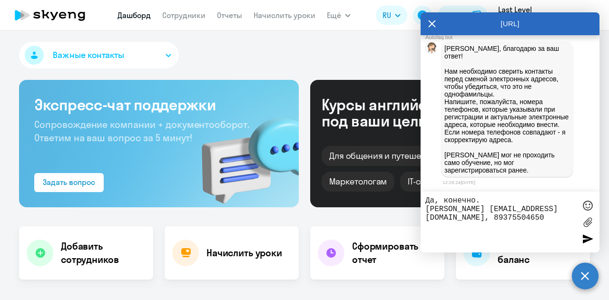
click at [522, 211] on textarea "Да, конечно. Светлана Гунченко gunchenko.svetlana27@gmail.com, 89375504650" at bounding box center [500, 221] width 150 height 51
click at [497, 225] on textarea "Да, конечно. Светлана Гунченко, gunchenko.svetlana27@gmail.com, 89375504650" at bounding box center [500, 221] width 150 height 51
paste textarea "Иванов Максим Олегович"
paste textarea "m.ivanov@ll-games.com"
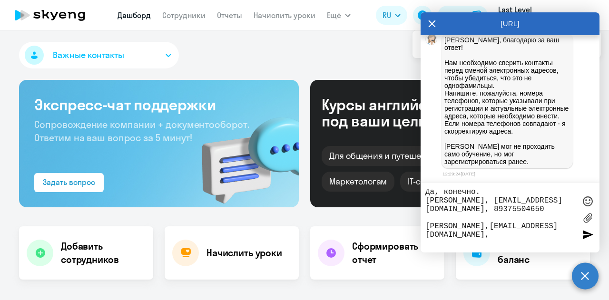
paste textarea "+79198796071"
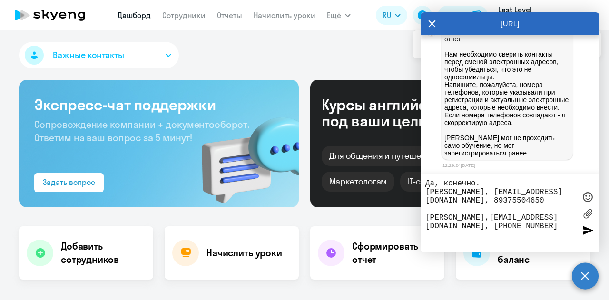
click at [495, 218] on textarea "Да, конечно. Светлана Гунченко, gunchenko.svetlana27@gmail.com, 89375504650 Ива…" at bounding box center [500, 213] width 150 height 68
click at [491, 184] on textarea "Да, конечно. Светлана Гунченко, gunchenko.svetlana27@gmail.com, 89375504650 Ива…" at bounding box center [500, 213] width 150 height 68
type textarea "Да, конечно. Светлана Гунченко, gunchenko.svetlana27@gmail.com, 89375504650 Ива…"
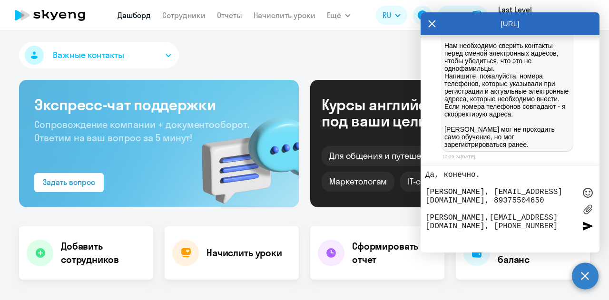
click at [482, 180] on textarea "Да, конечно. Светлана Гунченко, gunchenko.svetlana27@gmail.com, 89375504650 Ива…" at bounding box center [500, 209] width 150 height 77
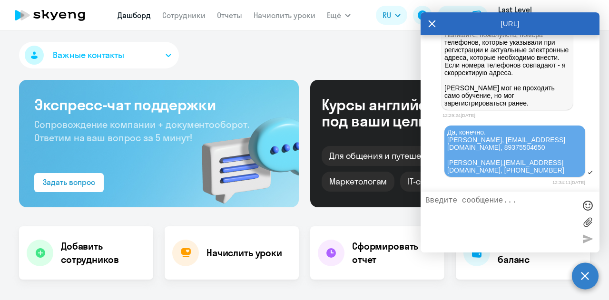
scroll to position [5130, 0]
click at [495, 197] on textarea at bounding box center [500, 221] width 150 height 51
click at [470, 206] on textarea "Это актуальные" at bounding box center [500, 221] width 150 height 51
type textarea "Это всё то, что я указывала, другой информации, к сожалению нет"
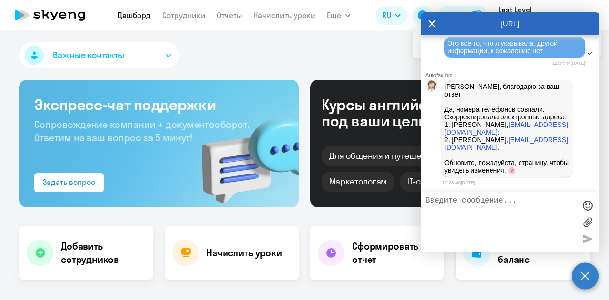
scroll to position [5287, 0]
click at [506, 88] on p "Евгения, благодарю за ваш ответ! Да, номера телефонов совпали. Скорректировала …" at bounding box center [507, 128] width 126 height 91
click at [246, 46] on div "Важные контакты" at bounding box center [304, 57] width 571 height 30
click at [59, 11] on icon at bounding box center [50, 15] width 84 height 24
click at [178, 19] on link "Сотрудники" at bounding box center [183, 15] width 43 height 10
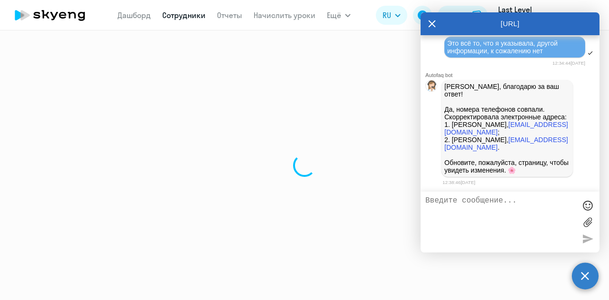
select select "30"
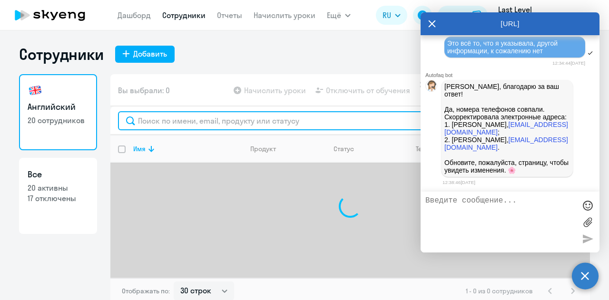
click at [214, 116] on input "text" at bounding box center [350, 120] width 464 height 19
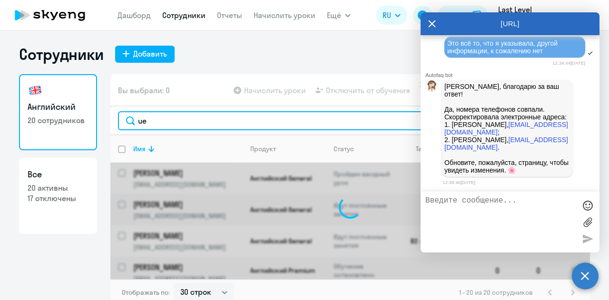
type input "u"
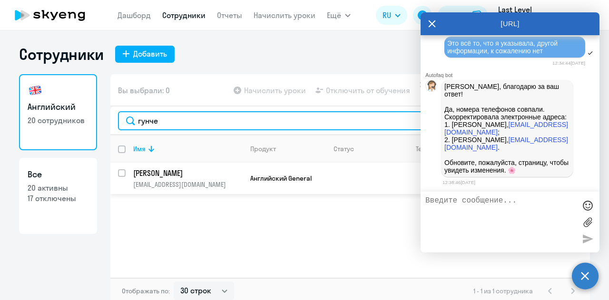
type input "гунче"
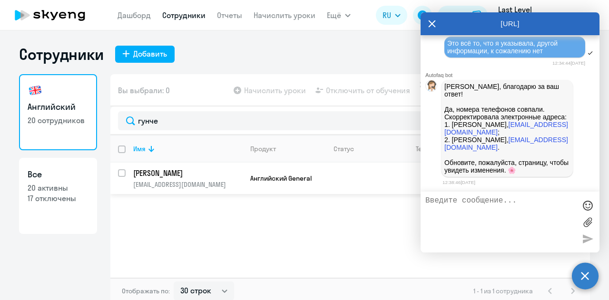
click at [263, 195] on div "Имя Продукт Статус Текущий уровень Личные уроки Корп. уроки Гунченко Светлана g…" at bounding box center [349, 206] width 479 height 143
click at [264, 188] on td "Английский General" at bounding box center [284, 178] width 83 height 31
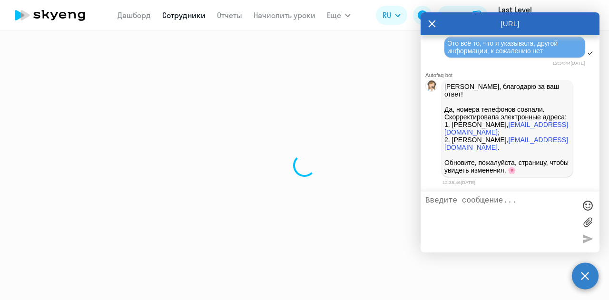
select select "english"
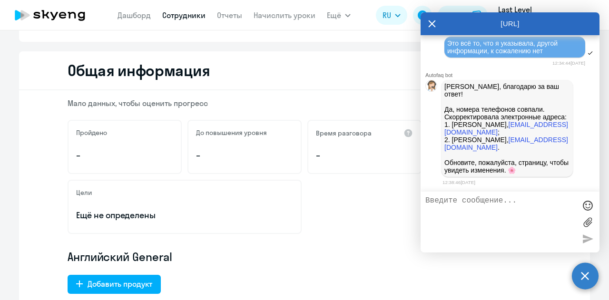
scroll to position [238, 0]
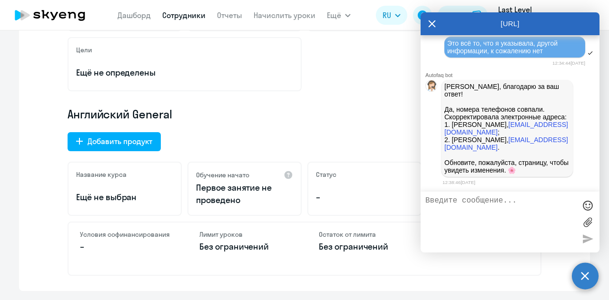
click at [117, 237] on h4 "Условия софинансирования" at bounding box center [125, 234] width 91 height 9
drag, startPoint x: 117, startPoint y: 237, endPoint x: 101, endPoint y: 236, distance: 16.7
click at [117, 237] on h4 "Условия софинансирования" at bounding box center [125, 234] width 91 height 9
click at [92, 235] on h4 "Условия софинансирования" at bounding box center [125, 234] width 91 height 9
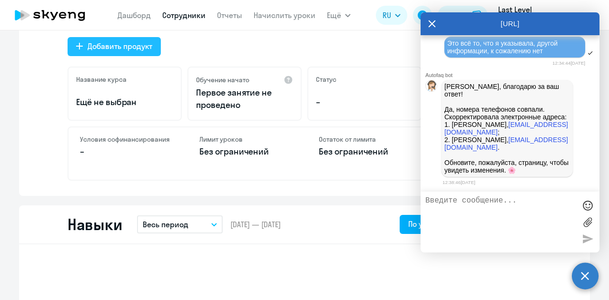
click at [79, 47] on button "Добавить продукт" at bounding box center [114, 46] width 93 height 19
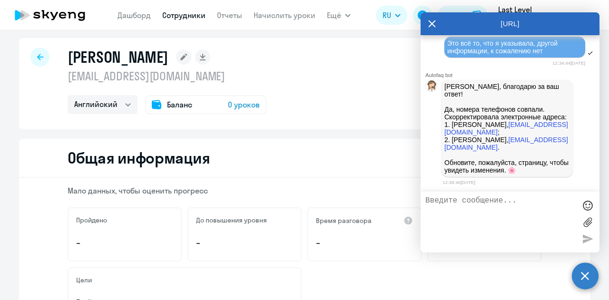
select select "english_adult_not_native_speaker_premium"
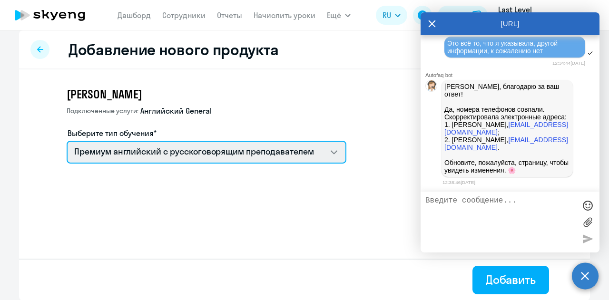
click at [191, 152] on select "Премиум английский с русскоговорящим преподавателем Английский General с англог…" at bounding box center [207, 152] width 280 height 23
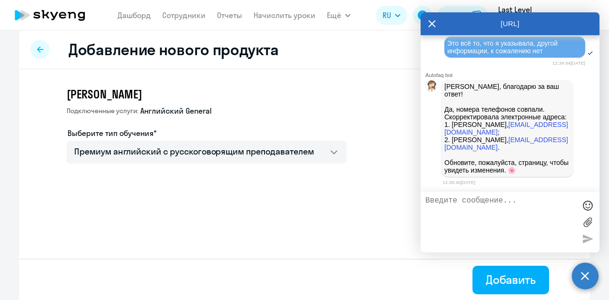
click at [239, 118] on div "Гунченко Светлана Подключенные услуги: Английский General Выберите тип обучения…" at bounding box center [207, 125] width 280 height 77
click at [436, 23] on div "[URL]" at bounding box center [509, 23] width 179 height 23
click at [430, 26] on icon at bounding box center [431, 23] width 7 height 7
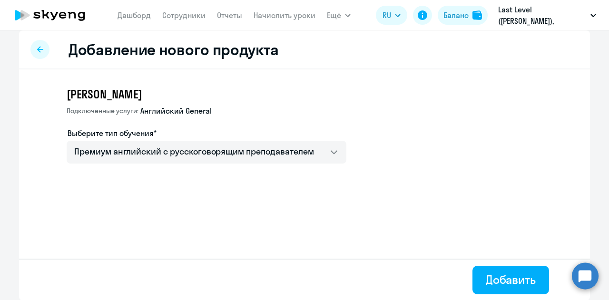
click at [38, 50] on icon at bounding box center [40, 49] width 6 height 7
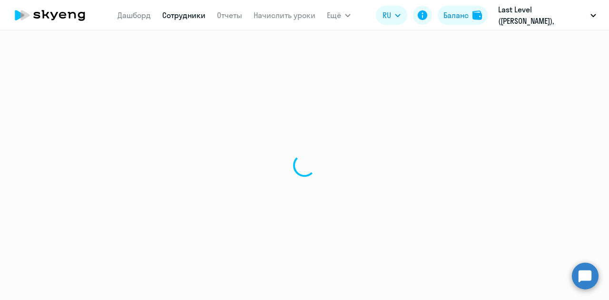
select select "english"
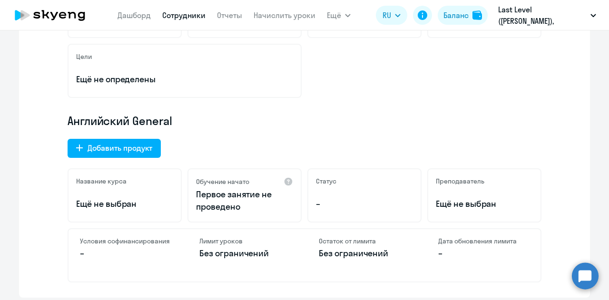
scroll to position [333, 0]
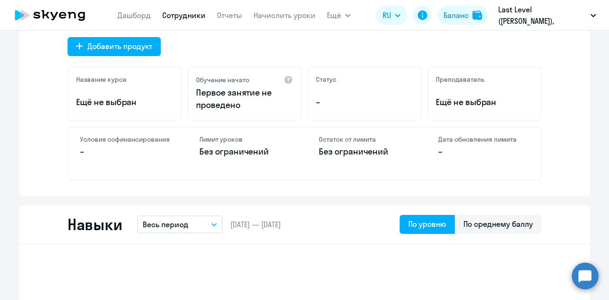
click at [26, 79] on div "Мало данных, чтобы оценить прогресс Пройдено – До повышения уровня – Время разг…" at bounding box center [304, 24] width 571 height 343
click at [583, 277] on circle at bounding box center [585, 276] width 27 height 27
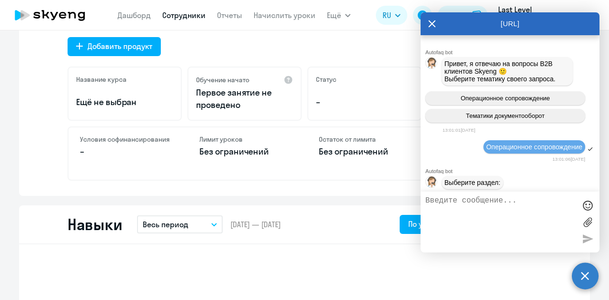
scroll to position [5283, 0]
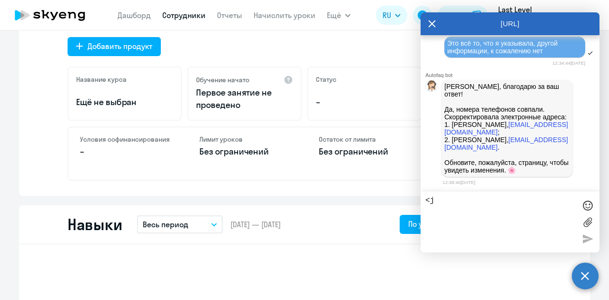
type textarea "<"
type textarea "Ь"
click at [588, 203] on div at bounding box center [587, 205] width 14 height 14
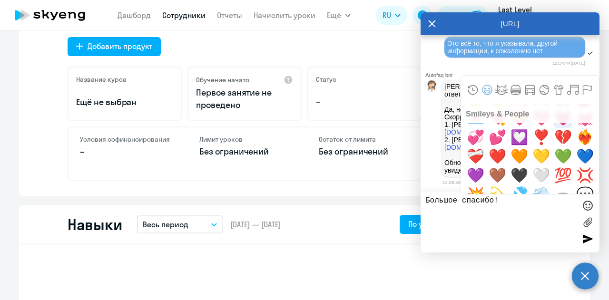
scroll to position [428, 0]
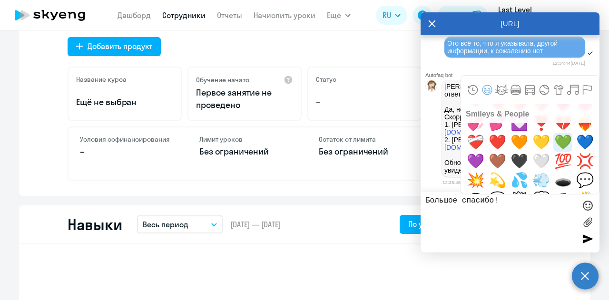
click at [557, 145] on span "💚" at bounding box center [563, 142] width 22 height 19
type textarea "Большое спасибо! 💚"
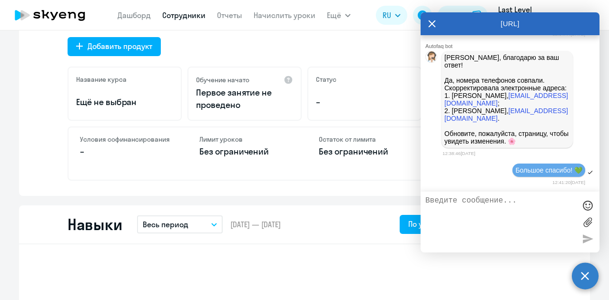
scroll to position [5318, 0]
click at [283, 175] on div "Лимит уроков Без ограничений" at bounding box center [245, 153] width 114 height 52
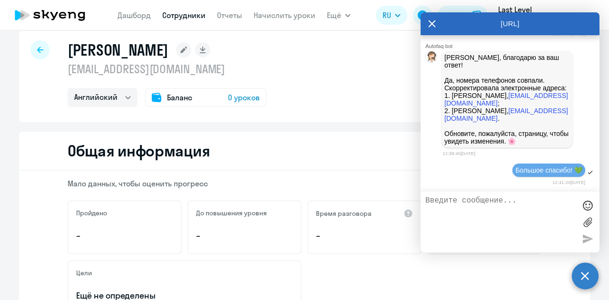
scroll to position [0, 0]
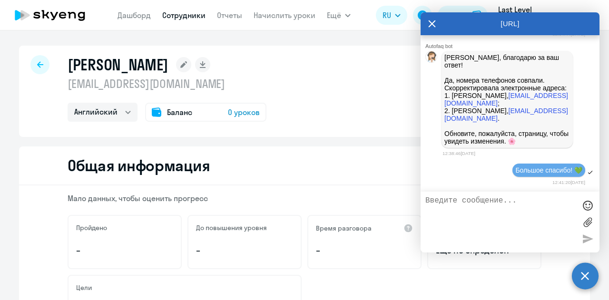
click at [42, 57] on div "Гунченко Светлана gunchenko.svetlana27@gmail.com Английский Баланс 0 уроков" at bounding box center [304, 91] width 571 height 91
click at [40, 60] on div at bounding box center [39, 64] width 19 height 19
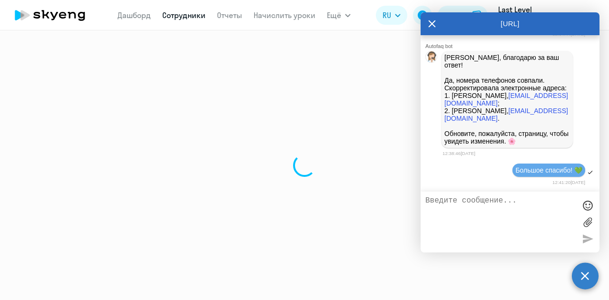
select select "30"
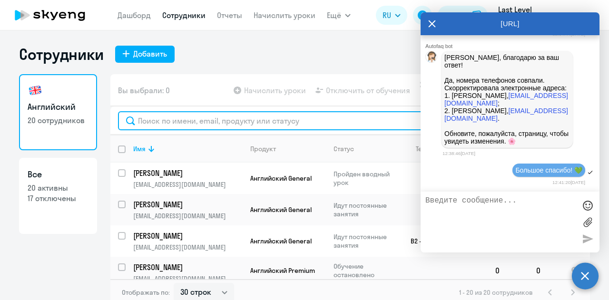
click at [201, 119] on input "text" at bounding box center [350, 120] width 464 height 19
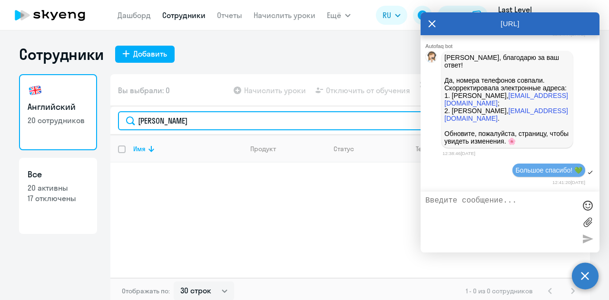
click at [201, 118] on input "иванов мак" at bounding box center [350, 120] width 464 height 19
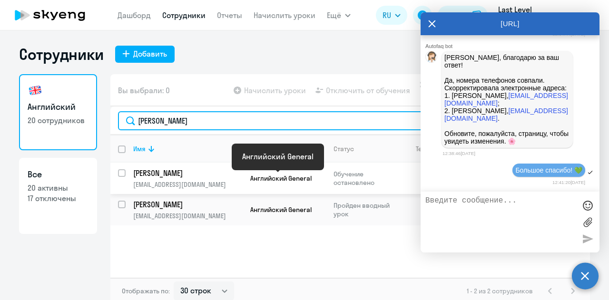
type input "максим"
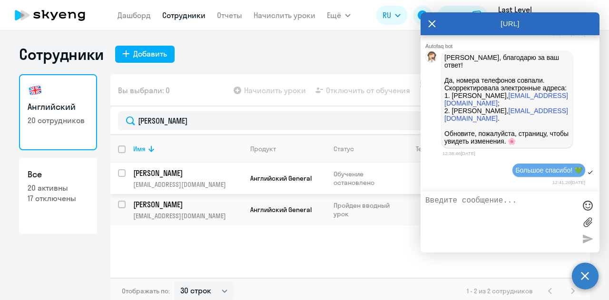
click at [235, 175] on p "Иванов Максим Олегович" at bounding box center [186, 173] width 107 height 10
select select "english"
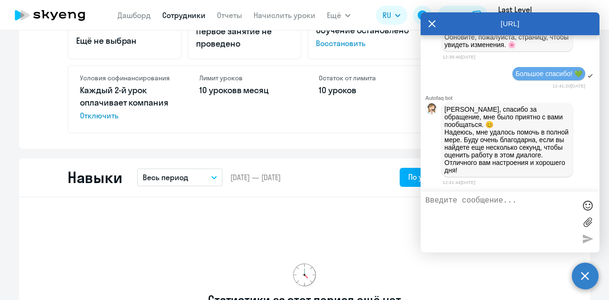
scroll to position [380, 0]
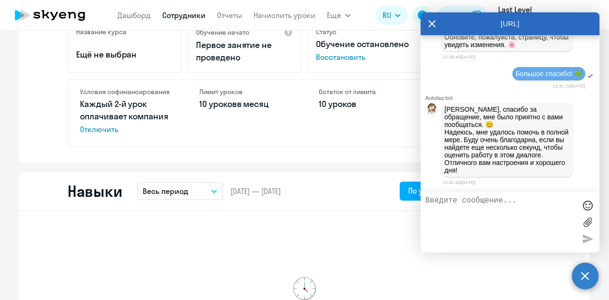
click at [439, 19] on div "[URL]" at bounding box center [509, 23] width 179 height 23
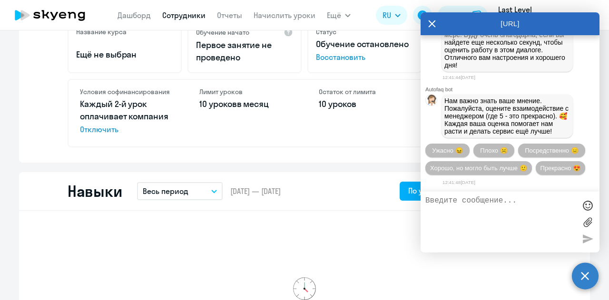
scroll to position [5550, 0]
click at [429, 17] on icon at bounding box center [432, 23] width 8 height 23
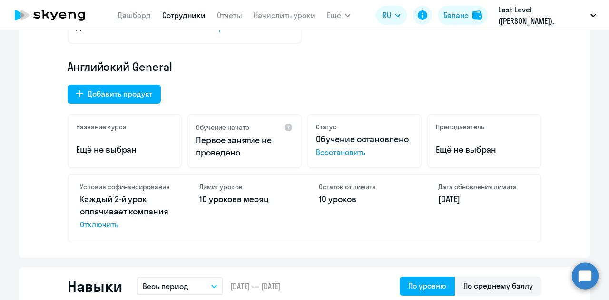
scroll to position [285, 0]
click at [32, 120] on div "Мало данных, чтобы оценить прогресс Пройдено – До повышения уровня – Время разг…" at bounding box center [304, 79] width 571 height 358
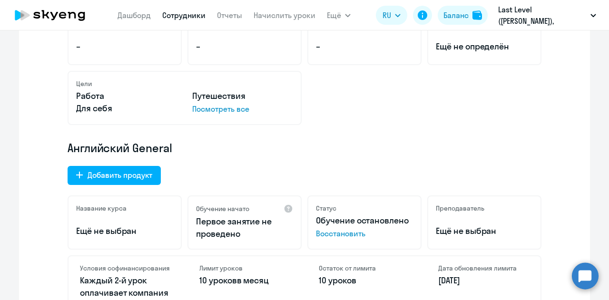
scroll to position [190, 0]
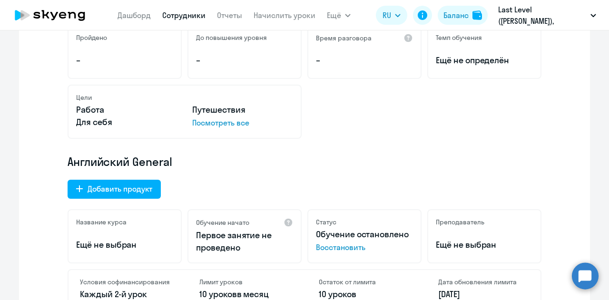
click at [346, 245] on span "Восстановить" at bounding box center [364, 247] width 97 height 11
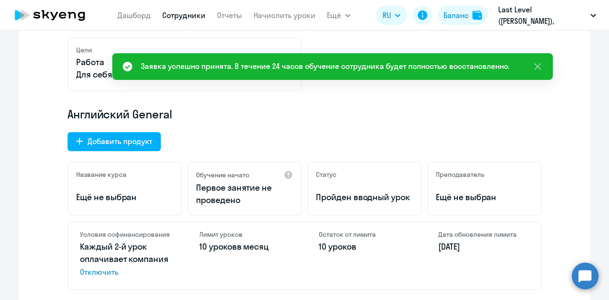
scroll to position [143, 0]
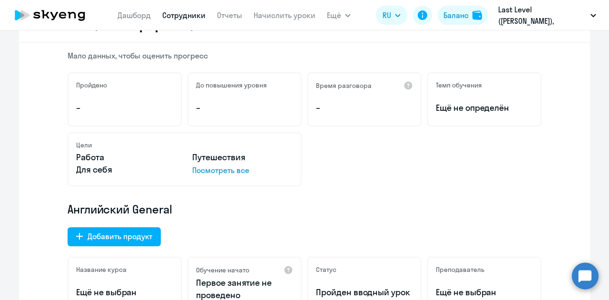
click at [20, 111] on div "Мало данных, чтобы оценить прогресс Пройдено – До повышения уровня – Время разг…" at bounding box center [304, 222] width 571 height 358
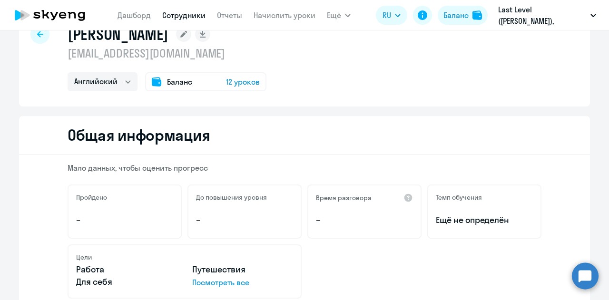
scroll to position [0, 0]
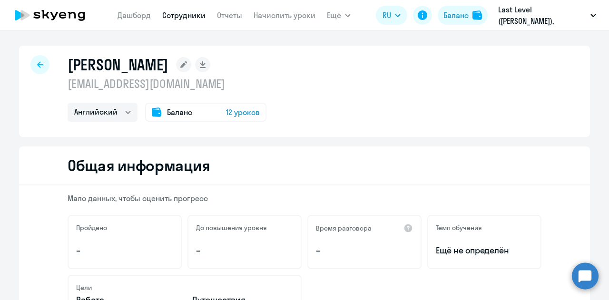
click at [41, 63] on div at bounding box center [39, 64] width 19 height 19
select select "30"
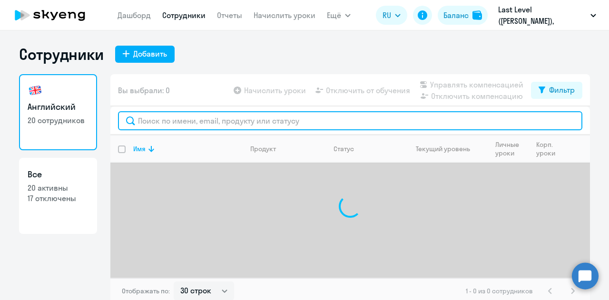
click at [186, 121] on input "text" at bounding box center [350, 120] width 464 height 19
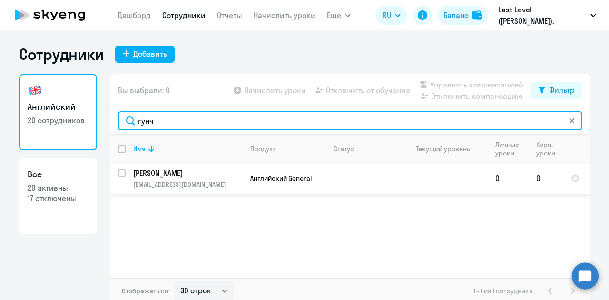
type input "гунч"
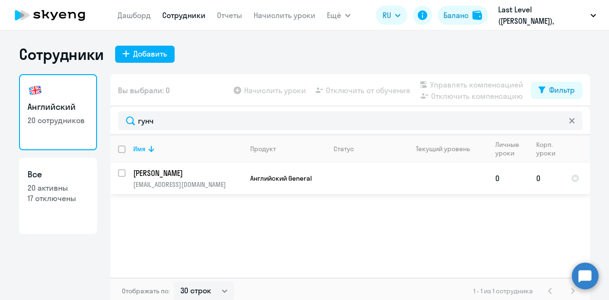
click at [302, 174] on span "Английский General" at bounding box center [280, 178] width 61 height 9
select select "english"
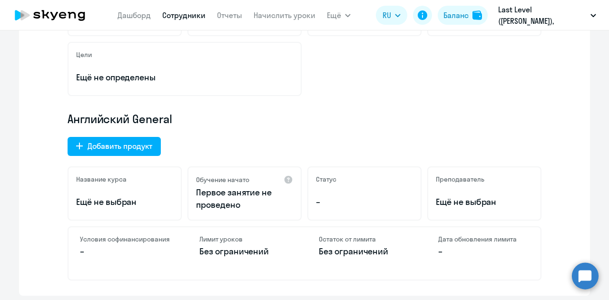
scroll to position [48, 0]
